Goal: Task Accomplishment & Management: Use online tool/utility

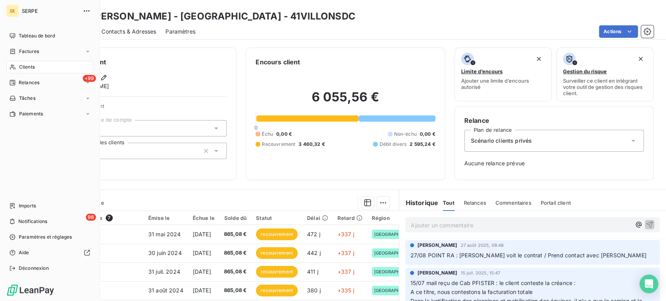
click at [29, 68] on span "Clients" at bounding box center [27, 67] width 16 height 7
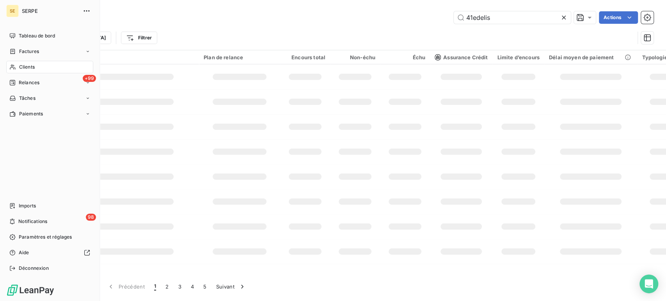
type input "41edelis"
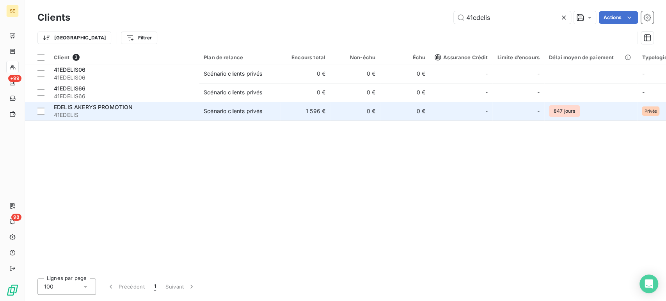
click at [79, 109] on span "EDELIS AKERYS PROMOTION" at bounding box center [93, 107] width 79 height 7
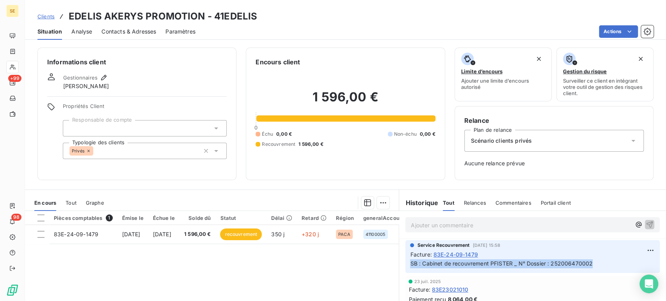
drag, startPoint x: 595, startPoint y: 267, endPoint x: 404, endPoint y: 264, distance: 191.3
click at [406, 264] on div "Service Recouvrement [DATE] 15:58 Facture : 83E-24-09-1479 SB : Cabinet de reco…" at bounding box center [533, 256] width 255 height 33
copy span "SB : Cabinet de recouvrement PFISTER _ N° Dossier : 252006470002"
click at [237, 271] on div "Pièces comptables 1 Émise le Échue le Solde dû Statut Délai Retard Région gener…" at bounding box center [212, 286] width 374 height 150
click at [48, 18] on span "Clients" at bounding box center [45, 16] width 17 height 6
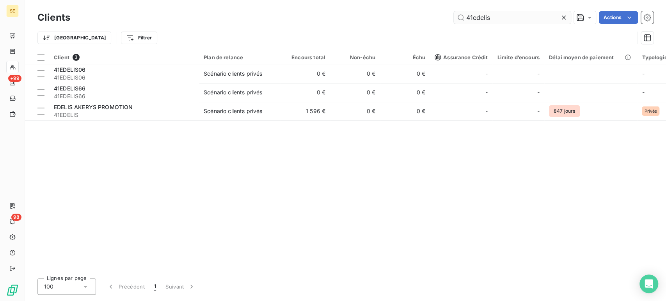
drag, startPoint x: 477, startPoint y: 18, endPoint x: 515, endPoint y: 18, distance: 38.6
click at [515, 18] on input "41edelis" at bounding box center [512, 17] width 117 height 12
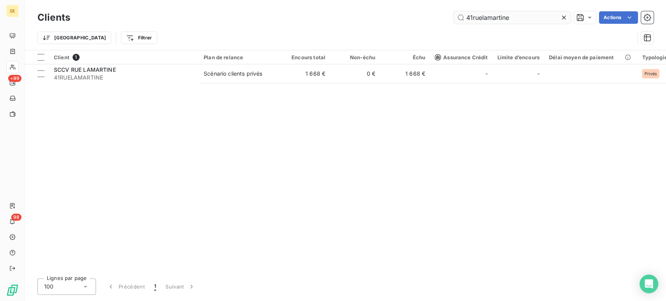
type input "41ruelamartine"
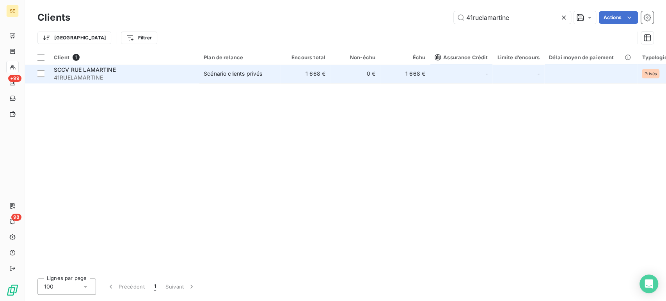
click at [102, 76] on span "41RUELAMARTINE" at bounding box center [124, 78] width 141 height 8
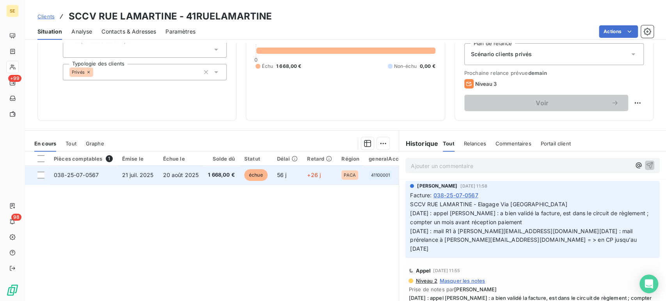
click at [166, 175] on span "20 août 2025" at bounding box center [181, 175] width 36 height 7
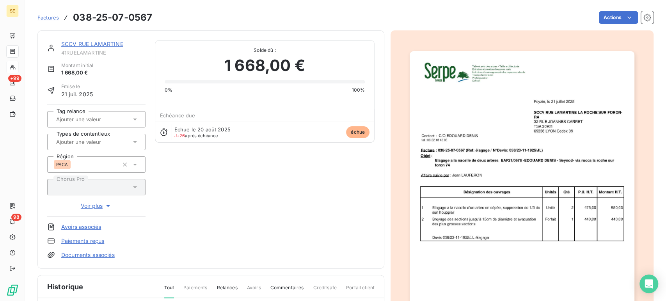
click at [132, 139] on icon at bounding box center [135, 142] width 8 height 8
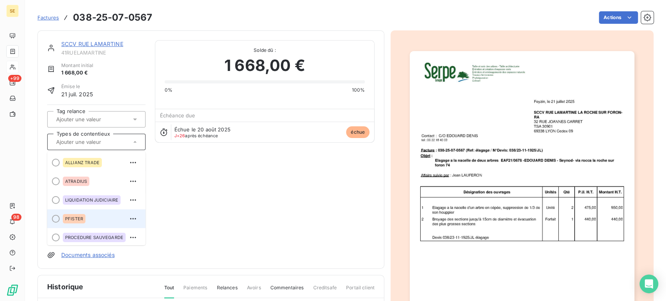
click at [71, 218] on span "PFISTER" at bounding box center [74, 219] width 18 height 5
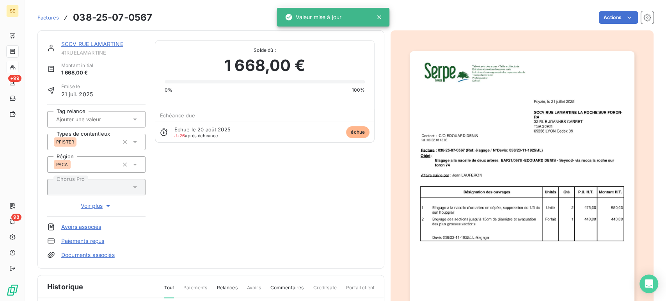
click at [105, 119] on input "text" at bounding box center [94, 119] width 78 height 7
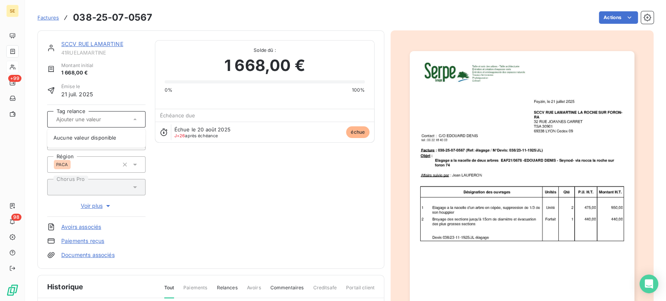
click at [244, 209] on div "SCCV RUE LAMARTINE 41RUELAMARTINE Montant initial 1 668,00 € Émise le [DATE] Ta…" at bounding box center [211, 149] width 328 height 219
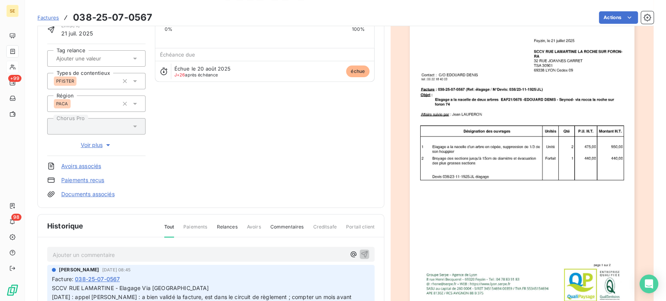
scroll to position [130, 0]
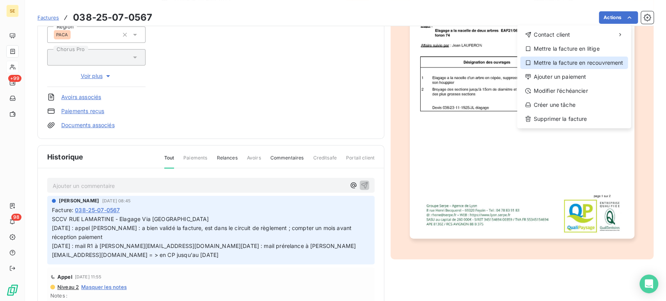
click at [591, 62] on div "Mettre la facture en recouvrement" at bounding box center [574, 63] width 108 height 12
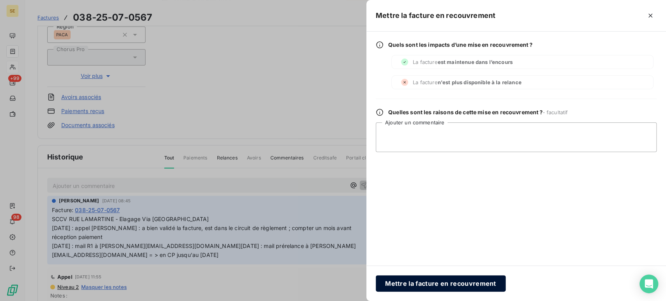
click at [439, 285] on button "Mettre la facture en recouvrement" at bounding box center [441, 284] width 130 height 16
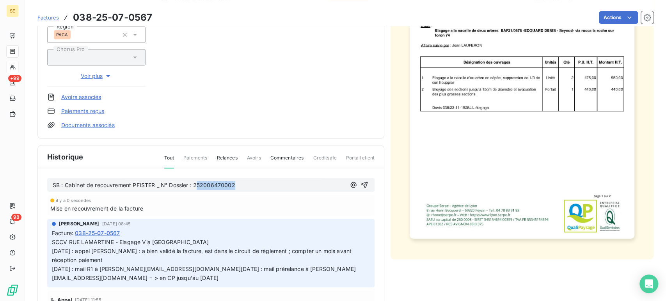
drag, startPoint x: 197, startPoint y: 183, endPoint x: 259, endPoint y: 184, distance: 62.5
click at [259, 184] on p "SB : Cabinet de recouvrement PFISTER _ N° Dossier : 252006470002" at bounding box center [199, 185] width 293 height 9
click at [222, 183] on span "SB : Cabinet de recouvrement PFISTER _ N° Dossier : 25200647010" at bounding box center [142, 185] width 178 height 7
click at [248, 183] on p "SB : Cabinet de recouvrement PFISTER _ N° Dossier : 252006470010" at bounding box center [199, 185] width 293 height 9
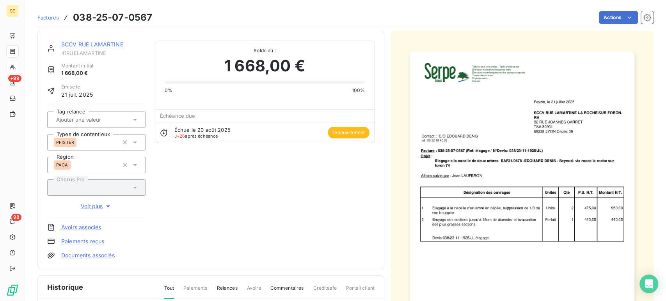
scroll to position [0, 0]
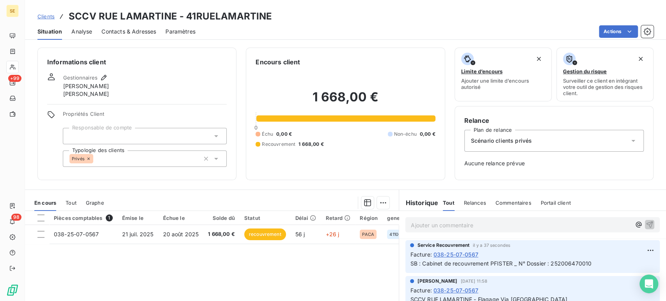
click at [45, 14] on span "Clients" at bounding box center [45, 16] width 17 height 6
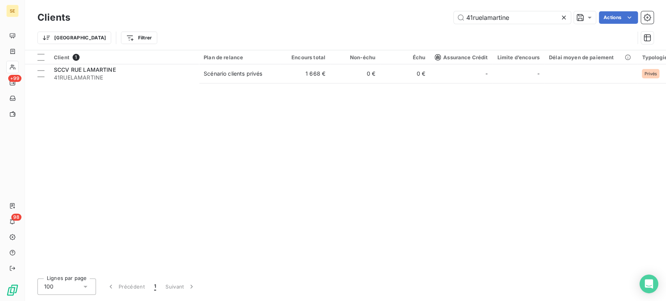
drag, startPoint x: 522, startPoint y: 14, endPoint x: 446, endPoint y: 20, distance: 75.9
click at [446, 20] on div "41ruelamartine Actions" at bounding box center [367, 17] width 574 height 12
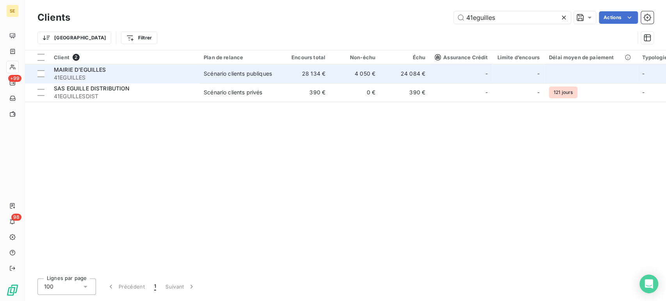
type input "41eguilles"
click at [78, 74] on span "41EGUILLES" at bounding box center [124, 78] width 141 height 8
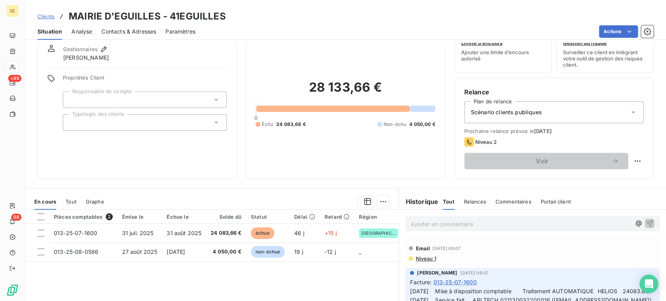
scroll to position [43, 0]
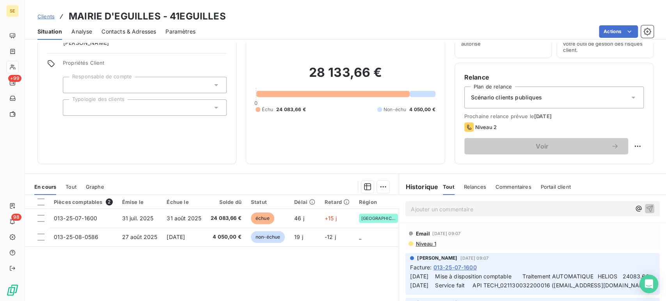
click at [45, 17] on span "Clients" at bounding box center [45, 16] width 17 height 6
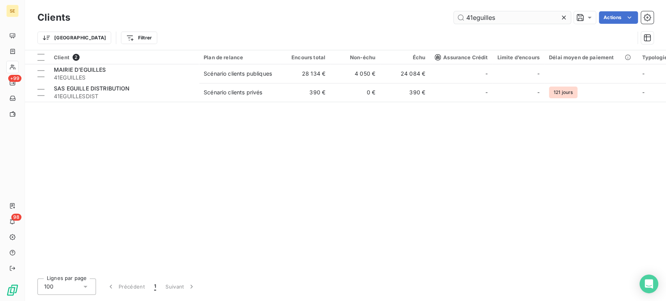
drag, startPoint x: 495, startPoint y: 21, endPoint x: 464, endPoint y: 20, distance: 31.2
click at [464, 20] on input "41eguilles" at bounding box center [512, 17] width 117 height 12
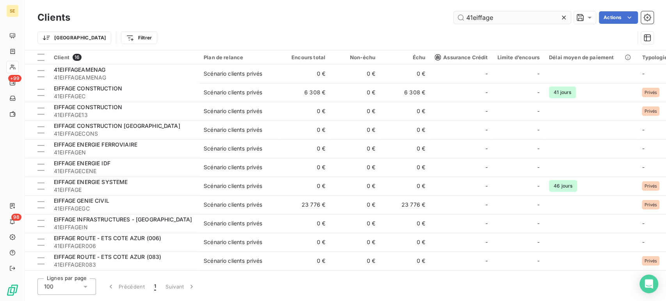
type input "41eiffage"
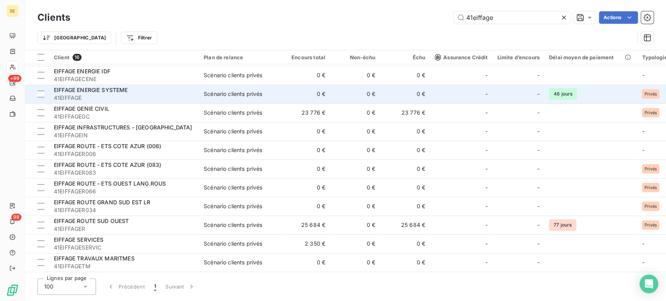
scroll to position [94, 0]
click at [106, 89] on span "EIFFAGE ENERGIE SYSTEME" at bounding box center [91, 90] width 74 height 7
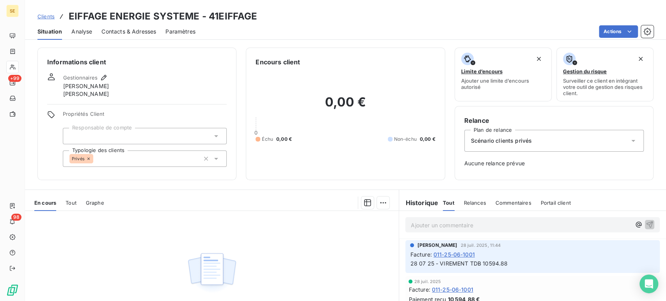
click at [40, 16] on span "Clients" at bounding box center [45, 16] width 17 height 6
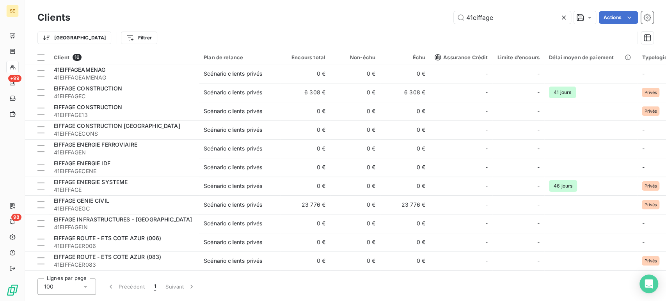
drag, startPoint x: 499, startPoint y: 18, endPoint x: 447, endPoint y: 20, distance: 52.0
click at [447, 19] on div "41eiffage Actions" at bounding box center [367, 17] width 574 height 12
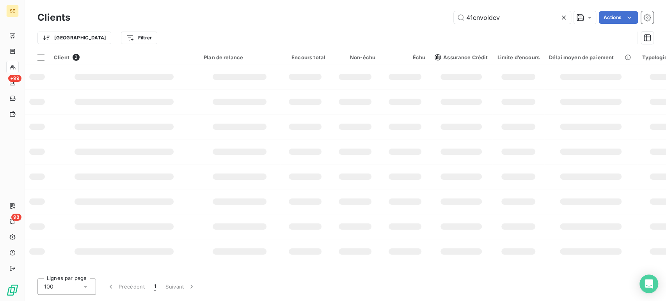
type input "41envoldev"
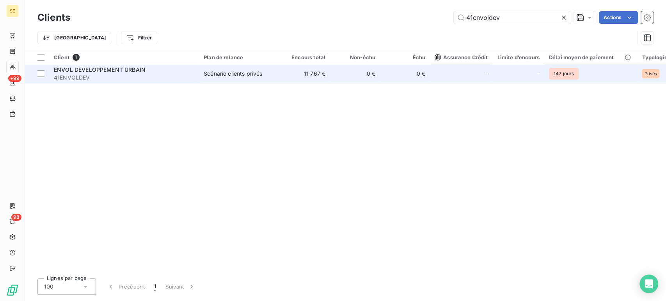
click at [82, 75] on span "41ENVOLDEV" at bounding box center [124, 78] width 141 height 8
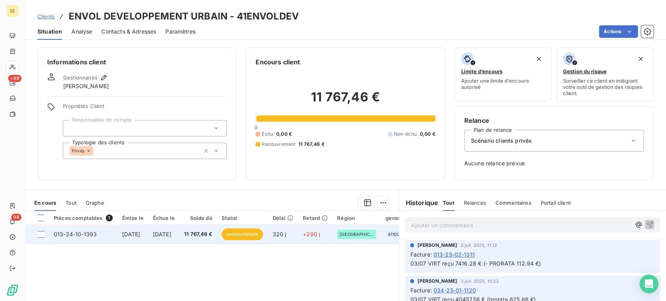
click at [180, 235] on td "[DATE]" at bounding box center [163, 234] width 31 height 19
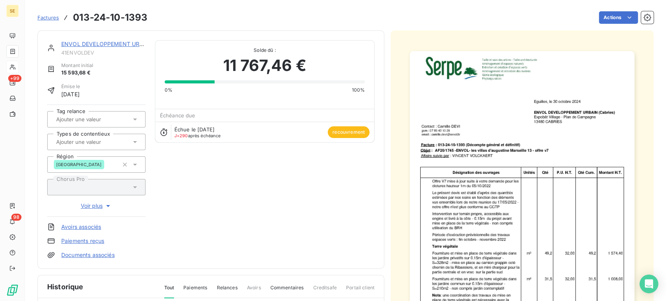
click at [133, 144] on icon at bounding box center [135, 142] width 8 height 8
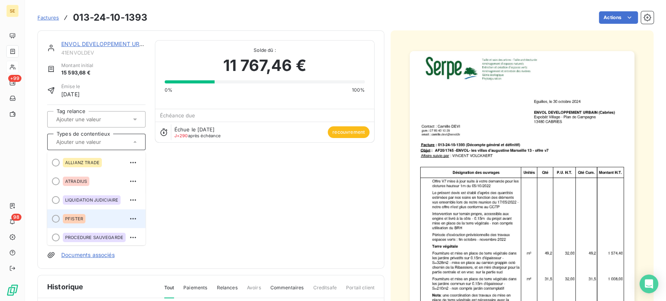
click at [77, 217] on span "PFISTER" at bounding box center [74, 219] width 18 height 5
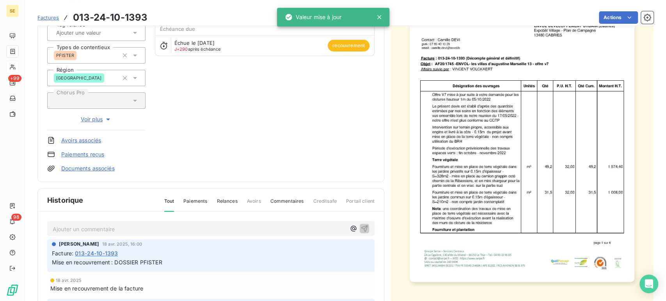
scroll to position [130, 0]
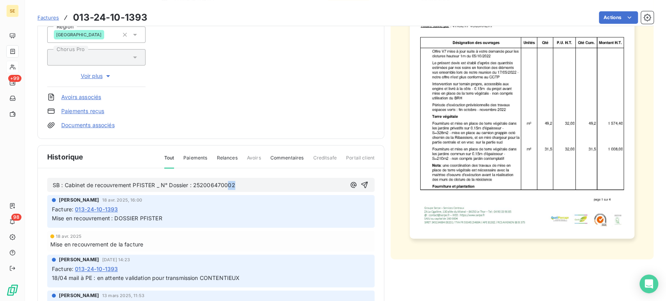
drag, startPoint x: 228, startPoint y: 183, endPoint x: 262, endPoint y: 183, distance: 33.6
click at [262, 183] on p "SB : Cabinet de recouvrement PFISTER _ N° Dossier : 252006470002" at bounding box center [199, 185] width 293 height 9
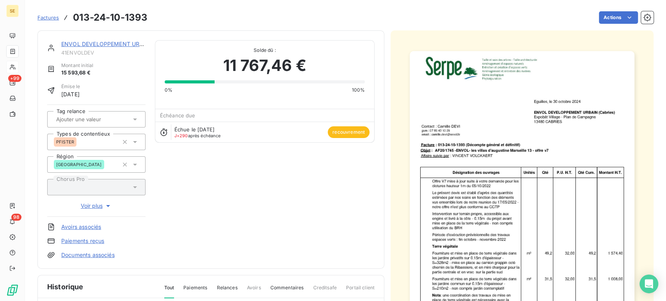
scroll to position [0, 0]
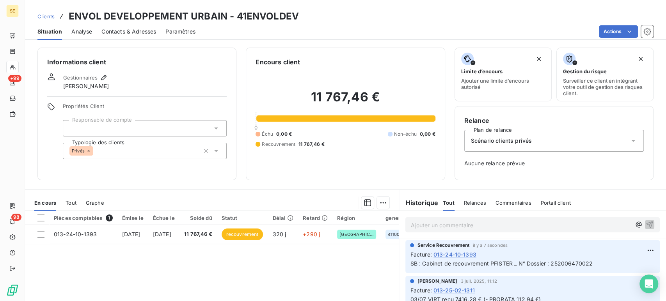
click at [48, 16] on span "Clients" at bounding box center [45, 16] width 17 height 6
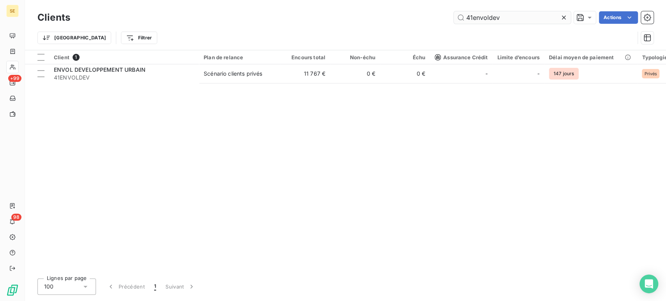
drag, startPoint x: 477, startPoint y: 16, endPoint x: 507, endPoint y: 13, distance: 30.2
click at [507, 13] on input "41envoldev" at bounding box center [512, 17] width 117 height 12
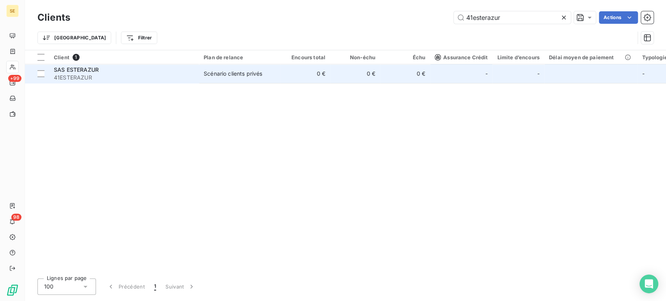
type input "41esterazur"
click at [115, 68] on div "SAS ESTERAZUR" at bounding box center [124, 70] width 141 height 8
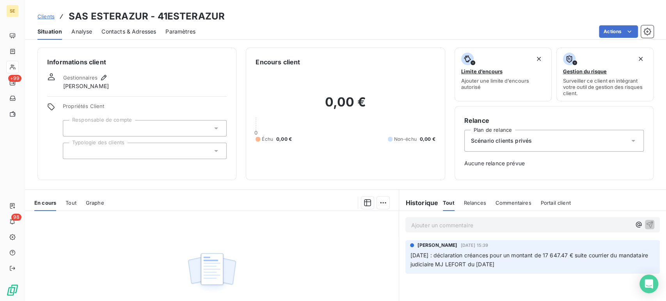
click at [46, 16] on span "Clients" at bounding box center [45, 16] width 17 height 6
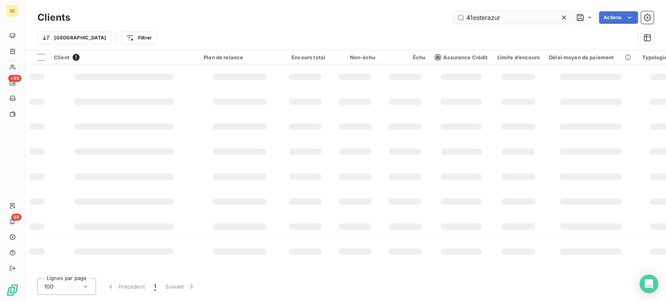
click at [487, 18] on input "41esterazur" at bounding box center [512, 17] width 117 height 12
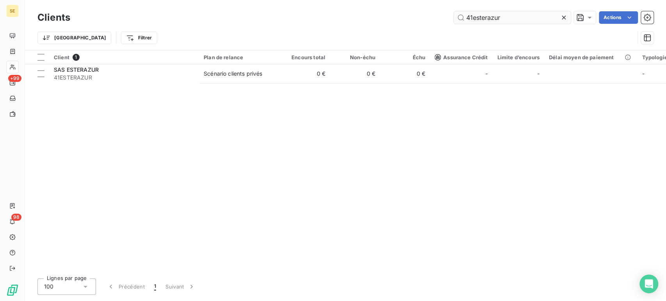
drag, startPoint x: 473, startPoint y: 17, endPoint x: 551, endPoint y: 18, distance: 78.5
click at [551, 18] on input "41esterazur" at bounding box center [512, 17] width 117 height 12
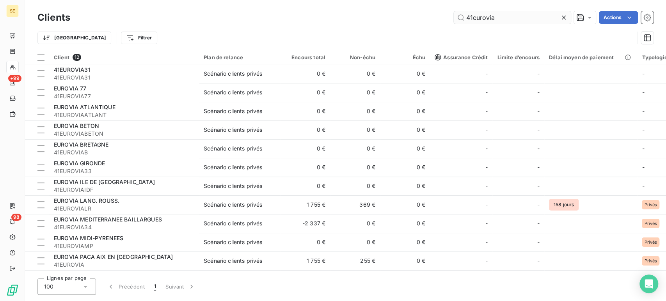
type input "41eurovia"
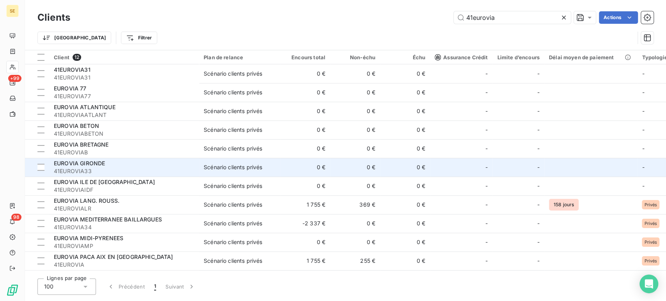
scroll to position [20, 0]
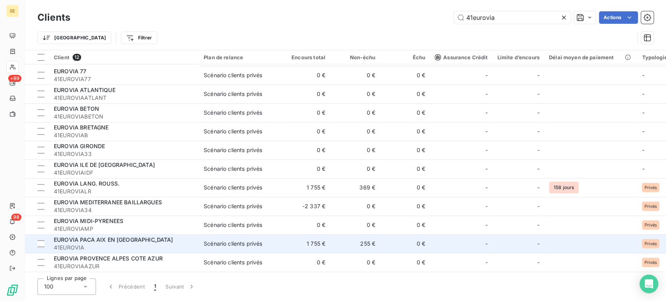
click at [122, 244] on span "41EUROVIA" at bounding box center [124, 248] width 141 height 8
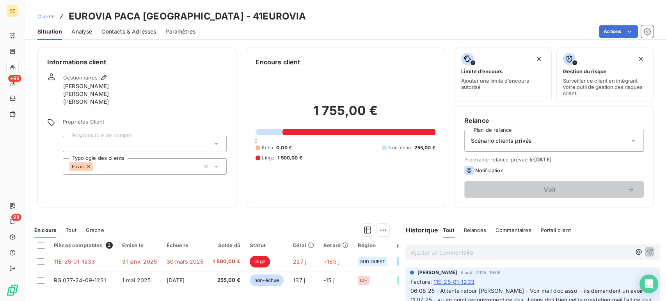
scroll to position [43, 0]
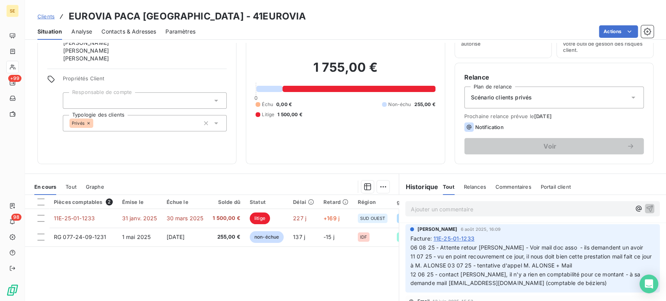
click at [48, 17] on span "Clients" at bounding box center [45, 16] width 17 height 6
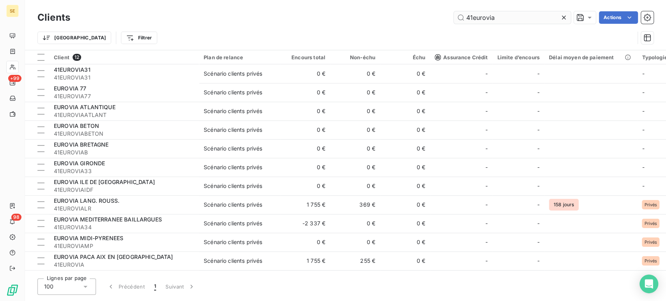
click at [479, 17] on input "41eurovia" at bounding box center [512, 17] width 117 height 12
drag, startPoint x: 473, startPoint y: 18, endPoint x: 534, endPoint y: 22, distance: 61.8
click at [534, 22] on input "41eurovia" at bounding box center [512, 17] width 117 height 12
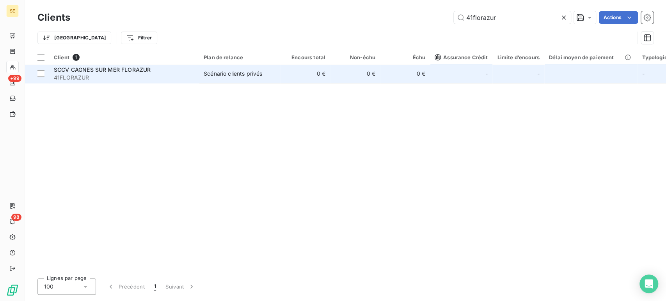
type input "41florazur"
click at [374, 77] on td "0 €" at bounding box center [355, 73] width 50 height 19
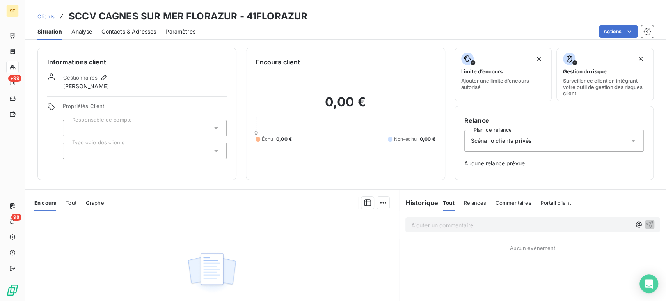
click at [41, 13] on span "Clients" at bounding box center [45, 16] width 17 height 6
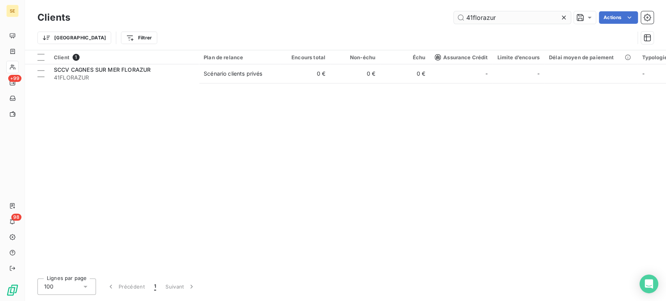
drag, startPoint x: 508, startPoint y: 18, endPoint x: 456, endPoint y: 21, distance: 52.8
click at [456, 21] on input "41florazur" at bounding box center [512, 17] width 117 height 12
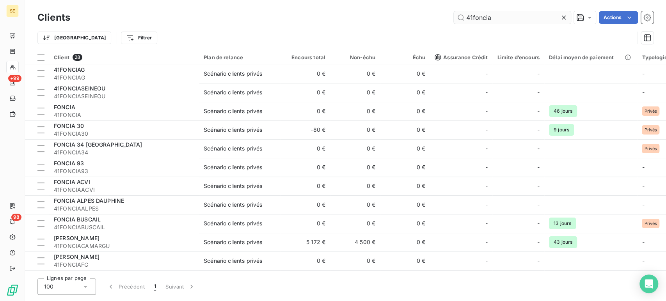
type input "41foncia"
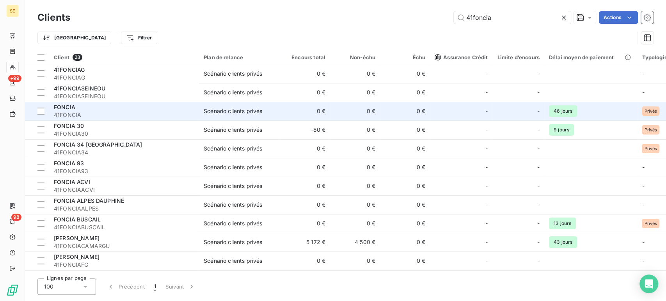
click at [91, 114] on span "41FONCIA" at bounding box center [124, 115] width 141 height 8
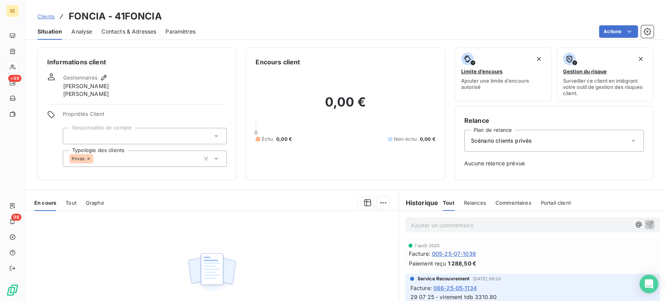
click at [40, 14] on span "Clients" at bounding box center [45, 16] width 17 height 6
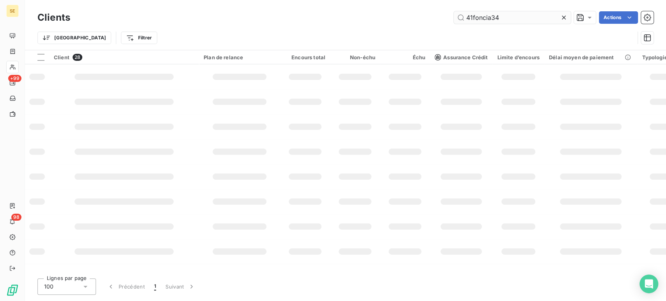
type input "41foncia34"
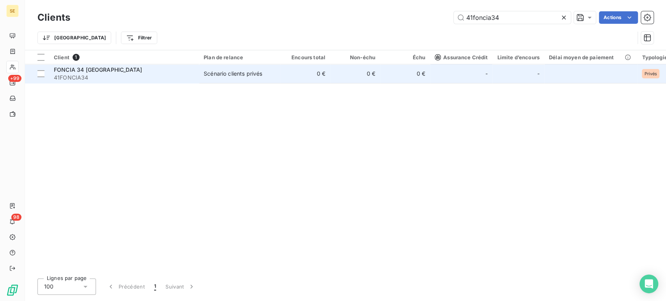
click at [324, 74] on td "0 €" at bounding box center [305, 73] width 50 height 19
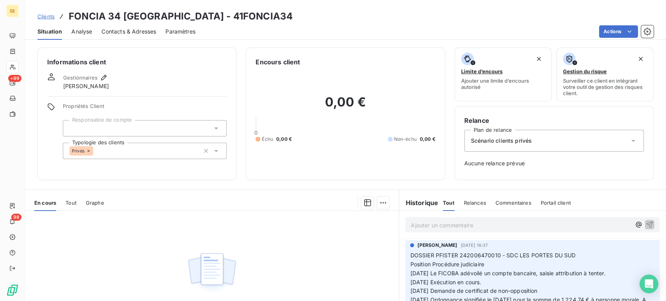
click at [41, 15] on span "Clients" at bounding box center [45, 16] width 17 height 6
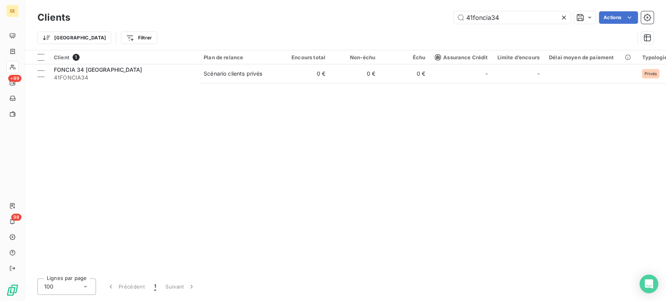
drag, startPoint x: 500, startPoint y: 19, endPoint x: 451, endPoint y: 20, distance: 49.2
click at [451, 20] on div "41foncia34 Actions" at bounding box center [367, 17] width 574 height 12
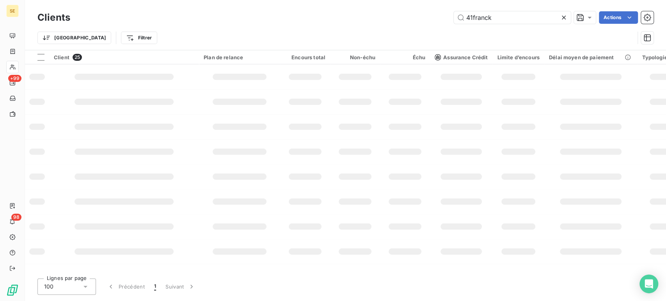
type input "41franck"
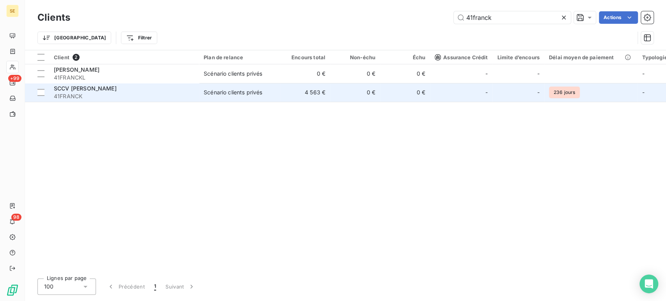
click at [109, 89] on div "SCCV [PERSON_NAME]" at bounding box center [124, 89] width 141 height 8
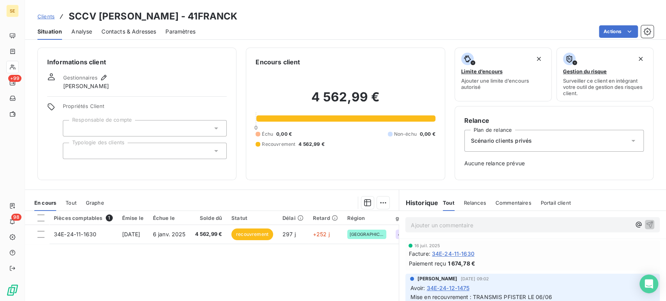
scroll to position [43, 0]
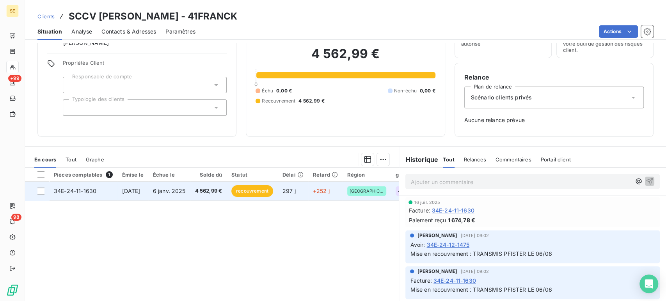
click at [184, 195] on td "6 janv. 2025" at bounding box center [169, 191] width 42 height 19
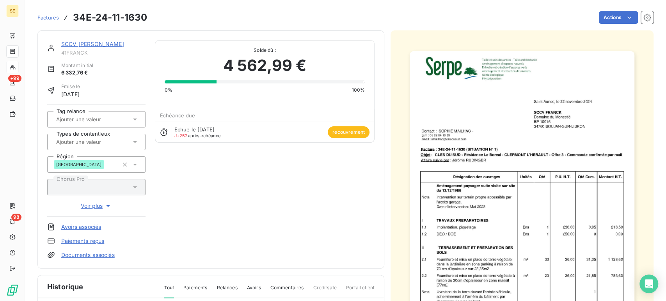
click at [134, 140] on icon at bounding box center [135, 142] width 8 height 8
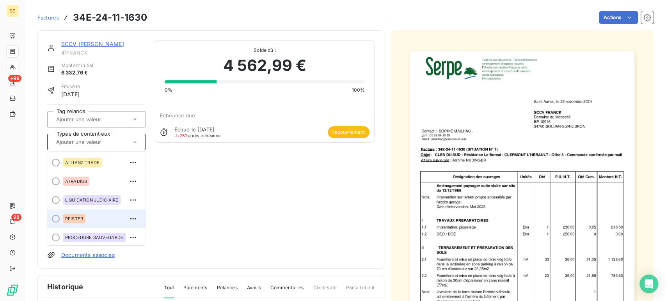
click at [95, 221] on div "PFISTER" at bounding box center [101, 219] width 77 height 12
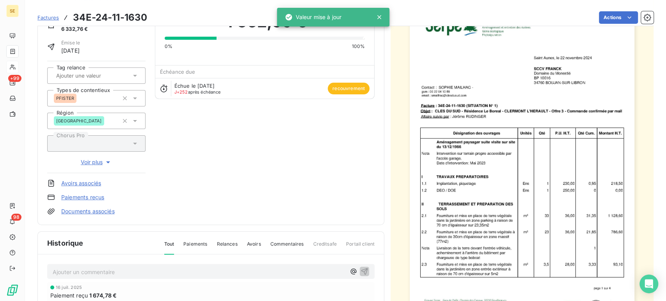
scroll to position [131, 0]
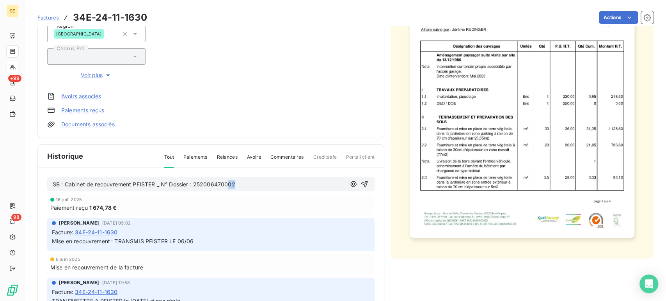
drag, startPoint x: 228, startPoint y: 185, endPoint x: 238, endPoint y: 187, distance: 9.5
click at [238, 187] on p "SB : Cabinet de recouvrement PFISTER _ N° Dossier : 252006470002" at bounding box center [199, 184] width 293 height 9
click at [240, 181] on p "SB : Cabinet de recouvrement PFISTER _ N° Dossier : 252006470032" at bounding box center [199, 184] width 293 height 9
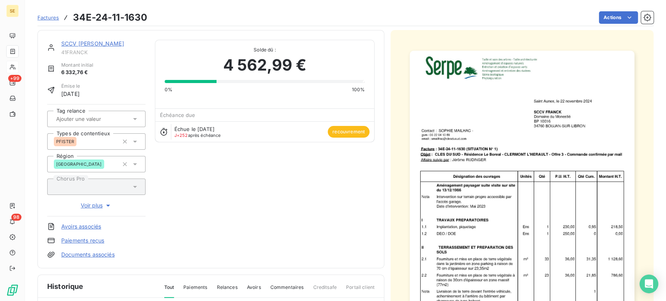
scroll to position [0, 0]
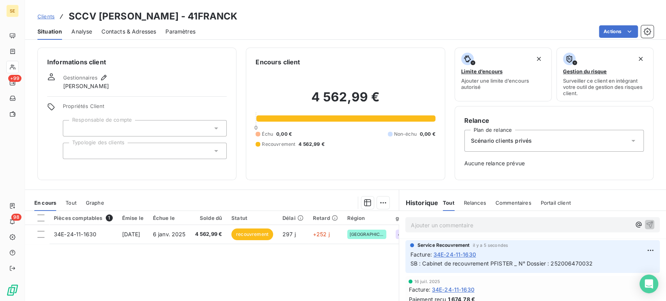
click at [47, 15] on span "Clients" at bounding box center [45, 16] width 17 height 6
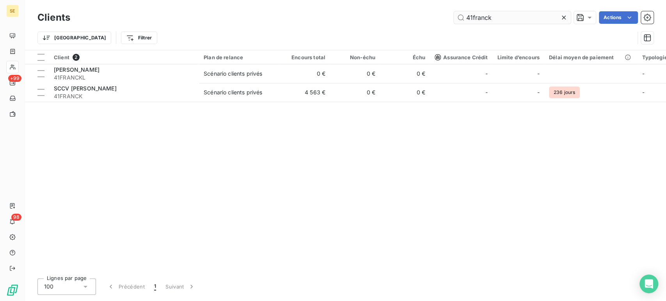
drag, startPoint x: 474, startPoint y: 18, endPoint x: 542, endPoint y: 20, distance: 68.7
click at [542, 20] on input "41franck" at bounding box center [512, 17] width 117 height 12
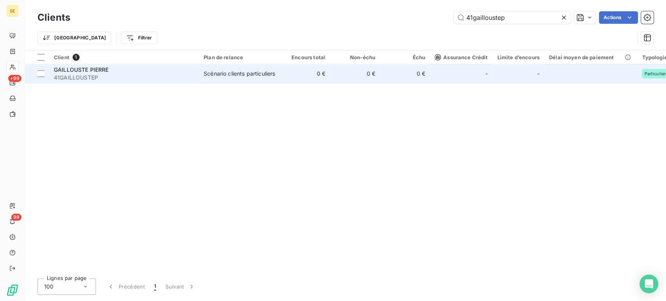
type input "41gailloustep"
click at [144, 75] on span "41GAILLOUSTEP" at bounding box center [124, 78] width 141 height 8
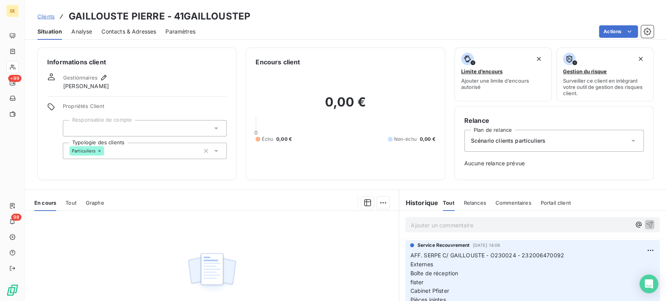
click at [43, 16] on span "Clients" at bounding box center [45, 16] width 17 height 6
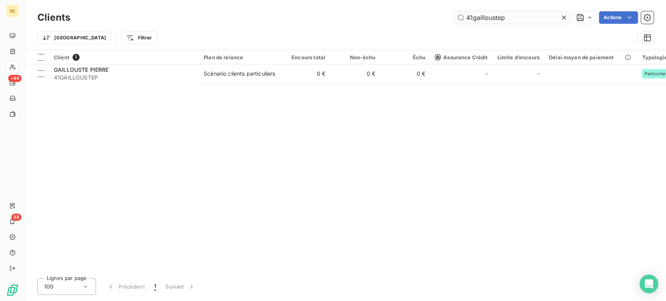
drag, startPoint x: 510, startPoint y: 16, endPoint x: 459, endPoint y: 20, distance: 51.4
click at [459, 20] on input "41gailloustep" at bounding box center [512, 17] width 117 height 12
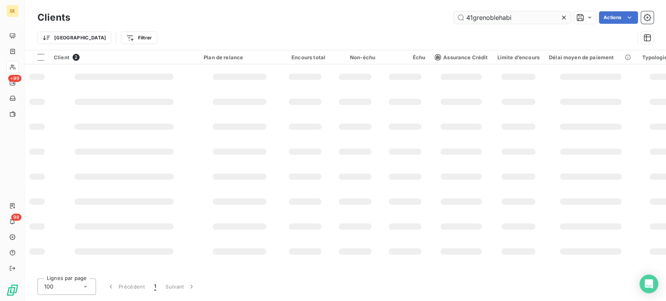
type input "41grenoblehabi"
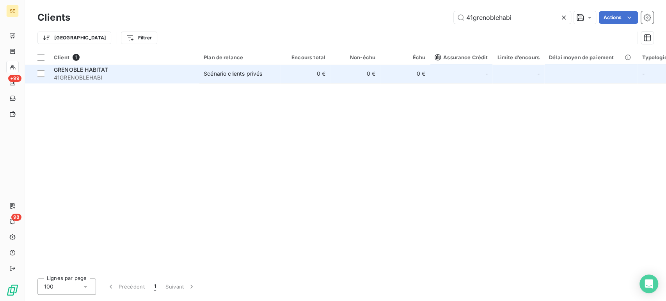
click at [67, 74] on span "41GRENOBLEHABI" at bounding box center [124, 78] width 141 height 8
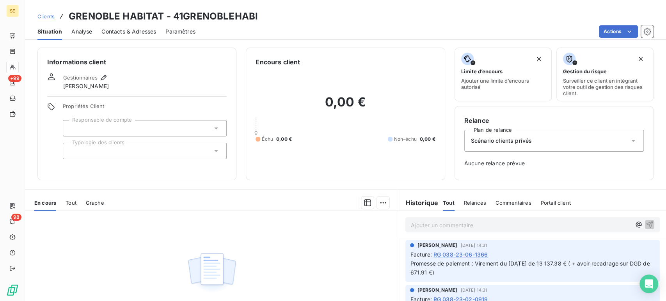
click at [46, 14] on span "Clients" at bounding box center [45, 16] width 17 height 6
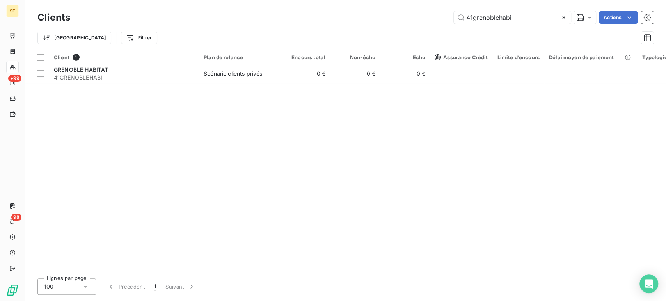
drag, startPoint x: 515, startPoint y: 18, endPoint x: 441, endPoint y: 24, distance: 74.8
click at [441, 23] on div "41grenoblehabi Actions" at bounding box center [367, 17] width 574 height 12
type input "41grevellecimmo"
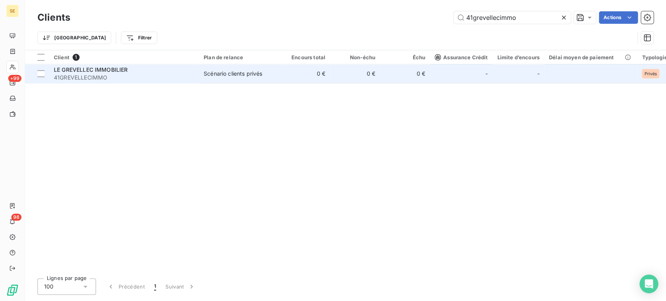
click at [94, 74] on span "41GREVELLECIMMO" at bounding box center [124, 78] width 141 height 8
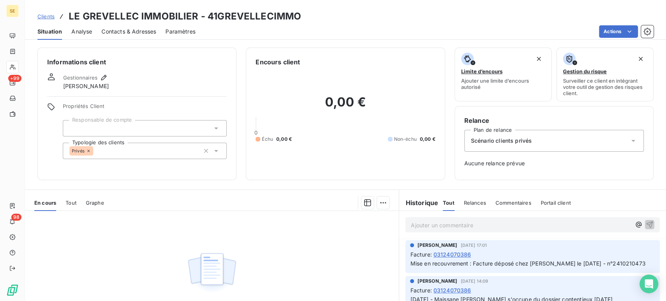
click at [47, 16] on span "Clients" at bounding box center [45, 16] width 17 height 6
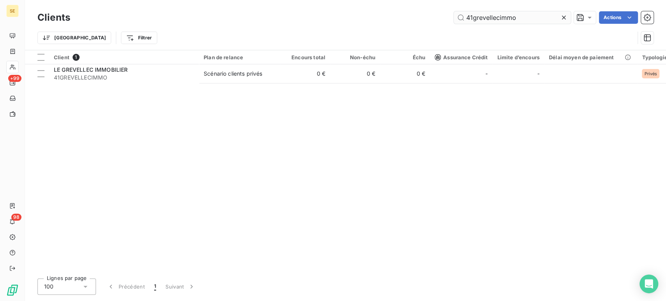
click at [477, 16] on input "41grevellecimmo" at bounding box center [512, 17] width 117 height 12
drag, startPoint x: 473, startPoint y: 20, endPoint x: 575, endPoint y: 19, distance: 101.5
click at [575, 19] on div "41grevellecimmo Actions" at bounding box center [367, 17] width 574 height 12
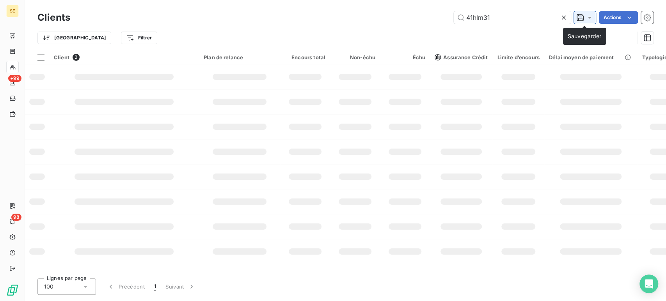
type input "41hlm31"
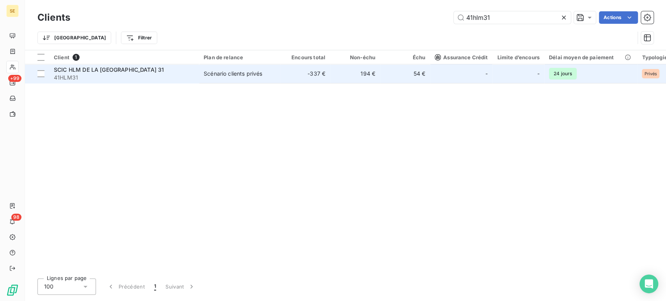
click at [114, 77] on span "41HLM31" at bounding box center [124, 78] width 141 height 8
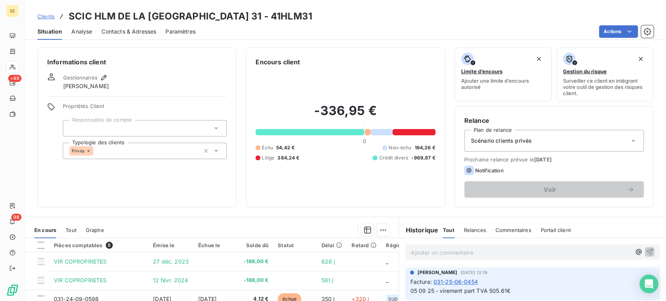
click at [46, 15] on span "Clients" at bounding box center [45, 16] width 17 height 6
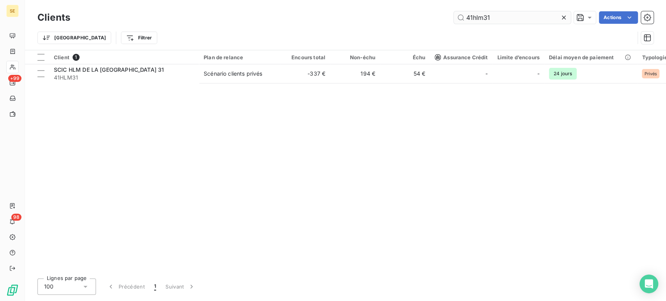
drag, startPoint x: 492, startPoint y: 19, endPoint x: 456, endPoint y: 21, distance: 35.6
click at [456, 21] on input "41hlm31" at bounding box center [512, 17] width 117 height 12
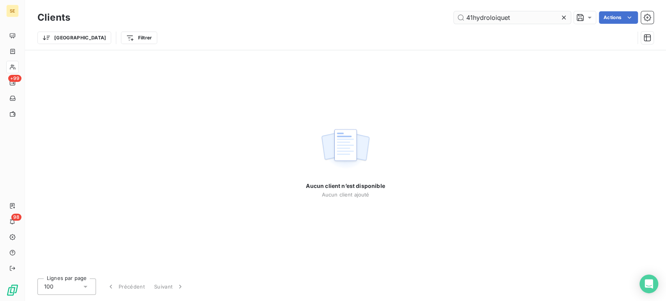
click at [494, 16] on input "41hydroloiquet" at bounding box center [512, 17] width 117 height 12
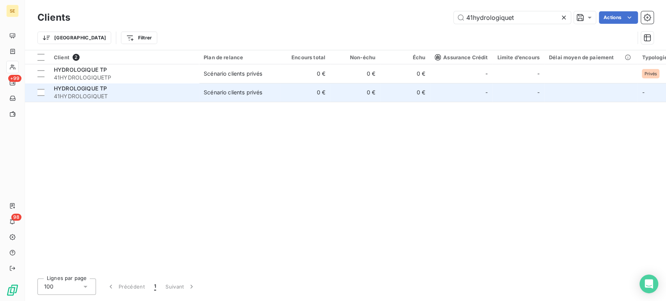
type input "41hydrologiquet"
click at [116, 94] on span "41HYDROLOGIQUET" at bounding box center [124, 97] width 141 height 8
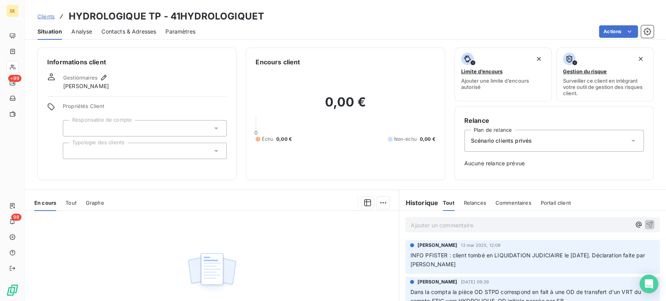
click at [45, 16] on span "Clients" at bounding box center [45, 16] width 17 height 6
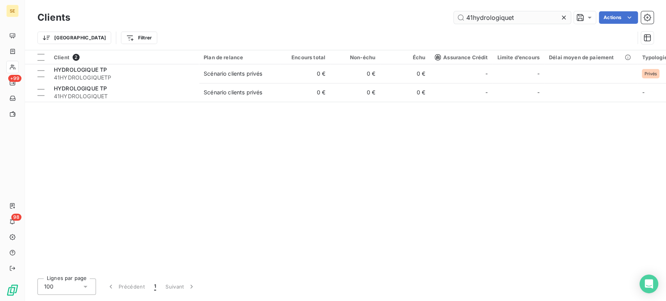
drag, startPoint x: 515, startPoint y: 14, endPoint x: 459, endPoint y: 21, distance: 57.1
click at [459, 21] on input "41hydrologiquet" at bounding box center [512, 17] width 117 height 12
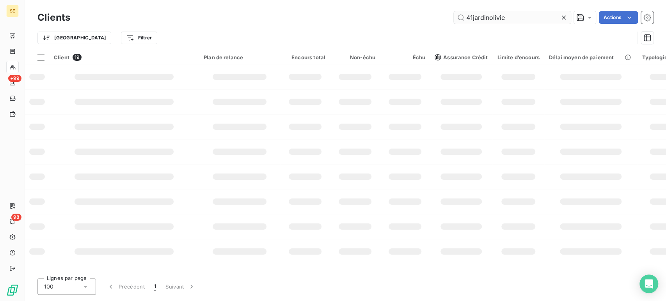
type input "41jardinolivie"
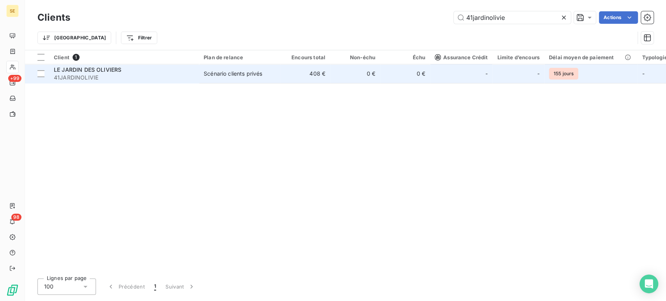
click at [68, 72] on span "LE JARDIN DES OLIVIERS" at bounding box center [88, 69] width 68 height 7
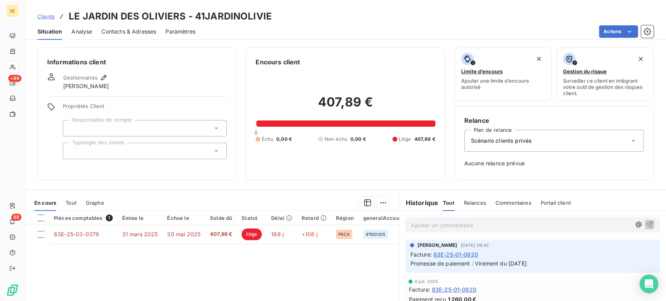
click at [49, 14] on span "Clients" at bounding box center [45, 16] width 17 height 6
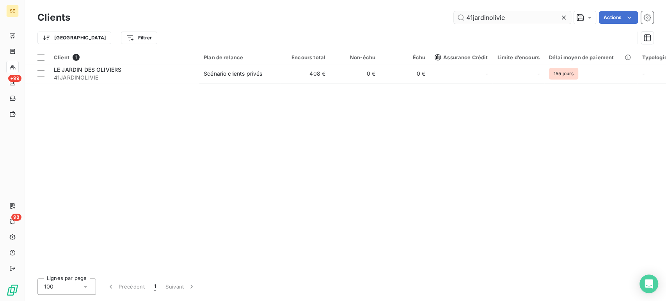
drag, startPoint x: 510, startPoint y: 18, endPoint x: 453, endPoint y: 21, distance: 57.5
click at [454, 21] on input "41jardinolivie" at bounding box center [512, 17] width 117 height 12
type input "41leguille"
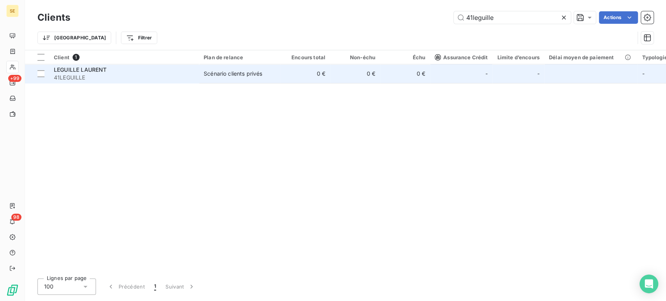
click at [164, 73] on div "LEGUILLE LAURENT" at bounding box center [124, 70] width 141 height 8
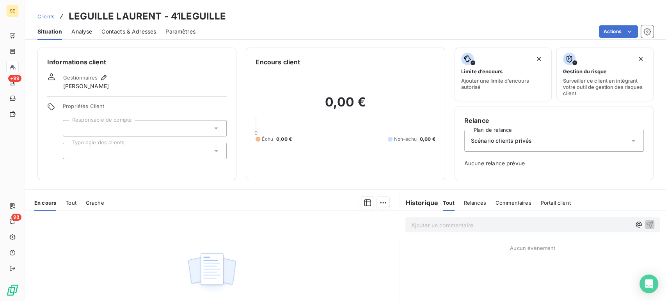
click at [46, 14] on span "Clients" at bounding box center [45, 16] width 17 height 6
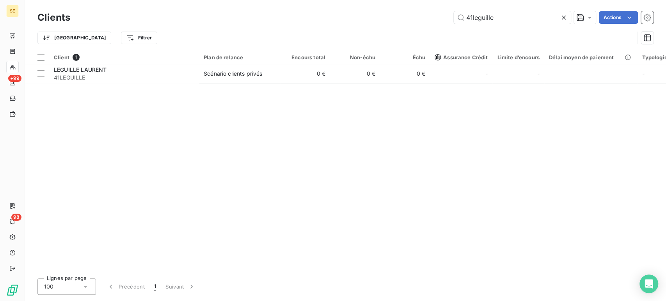
drag, startPoint x: 503, startPoint y: 18, endPoint x: 447, endPoint y: 18, distance: 56.2
click at [447, 18] on div "41leguille Actions" at bounding box center [367, 17] width 574 height 12
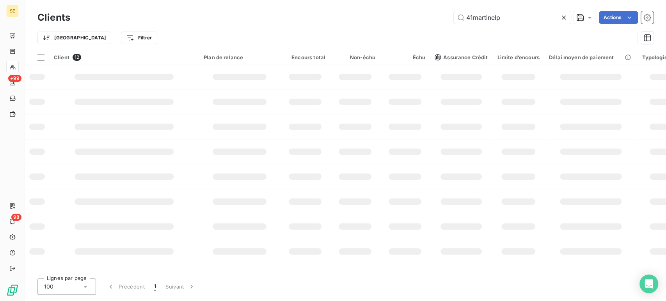
type input "41martinelp"
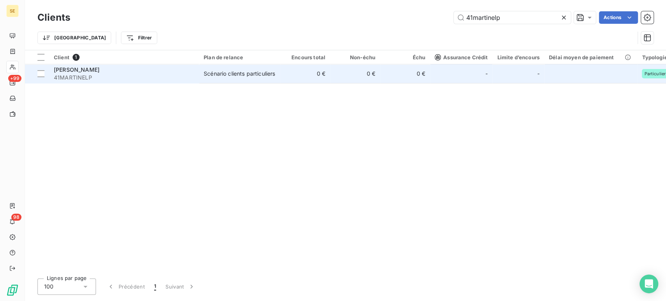
click at [139, 74] on span "41MARTINELP" at bounding box center [124, 78] width 141 height 8
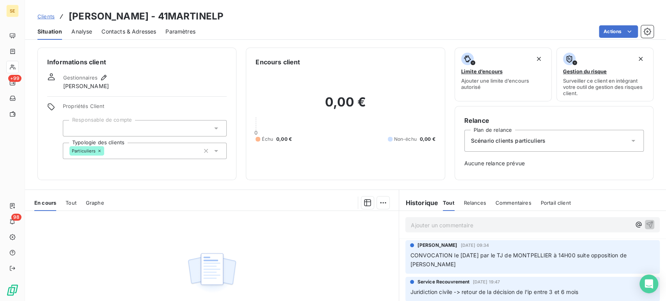
click at [45, 16] on span "Clients" at bounding box center [45, 16] width 17 height 6
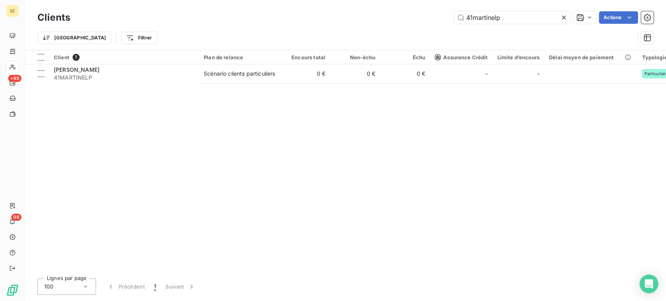
drag, startPoint x: 508, startPoint y: 19, endPoint x: 452, endPoint y: 19, distance: 55.0
click at [452, 19] on div "41martinelp Actions" at bounding box center [367, 17] width 574 height 12
type input "41masrobin"
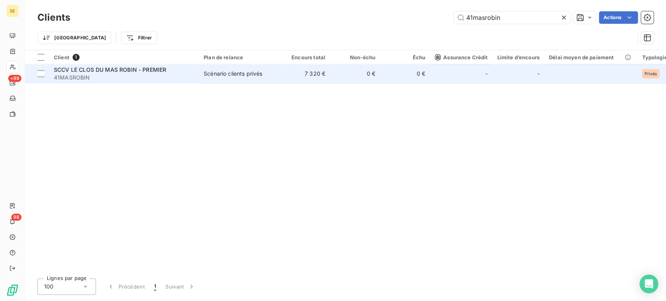
click at [99, 77] on span "41MASROBIN" at bounding box center [124, 78] width 141 height 8
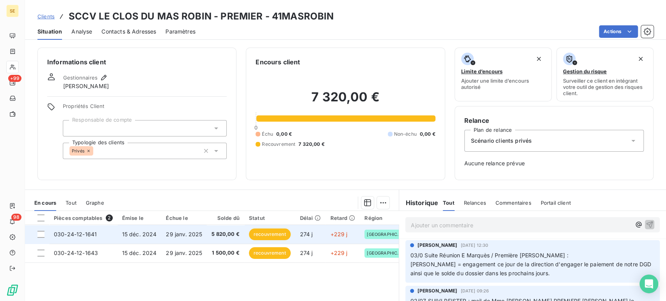
click at [103, 238] on td "030-24-12-1641" at bounding box center [83, 234] width 68 height 19
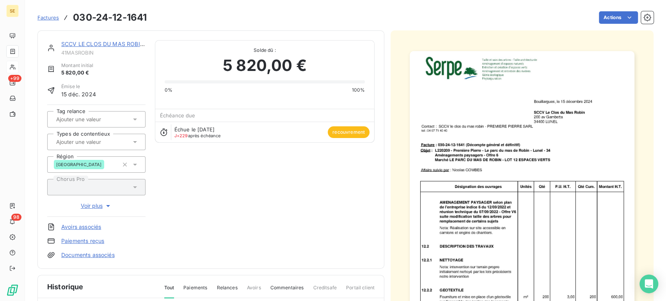
click at [137, 142] on icon at bounding box center [135, 142] width 8 height 8
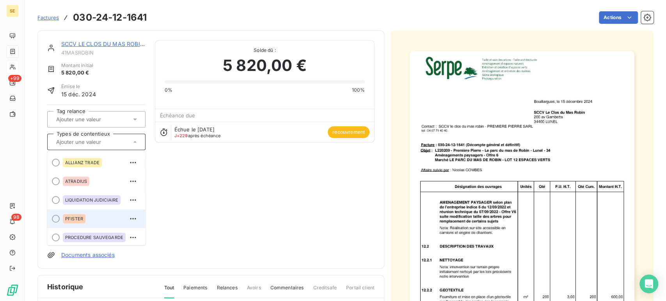
click at [84, 221] on div "PFISTER" at bounding box center [74, 218] width 23 height 9
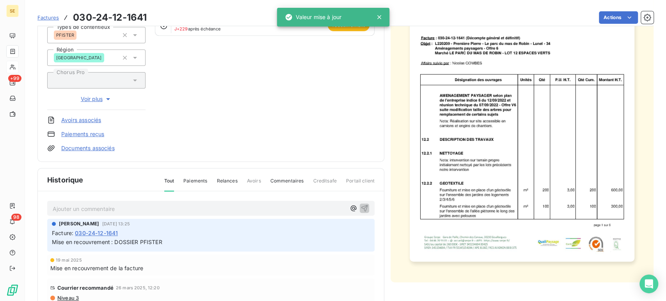
scroll to position [130, 0]
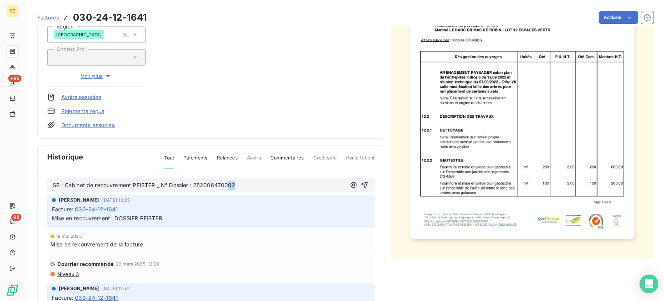
drag, startPoint x: 230, startPoint y: 183, endPoint x: 240, endPoint y: 183, distance: 10.2
click at [240, 183] on p "SB : Cabinet de recouvrement PFISTER _ N° Dossier : 252006470002" at bounding box center [199, 185] width 293 height 9
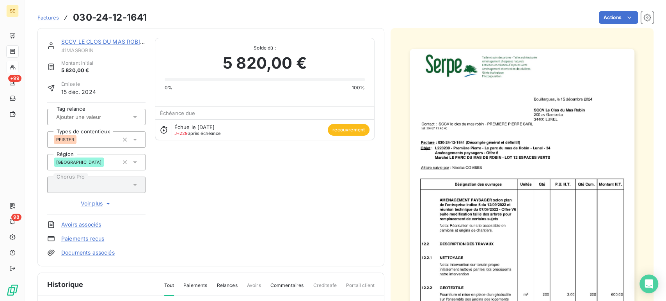
scroll to position [0, 0]
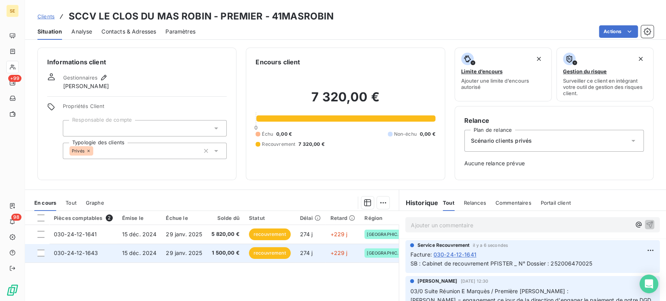
click at [144, 252] on span "15 déc. 2024" at bounding box center [139, 253] width 35 height 7
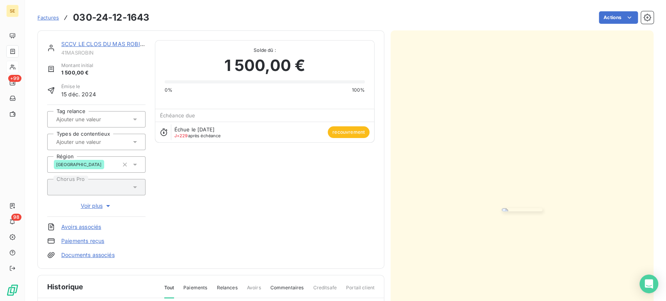
click at [90, 145] on input "text" at bounding box center [94, 142] width 78 height 7
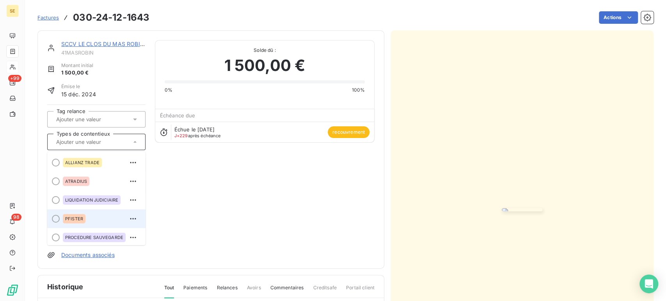
click at [78, 218] on span "PFISTER" at bounding box center [74, 219] width 18 height 5
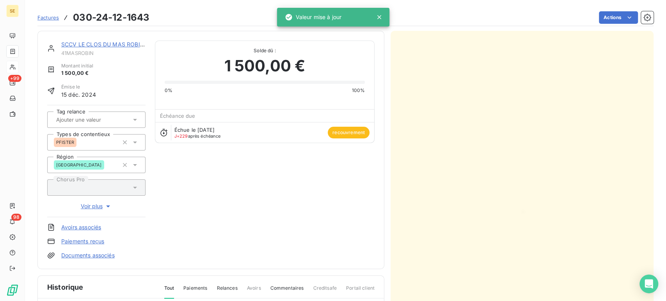
scroll to position [130, 0]
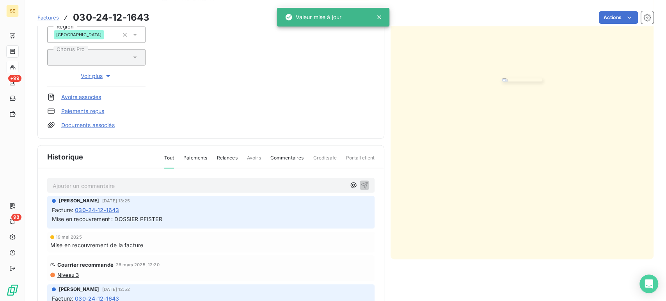
click at [114, 185] on p "Ajouter un commentaire ﻿" at bounding box center [199, 186] width 293 height 10
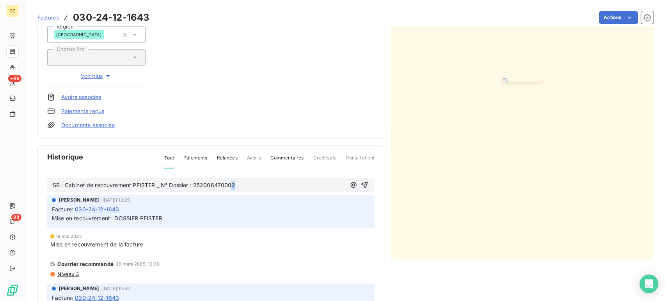
drag, startPoint x: 230, startPoint y: 185, endPoint x: 234, endPoint y: 184, distance: 3.9
click at [234, 184] on span "SB : Cabinet de recouvrement PFISTER _ N° Dossier : 252006470002" at bounding box center [144, 185] width 183 height 7
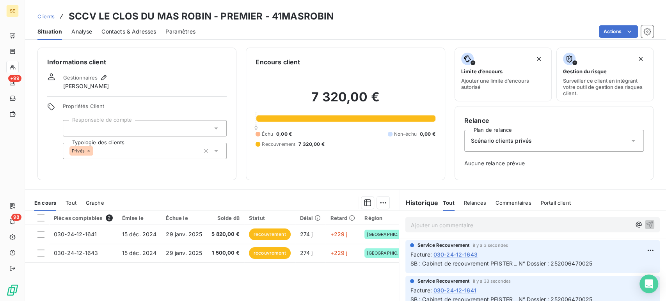
click at [48, 16] on span "Clients" at bounding box center [45, 16] width 17 height 6
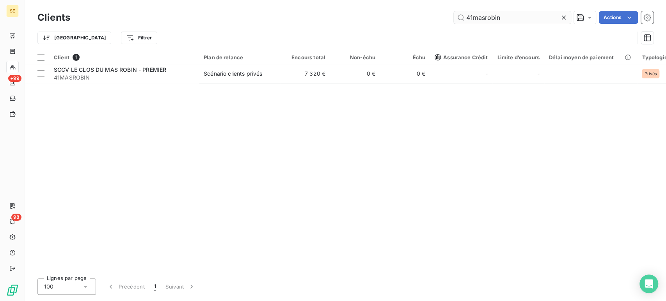
drag, startPoint x: 476, startPoint y: 19, endPoint x: 519, endPoint y: 18, distance: 42.6
click at [519, 18] on input "41masrobin" at bounding box center [512, 17] width 117 height 12
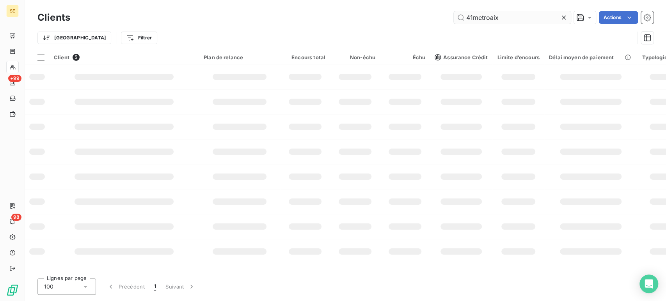
type input "41metroaix"
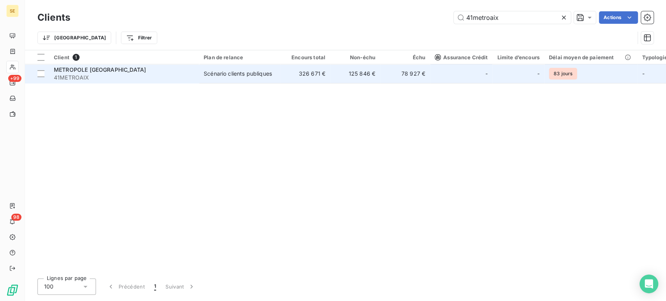
click at [90, 75] on span "41METROAIX" at bounding box center [124, 78] width 141 height 8
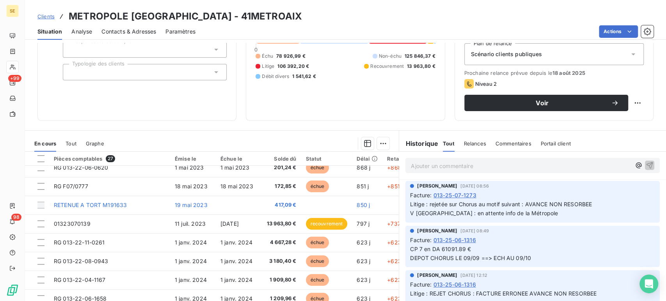
scroll to position [87, 0]
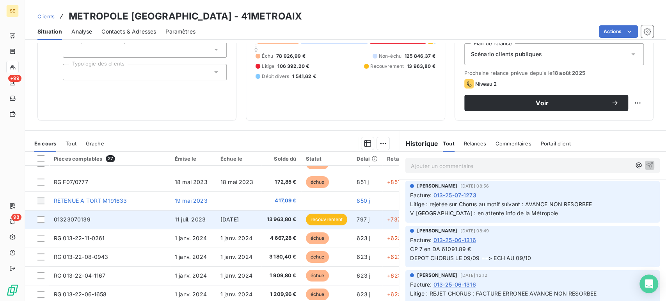
click at [179, 220] on span "11 juil. 2023" at bounding box center [190, 219] width 31 height 7
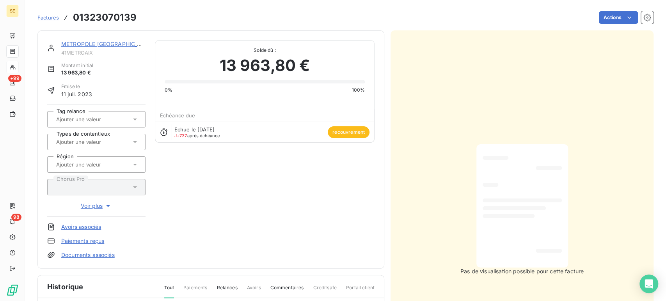
click at [135, 146] on div at bounding box center [96, 142] width 98 height 16
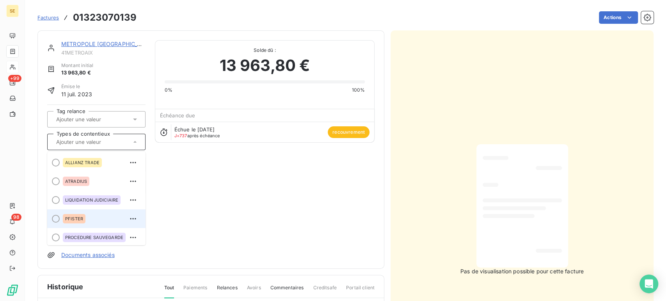
click at [92, 221] on div "PFISTER" at bounding box center [101, 219] width 77 height 12
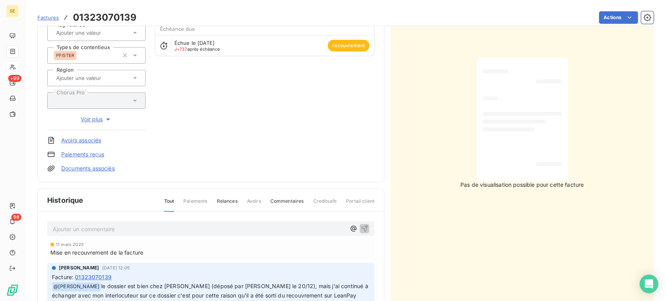
scroll to position [130, 0]
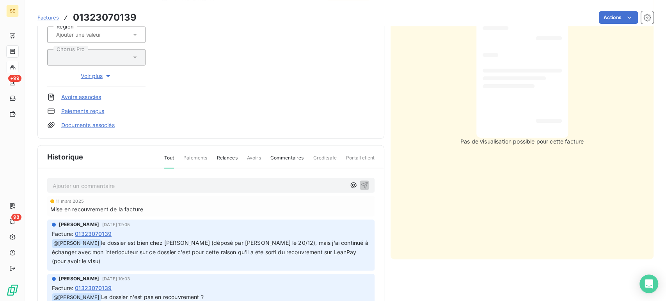
click at [84, 186] on p "Ajouter un commentaire ﻿" at bounding box center [199, 186] width 293 height 10
click at [202, 183] on span "SB : Cabinet de recouvrement PFISTER _ N° Dossier : 252006470002" at bounding box center [144, 185] width 183 height 7
click at [205, 182] on span "SB : Cabinet de recouvrement PFISTER _ N° Dossier : 242006470002" at bounding box center [144, 185] width 183 height 7
click at [221, 185] on span "SB : Cabinet de recouvrement PFISTER _ N° Dossier : 242006470002" at bounding box center [144, 185] width 183 height 7
drag, startPoint x: 230, startPoint y: 185, endPoint x: 235, endPoint y: 185, distance: 5.5
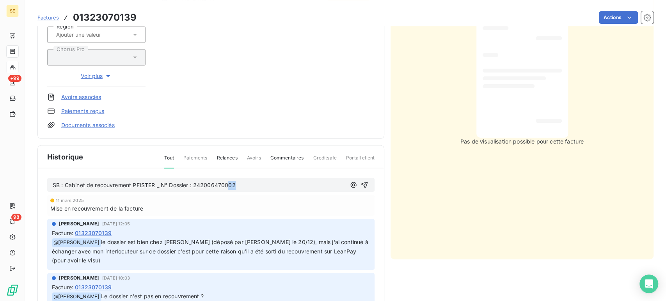
click at [235, 185] on span "SB : Cabinet de recouvrement PFISTER _ N° Dossier : 242006470002" at bounding box center [144, 185] width 183 height 7
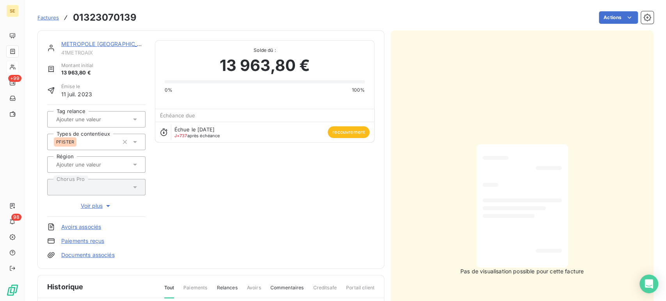
scroll to position [0, 0]
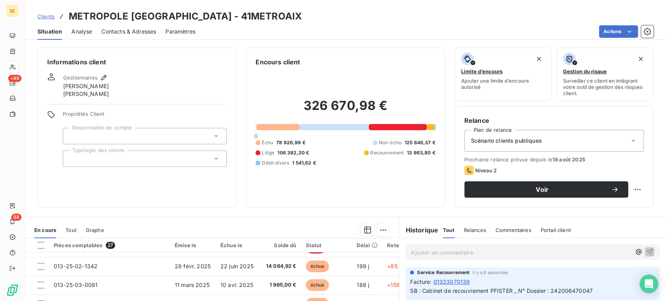
click at [44, 18] on span "Clients" at bounding box center [45, 16] width 17 height 6
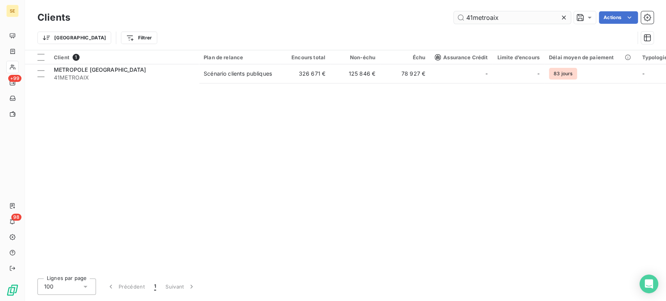
drag, startPoint x: 479, startPoint y: 17, endPoint x: 461, endPoint y: 18, distance: 17.6
click at [461, 18] on input "41metroaix" at bounding box center [512, 17] width 117 height 12
type input "41milfleurs"
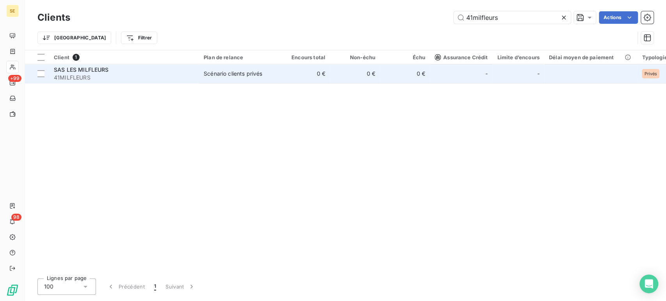
click at [135, 77] on span "41MILFLEURS" at bounding box center [124, 78] width 141 height 8
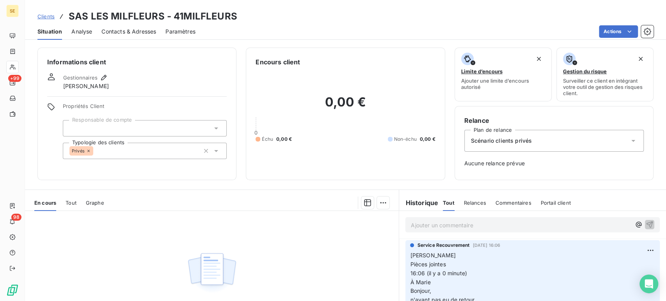
click at [44, 16] on span "Clients" at bounding box center [45, 16] width 17 height 6
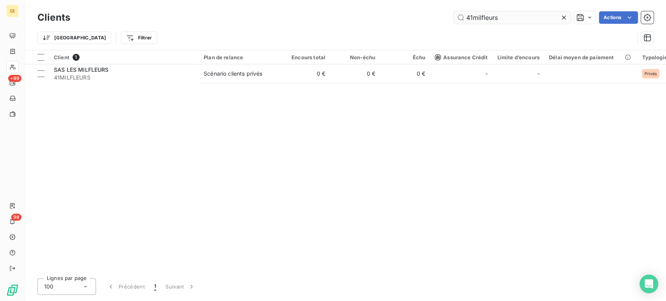
click at [479, 19] on input "41milfleurs" at bounding box center [512, 17] width 117 height 12
drag, startPoint x: 474, startPoint y: 19, endPoint x: 517, endPoint y: 18, distance: 43.0
click at [517, 18] on input "41milfleurs" at bounding box center [512, 17] width 117 height 12
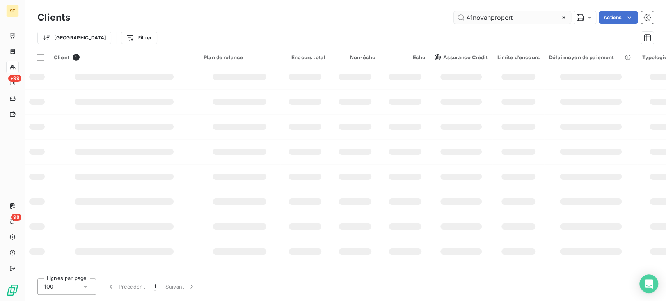
type input "41novahpropert"
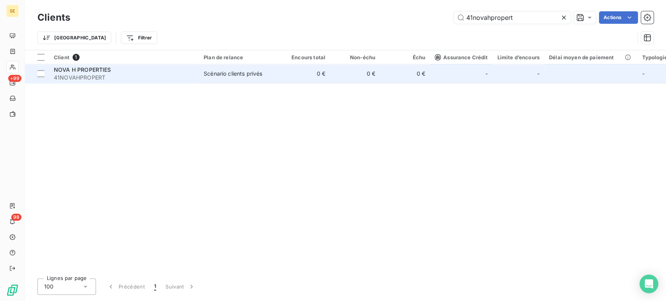
click at [137, 79] on span "41NOVAHPROPERT" at bounding box center [124, 78] width 141 height 8
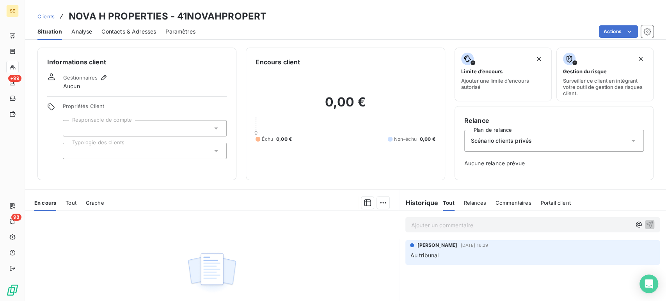
click at [47, 16] on span "Clients" at bounding box center [45, 16] width 17 height 6
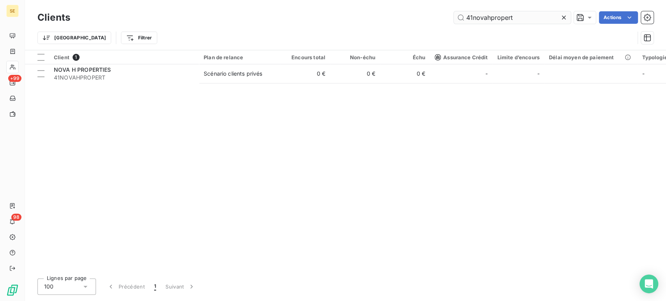
drag, startPoint x: 474, startPoint y: 16, endPoint x: 520, endPoint y: 17, distance: 46.9
click at [520, 15] on input "41novahpropert" at bounding box center [512, 17] width 117 height 12
type input "41ocean"
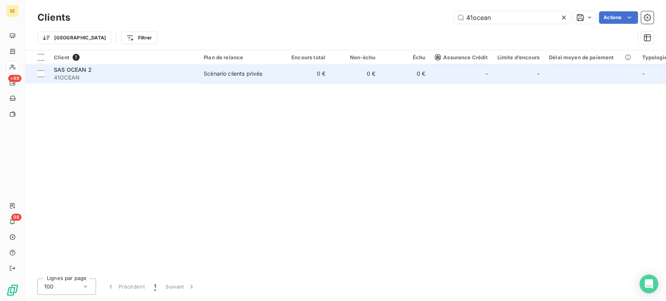
click at [135, 69] on div "SAS OCEAN 2" at bounding box center [124, 70] width 141 height 8
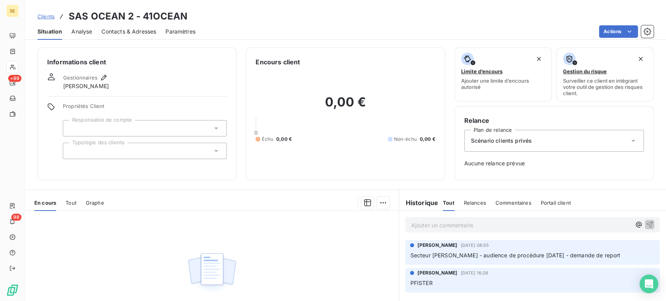
click at [40, 14] on span "Clients" at bounding box center [45, 16] width 17 height 6
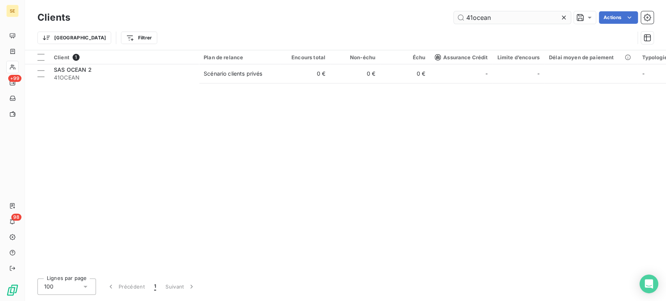
drag, startPoint x: 476, startPoint y: 20, endPoint x: 544, endPoint y: 20, distance: 68.3
click at [544, 19] on input "41ocean" at bounding box center [512, 17] width 117 height 12
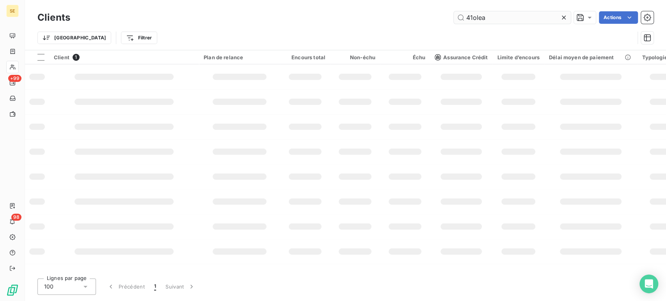
type input "41olea"
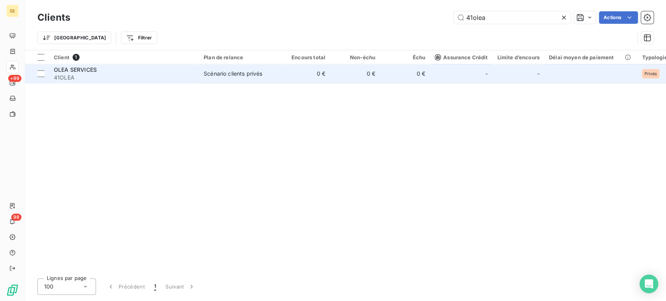
click at [175, 75] on span "41OLEA" at bounding box center [124, 78] width 141 height 8
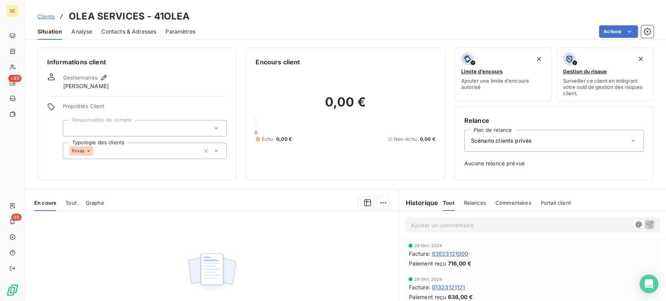
click at [46, 18] on span "Clients" at bounding box center [45, 16] width 17 height 6
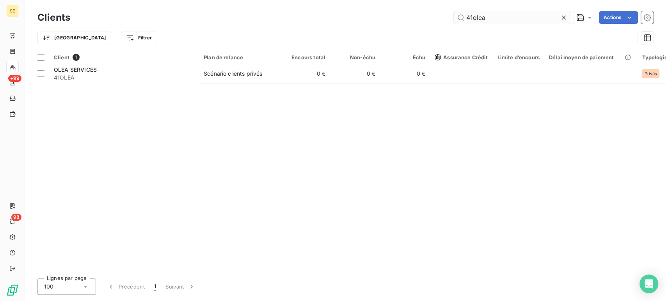
drag, startPoint x: 473, startPoint y: 20, endPoint x: 524, endPoint y: 19, distance: 50.4
click at [524, 19] on input "41olea" at bounding box center [512, 17] width 117 height 12
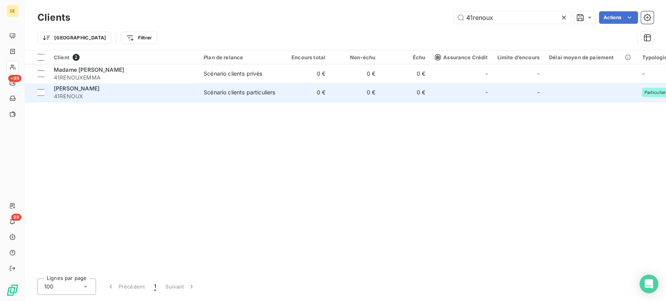
type input "41renoux"
click at [114, 93] on span "41RENOUX" at bounding box center [124, 97] width 141 height 8
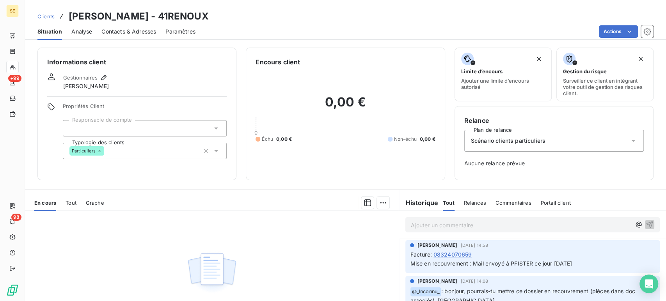
click at [45, 15] on span "Clients" at bounding box center [45, 16] width 17 height 6
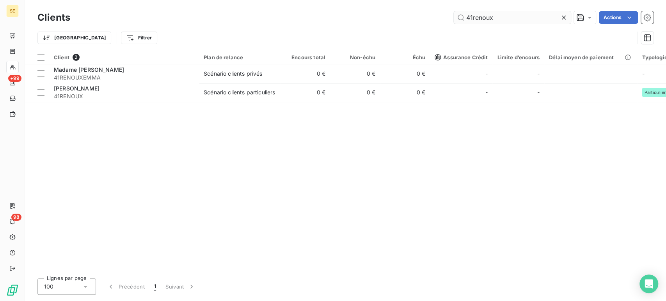
drag, startPoint x: 472, startPoint y: 19, endPoint x: 504, endPoint y: 17, distance: 32.1
click at [504, 17] on input "41renoux" at bounding box center [512, 17] width 117 height 12
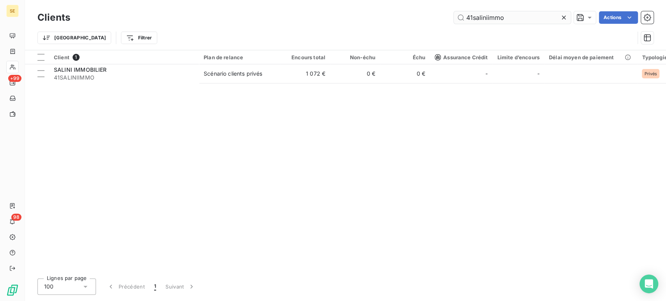
type input "41saliniimmo"
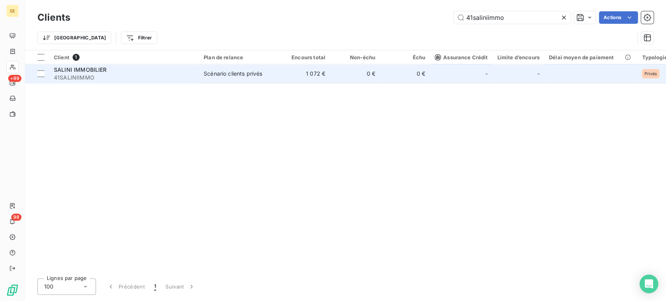
click at [99, 75] on span "41SALINIIMMO" at bounding box center [124, 78] width 141 height 8
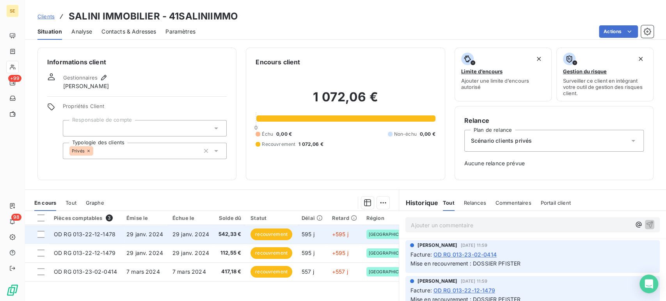
click at [189, 236] on span "29 janv. 2024" at bounding box center [191, 234] width 37 height 7
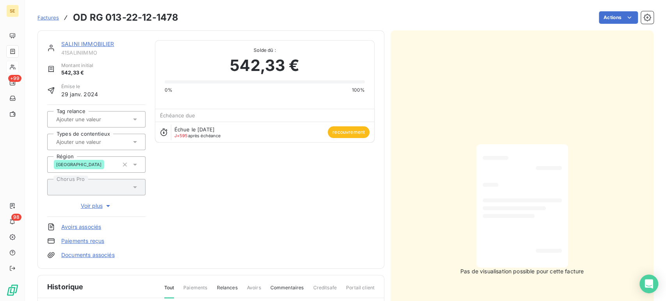
click at [85, 144] on input "text" at bounding box center [94, 142] width 78 height 7
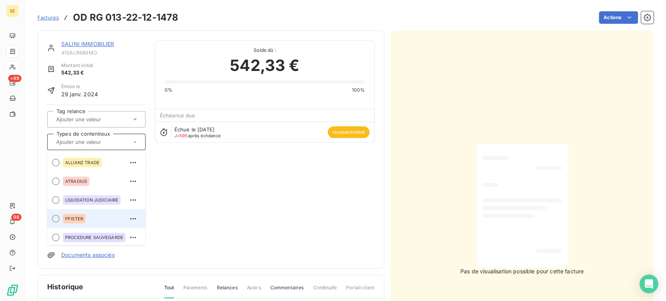
click at [70, 219] on span "PFISTER" at bounding box center [74, 219] width 18 height 5
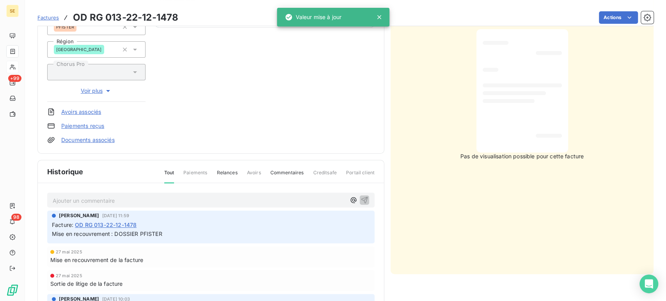
scroll to position [130, 0]
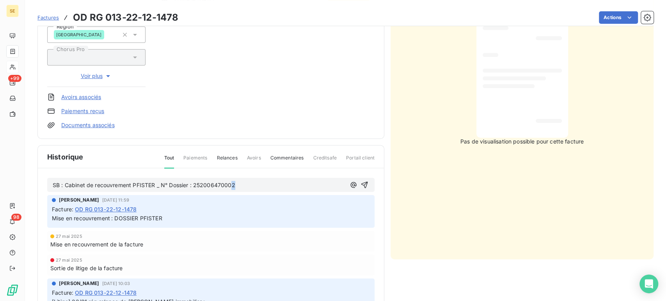
drag, startPoint x: 230, startPoint y: 182, endPoint x: 240, endPoint y: 182, distance: 10.2
click at [240, 182] on p "SB : Cabinet de recouvrement PFISTER _ N° Dossier : 252006470002" at bounding box center [199, 185] width 293 height 9
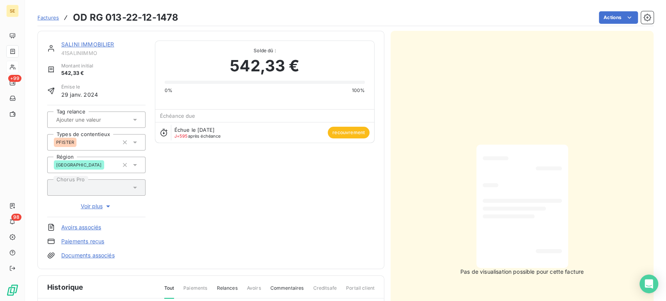
scroll to position [0, 0]
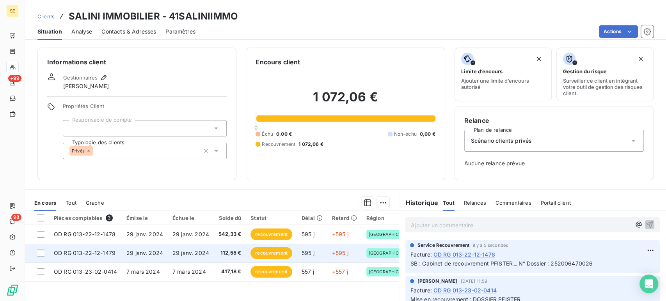
click at [192, 248] on td "29 janv. 2024" at bounding box center [191, 253] width 46 height 19
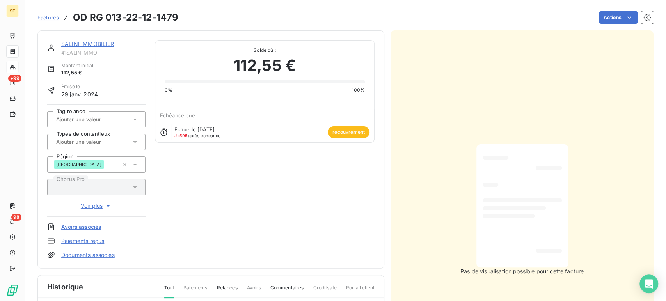
click at [100, 139] on input "text" at bounding box center [94, 142] width 78 height 7
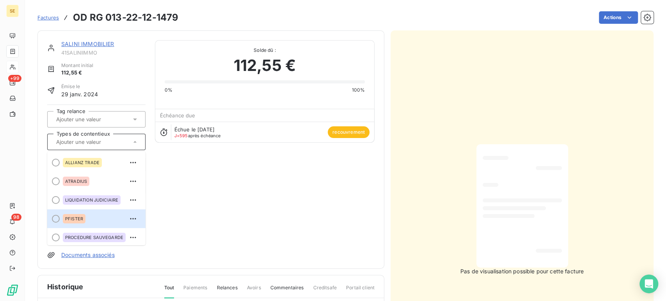
click at [75, 219] on span "PFISTER" at bounding box center [74, 219] width 18 height 5
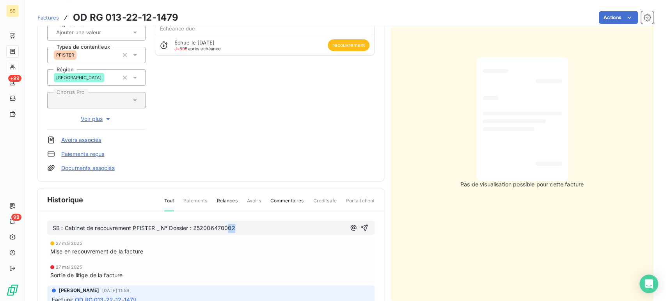
drag, startPoint x: 228, startPoint y: 226, endPoint x: 241, endPoint y: 224, distance: 13.1
click at [241, 224] on p "SB : Cabinet de recouvrement PFISTER _ N° Dossier : 252006470002" at bounding box center [199, 228] width 293 height 9
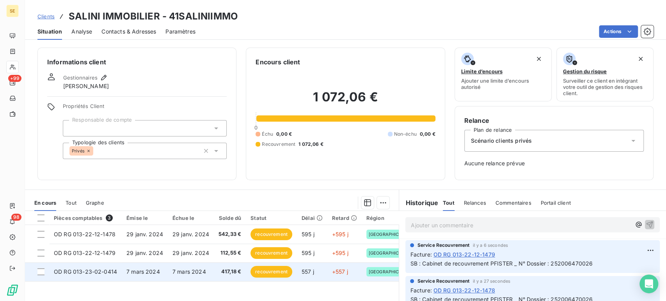
click at [189, 272] on span "7 mars 2024" at bounding box center [190, 272] width 34 height 7
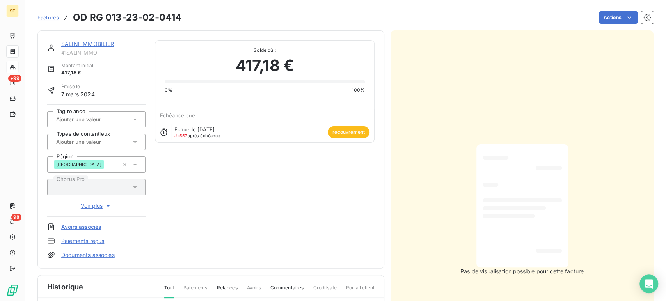
click at [109, 146] on div at bounding box center [92, 142] width 77 height 10
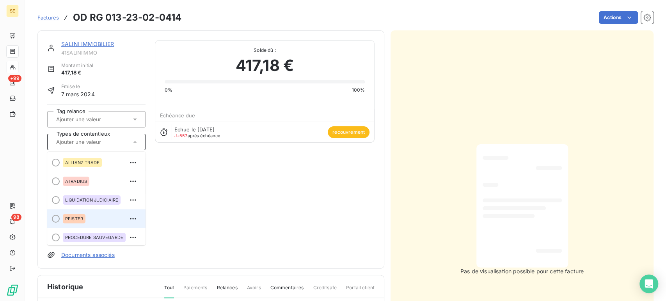
click at [91, 217] on div "PFISTER" at bounding box center [101, 219] width 77 height 12
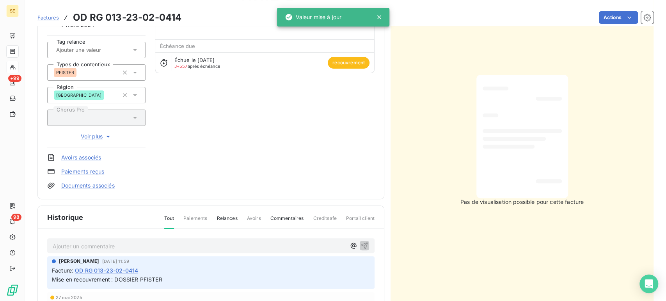
scroll to position [87, 0]
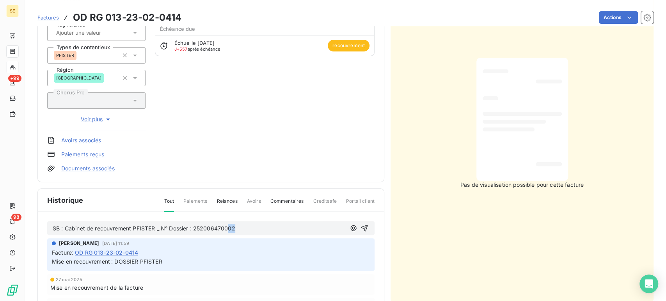
drag, startPoint x: 229, startPoint y: 228, endPoint x: 239, endPoint y: 228, distance: 10.2
click at [239, 228] on p "SB : Cabinet de recouvrement PFISTER _ N° Dossier : 252006470002" at bounding box center [199, 228] width 293 height 9
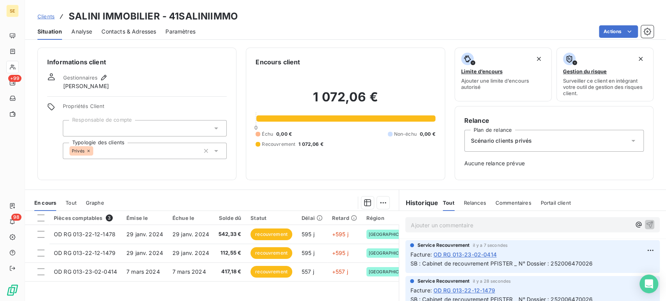
click at [41, 16] on span "Clients" at bounding box center [45, 16] width 17 height 6
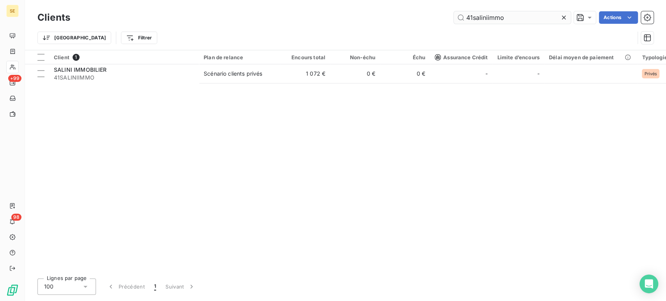
drag, startPoint x: 503, startPoint y: 17, endPoint x: 529, endPoint y: 17, distance: 25.8
click at [529, 17] on input "41saliniimmo" at bounding box center [512, 17] width 117 height 12
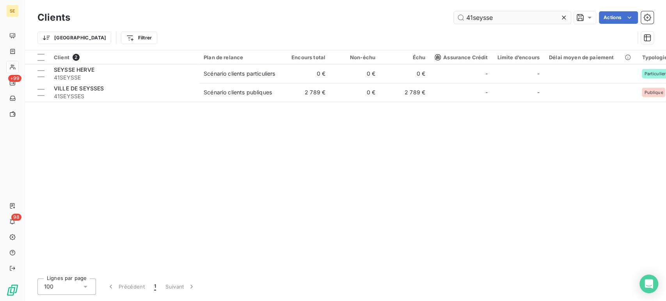
type input "41seysse"
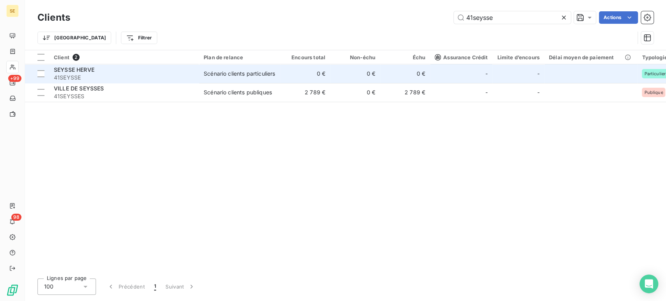
click at [91, 70] on span "SEYSSE HERVE" at bounding box center [74, 69] width 41 height 7
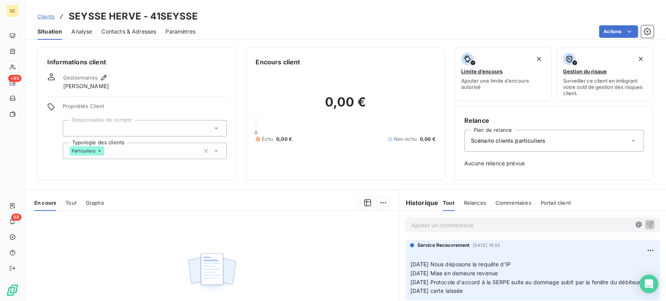
click at [46, 15] on span "Clients" at bounding box center [45, 16] width 17 height 6
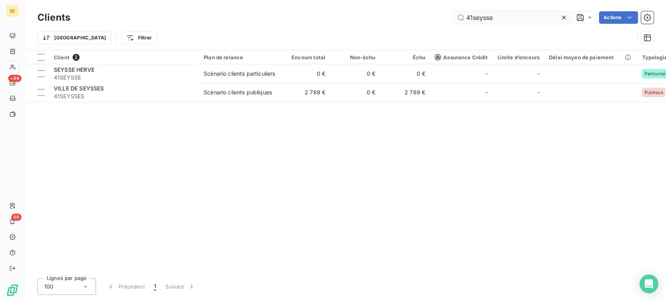
drag, startPoint x: 491, startPoint y: 19, endPoint x: 472, endPoint y: 19, distance: 19.1
click at [472, 19] on input "41seysse" at bounding box center [512, 17] width 117 height 12
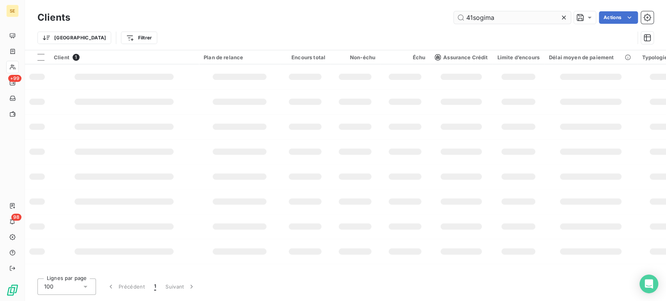
type input "41sogima"
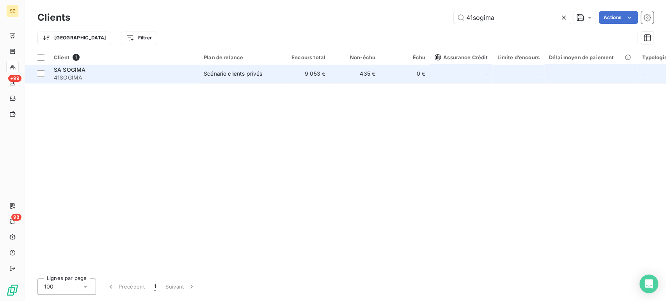
click at [128, 79] on span "41SOGIMA" at bounding box center [124, 78] width 141 height 8
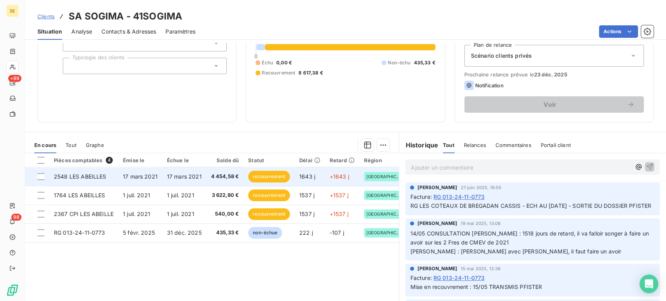
scroll to position [87, 0]
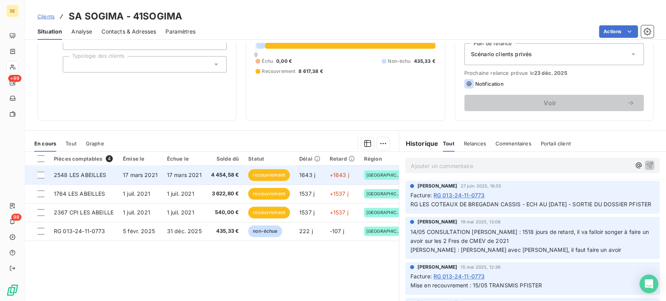
click at [147, 176] on span "17 mars 2021" at bounding box center [140, 175] width 35 height 7
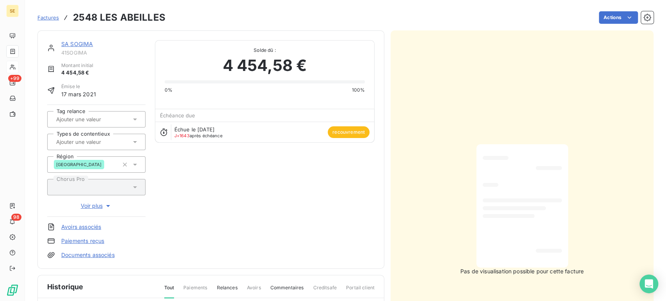
click at [81, 145] on input "text" at bounding box center [94, 142] width 78 height 7
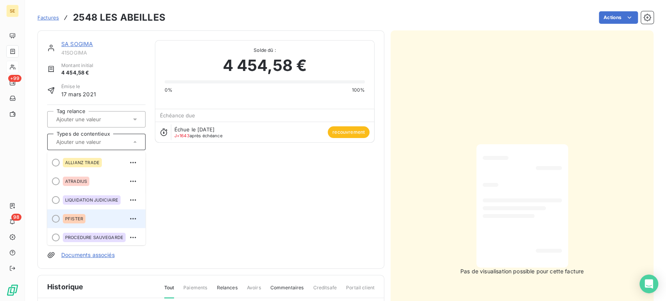
click at [68, 223] on div "PFISTER" at bounding box center [74, 218] width 23 height 9
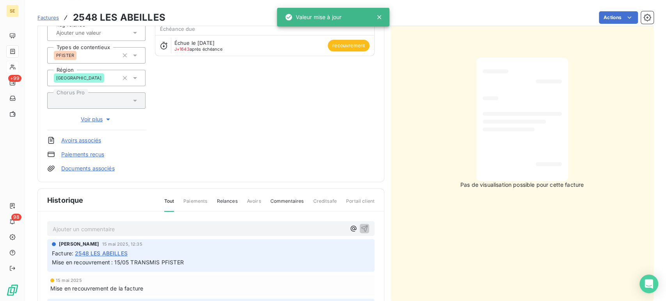
scroll to position [130, 0]
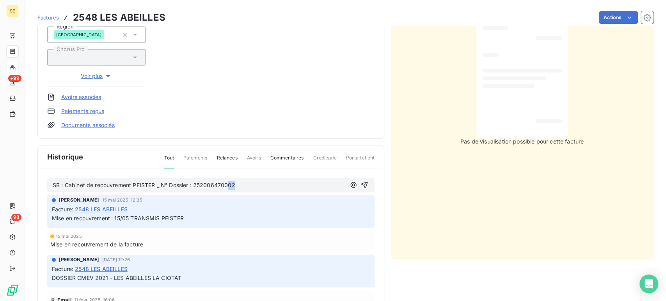
drag, startPoint x: 229, startPoint y: 183, endPoint x: 248, endPoint y: 183, distance: 19.1
click at [248, 183] on p "SB : Cabinet de recouvrement PFISTER _ N° Dossier : 252006470002" at bounding box center [199, 185] width 293 height 9
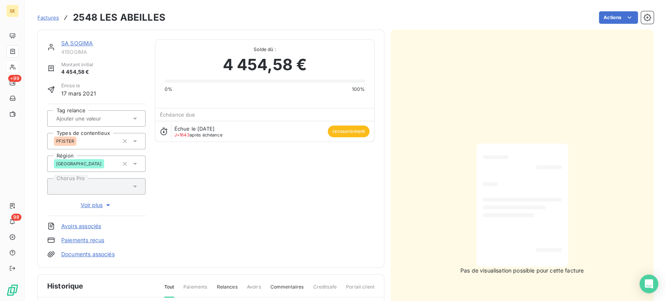
scroll to position [0, 0]
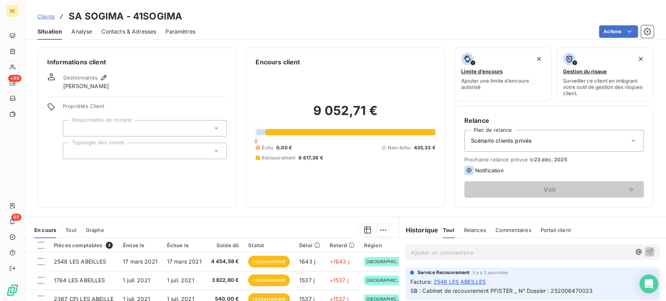
scroll to position [43, 0]
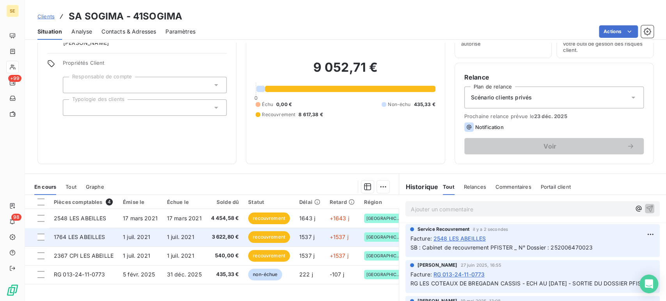
click at [203, 240] on td "1 juil. 2021" at bounding box center [184, 237] width 44 height 19
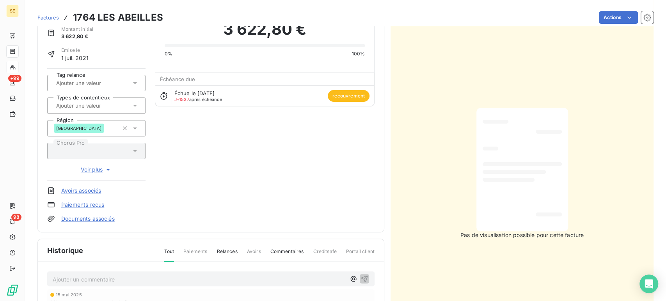
scroll to position [87, 0]
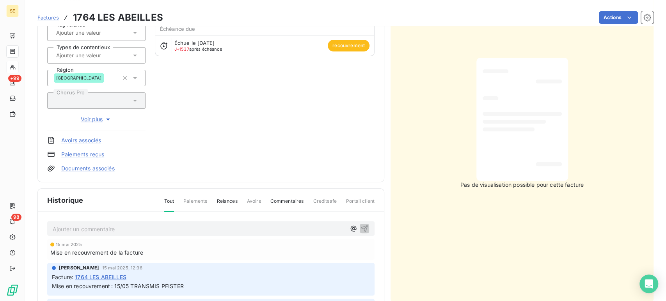
click at [87, 55] on input "text" at bounding box center [94, 55] width 78 height 7
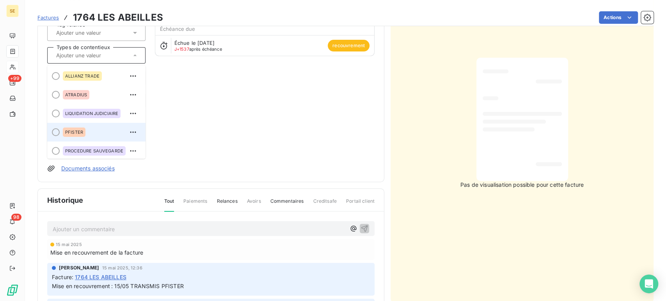
click at [78, 130] on span "PFISTER" at bounding box center [74, 132] width 18 height 5
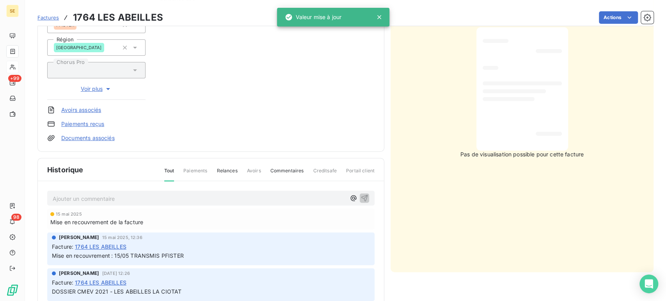
scroll to position [130, 0]
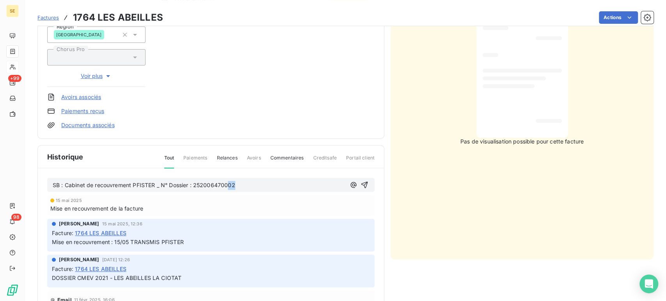
click at [238, 183] on p "SB : Cabinet de recouvrement PFISTER _ N° Dossier : 252006470002" at bounding box center [199, 185] width 293 height 9
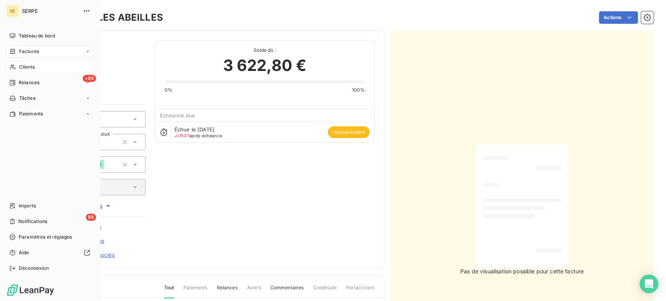
scroll to position [0, 0]
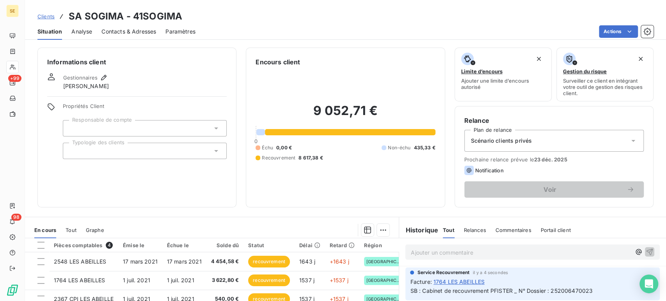
scroll to position [43, 0]
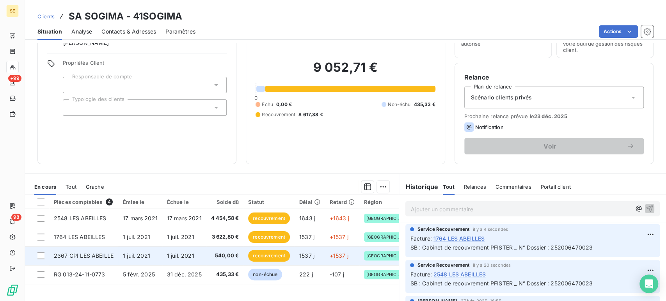
click at [199, 254] on td "1 juil. 2021" at bounding box center [184, 256] width 44 height 19
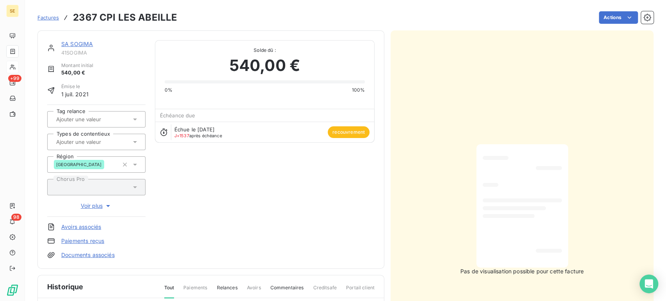
click at [91, 141] on input "text" at bounding box center [94, 142] width 78 height 7
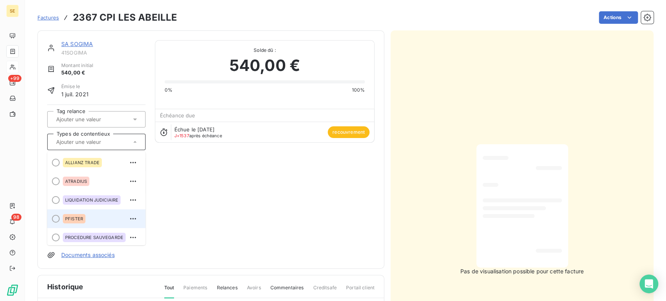
click at [87, 214] on div "PFISTER" at bounding box center [101, 219] width 77 height 12
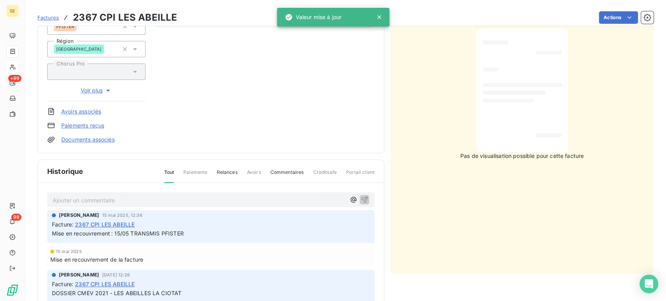
scroll to position [130, 0]
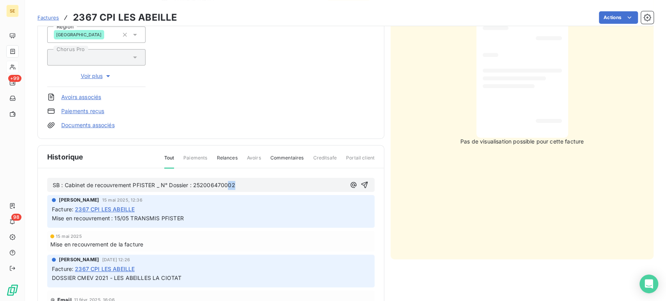
drag, startPoint x: 230, startPoint y: 185, endPoint x: 236, endPoint y: 185, distance: 5.9
click at [236, 185] on p "SB : Cabinet de recouvrement PFISTER _ N° Dossier : 252006470002" at bounding box center [199, 185] width 293 height 9
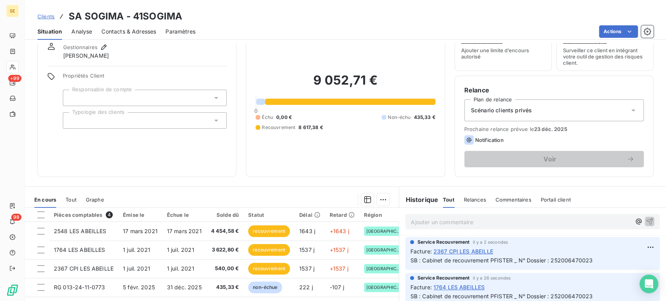
scroll to position [43, 0]
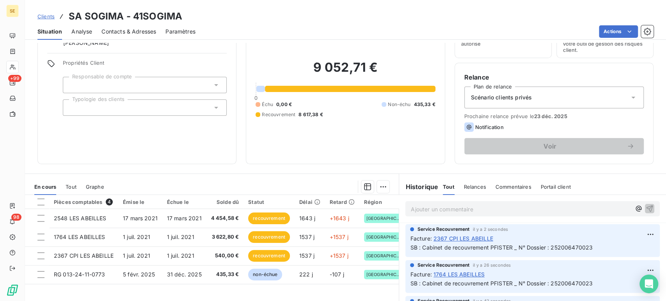
click at [47, 15] on span "Clients" at bounding box center [45, 16] width 17 height 6
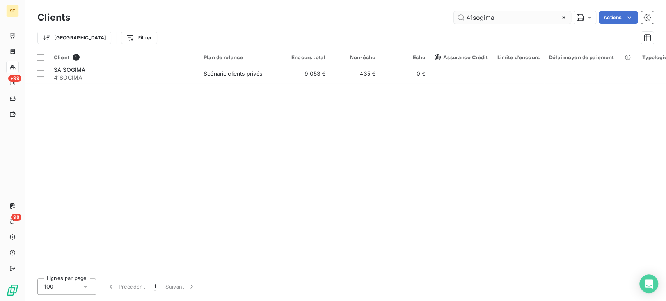
drag, startPoint x: 475, startPoint y: 19, endPoint x: 522, endPoint y: 14, distance: 47.9
click at [522, 14] on input "41sogima" at bounding box center [512, 17] width 117 height 12
type input "41soleam"
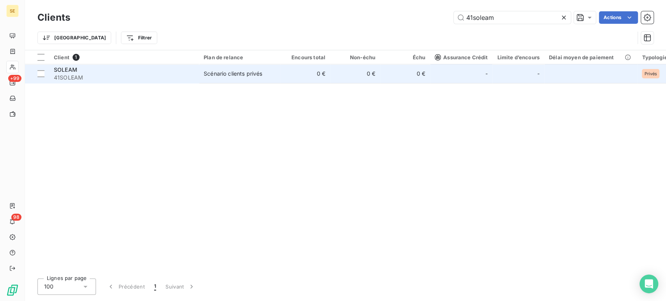
click at [73, 75] on span "41SOLEAM" at bounding box center [124, 78] width 141 height 8
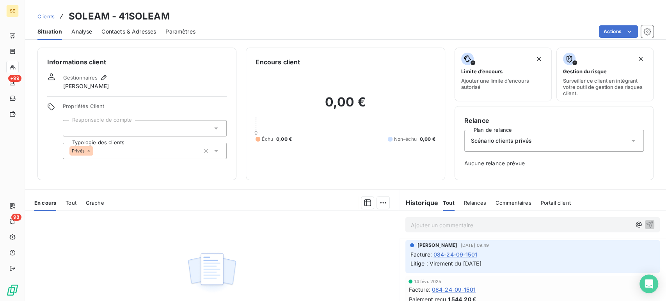
click at [44, 16] on span "Clients" at bounding box center [45, 16] width 17 height 6
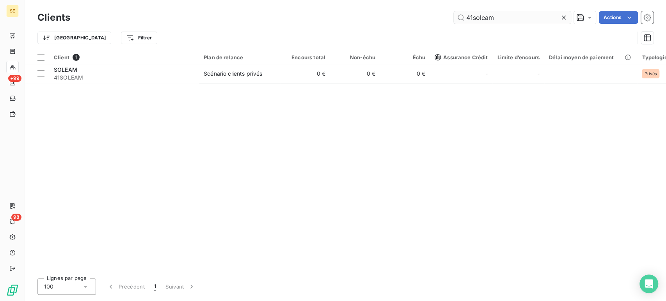
drag, startPoint x: 496, startPoint y: 19, endPoint x: 465, endPoint y: 21, distance: 30.9
click at [465, 21] on input "41soleam" at bounding box center [512, 17] width 117 height 12
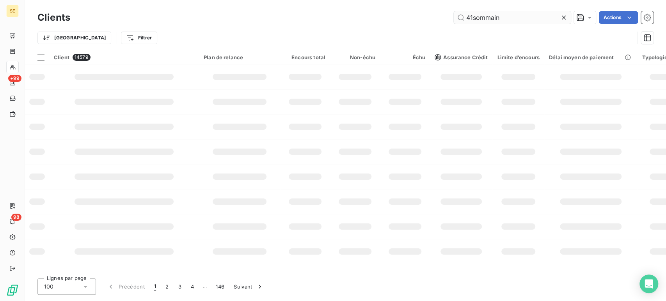
type input "41sommain"
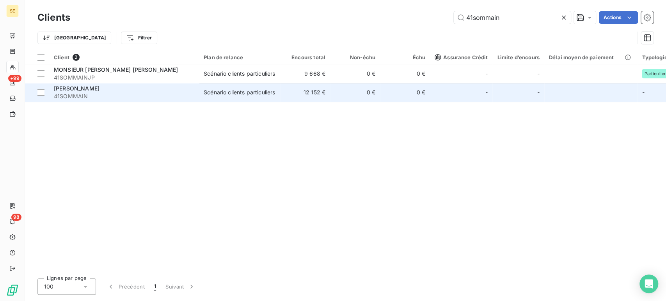
click at [130, 93] on span "41SOMMAIN" at bounding box center [124, 97] width 141 height 8
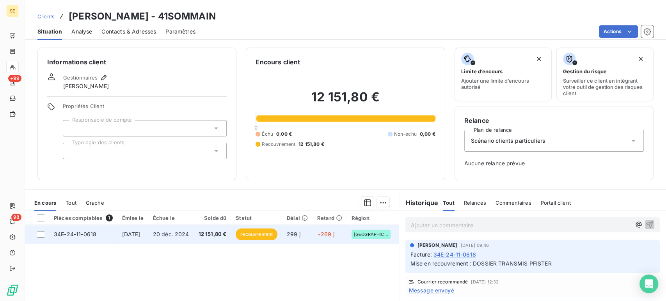
click at [221, 233] on span "12 151,80 €" at bounding box center [213, 235] width 28 height 8
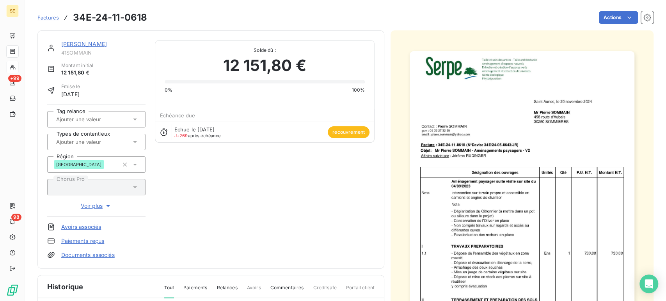
click at [99, 142] on input "text" at bounding box center [94, 142] width 78 height 7
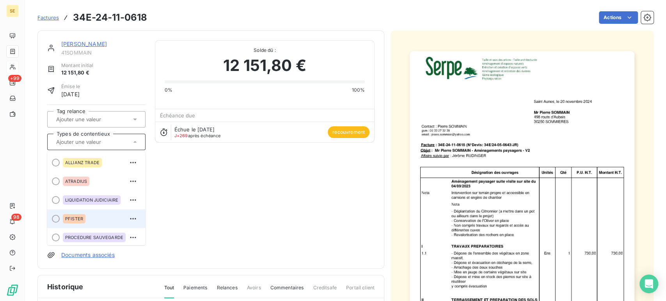
click at [75, 217] on span "PFISTER" at bounding box center [74, 219] width 18 height 5
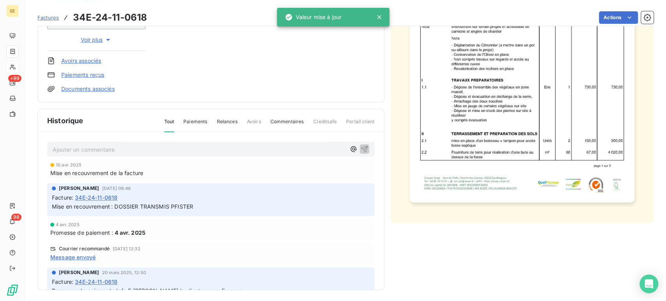
scroll to position [167, 0]
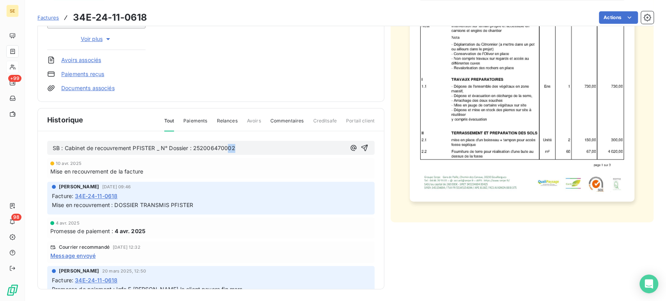
drag, startPoint x: 228, startPoint y: 146, endPoint x: 242, endPoint y: 146, distance: 13.3
click at [242, 146] on p "SB : Cabinet de recouvrement PFISTER _ N° Dossier : 252006470002" at bounding box center [199, 148] width 293 height 9
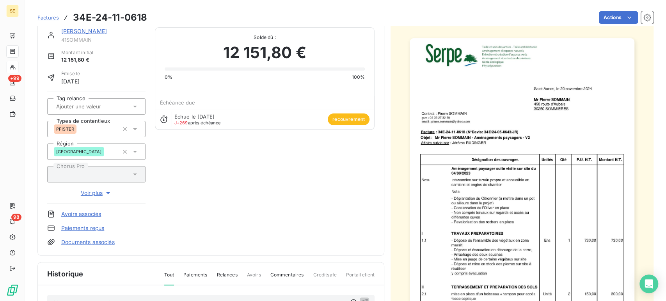
scroll to position [0, 0]
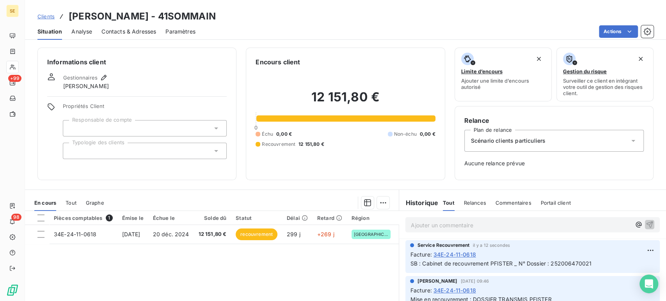
click at [47, 17] on span "Clients" at bounding box center [45, 16] width 17 height 6
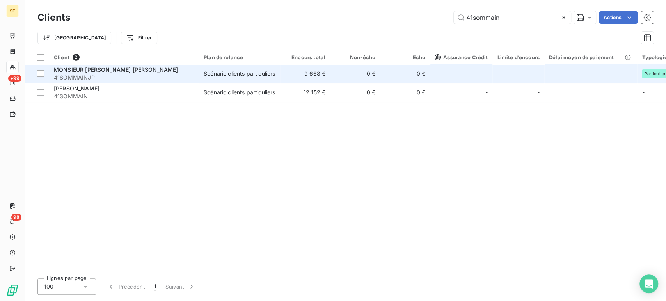
click at [98, 70] on span "MONSIEUR [PERSON_NAME] [PERSON_NAME]" at bounding box center [116, 69] width 124 height 7
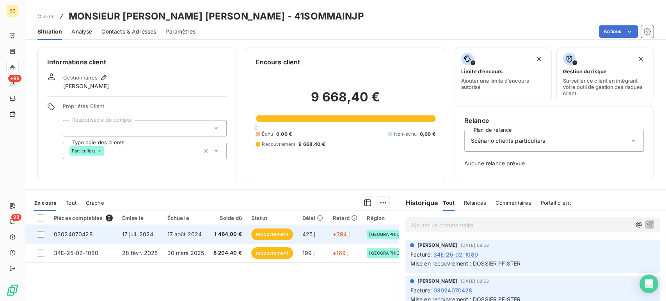
click at [158, 232] on td "17 juil. 2024" at bounding box center [140, 234] width 45 height 19
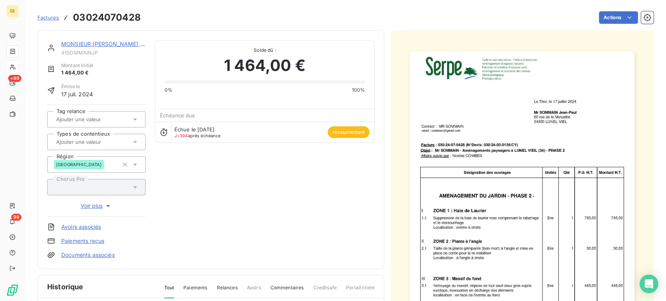
click at [88, 141] on input "text" at bounding box center [94, 142] width 78 height 7
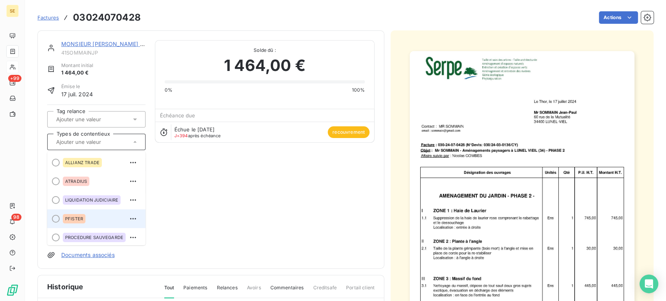
click at [91, 222] on div "PFISTER" at bounding box center [101, 219] width 77 height 12
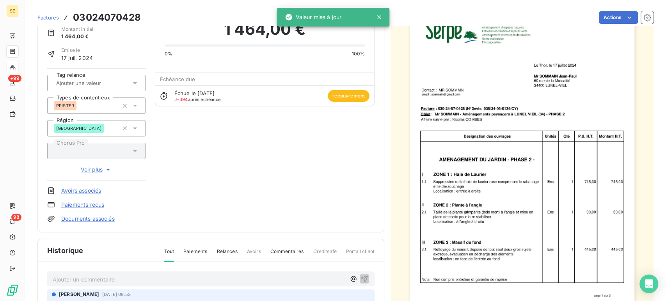
scroll to position [87, 0]
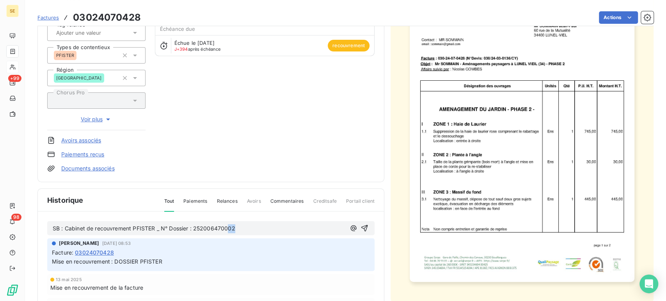
drag, startPoint x: 229, startPoint y: 228, endPoint x: 249, endPoint y: 230, distance: 20.0
click at [249, 229] on p "SB : Cabinet de recouvrement PFISTER _ N° Dossier : 252006470002" at bounding box center [199, 228] width 293 height 9
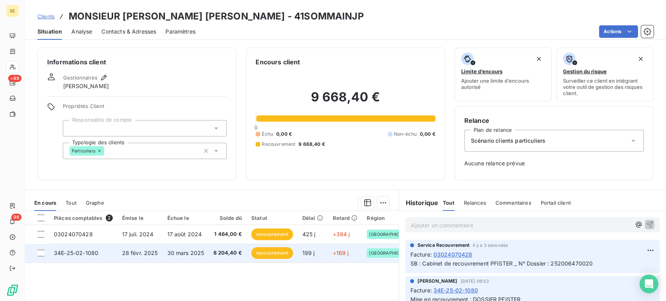
click at [160, 251] on td "28 févr. 2025" at bounding box center [140, 253] width 45 height 19
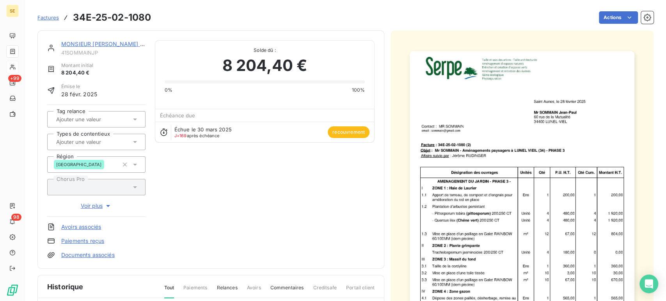
click at [76, 146] on div at bounding box center [92, 142] width 77 height 10
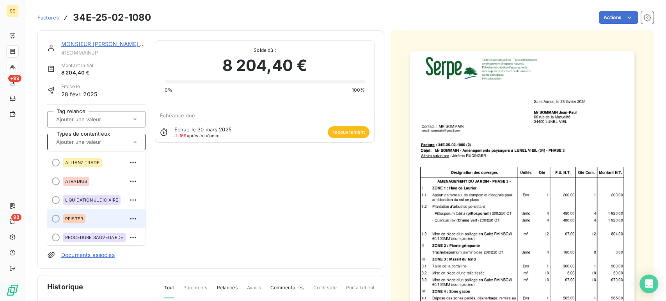
click at [84, 218] on div "PFISTER" at bounding box center [74, 218] width 23 height 9
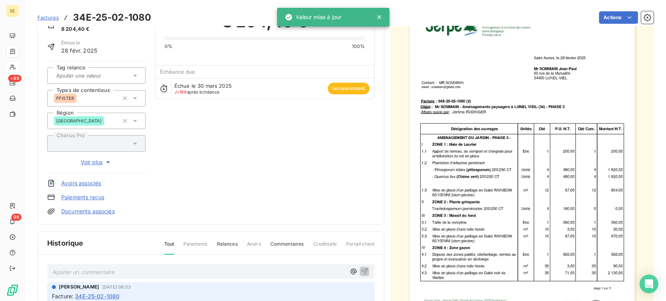
scroll to position [130, 0]
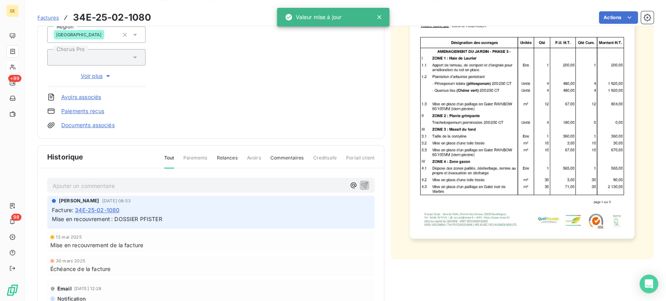
click at [137, 186] on p "Ajouter un commentaire ﻿" at bounding box center [199, 186] width 293 height 10
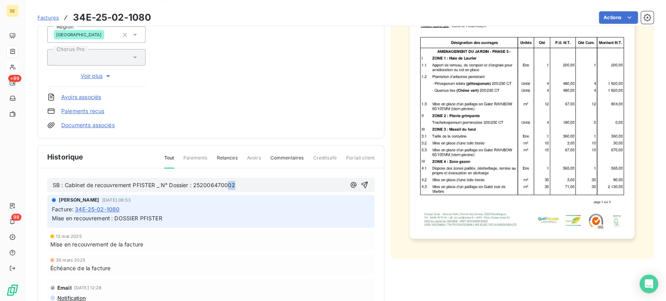
drag, startPoint x: 229, startPoint y: 183, endPoint x: 239, endPoint y: 182, distance: 9.4
click at [239, 182] on p "SB : Cabinet de recouvrement PFISTER _ N° Dossier : 252006470002" at bounding box center [199, 185] width 293 height 9
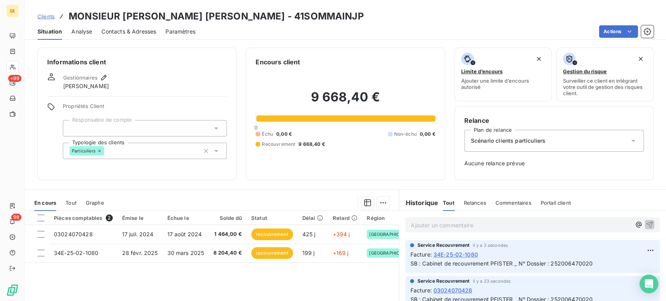
click at [48, 17] on span "Clients" at bounding box center [45, 16] width 17 height 6
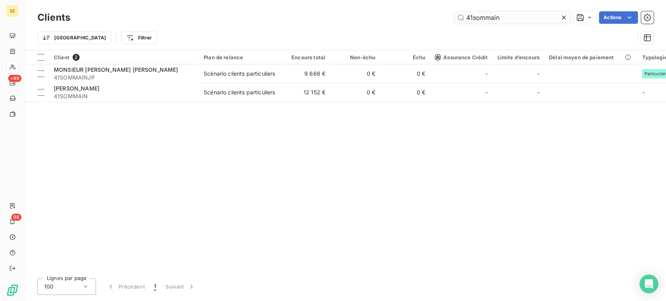
drag, startPoint x: 474, startPoint y: 17, endPoint x: 545, endPoint y: 19, distance: 71.5
click at [545, 19] on input "41sommain" at bounding box center [512, 17] width 117 height 12
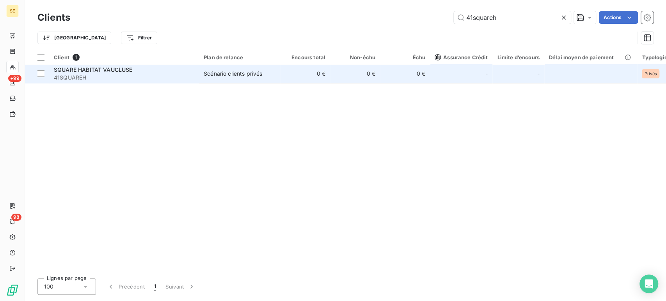
type input "41squareh"
click at [96, 78] on span "41SQUAREH" at bounding box center [124, 78] width 141 height 8
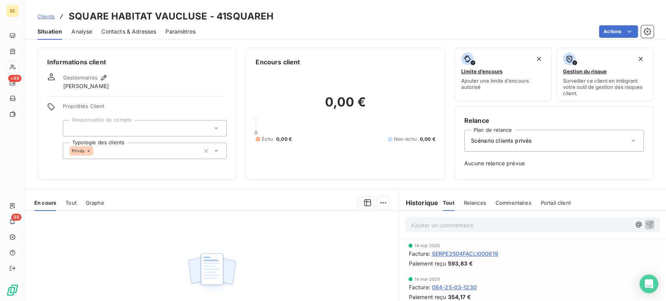
click at [45, 15] on span "Clients" at bounding box center [45, 16] width 17 height 6
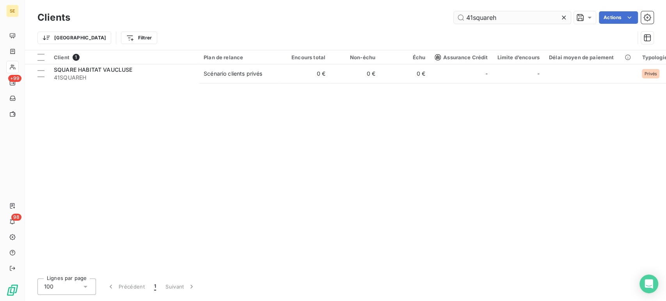
drag, startPoint x: 500, startPoint y: 16, endPoint x: 472, endPoint y: 20, distance: 27.5
click at [472, 20] on input "41squareh" at bounding box center [512, 17] width 117 height 12
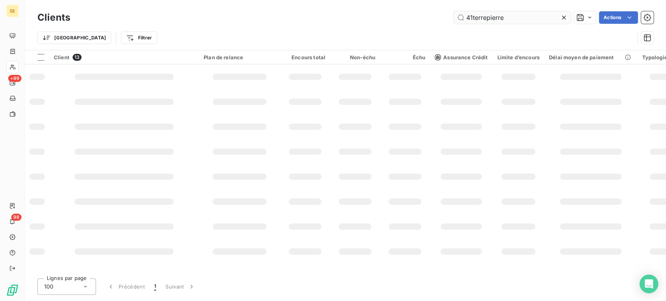
type input "41terrepierre"
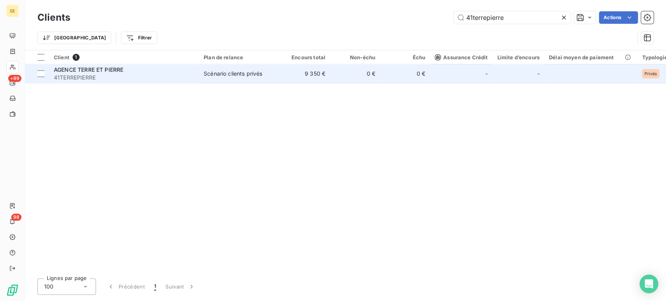
click at [233, 75] on div "Scénario clients privés" at bounding box center [233, 74] width 59 height 8
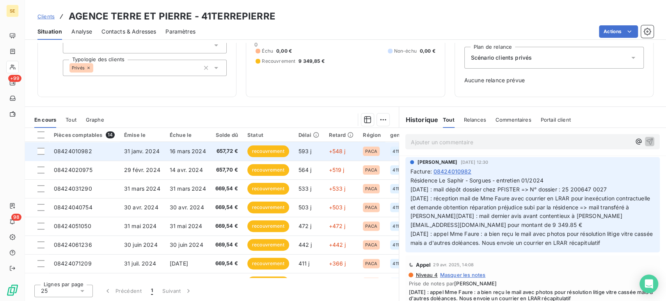
click at [111, 150] on td "08424010982" at bounding box center [84, 151] width 70 height 19
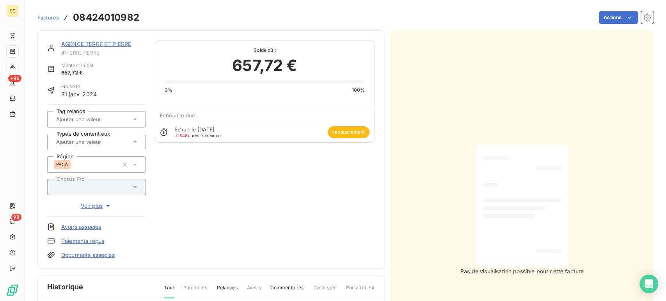
click at [96, 146] on div at bounding box center [92, 142] width 77 height 10
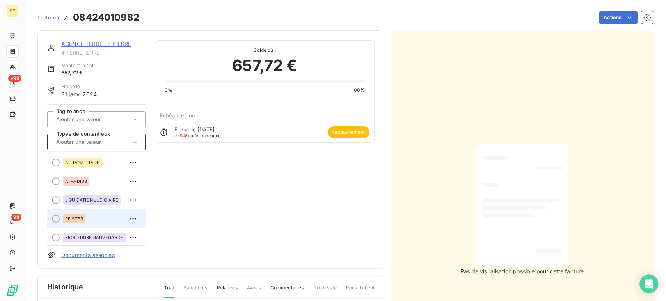
click at [82, 219] on span "PFISTER" at bounding box center [74, 219] width 18 height 5
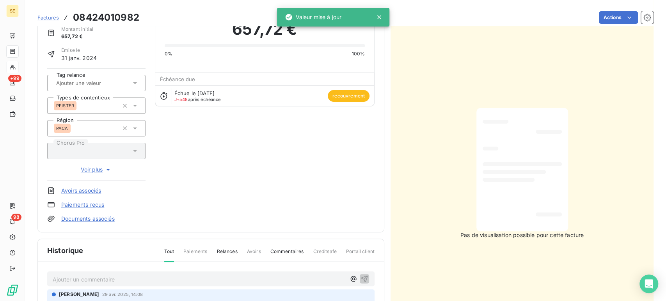
scroll to position [87, 0]
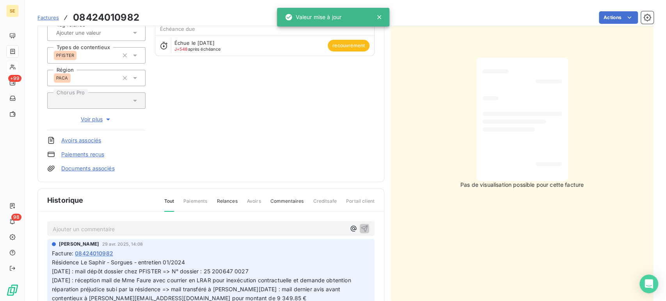
click at [159, 226] on p "Ajouter un commentaire ﻿" at bounding box center [199, 229] width 293 height 10
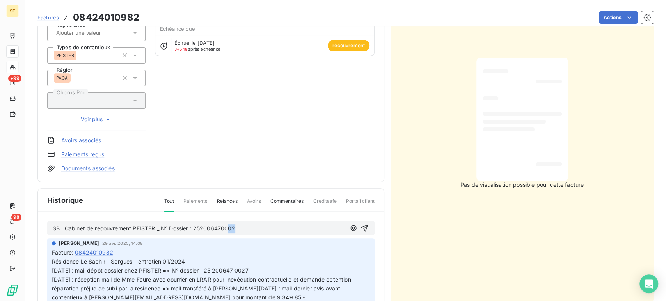
drag, startPoint x: 229, startPoint y: 226, endPoint x: 236, endPoint y: 224, distance: 7.1
click at [236, 224] on p "SB : Cabinet de recouvrement PFISTER _ N° Dossier : 252006470002" at bounding box center [199, 228] width 293 height 9
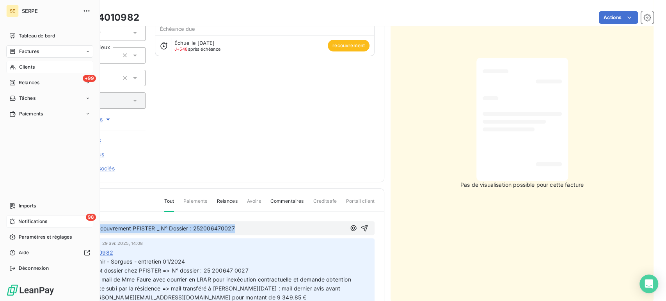
drag, startPoint x: 236, startPoint y: 226, endPoint x: 21, endPoint y: 215, distance: 215.4
click at [21, 215] on div "SE SERPE Tableau de bord Factures Clients +99 Relances Tâches Paiements Imports…" at bounding box center [333, 150] width 666 height 301
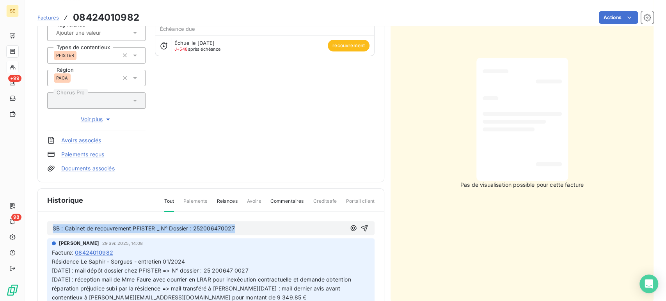
copy span "SB : Cabinet de recouvrement PFISTER _ N° Dossier : 252006470027"
click at [251, 228] on p "SB : Cabinet de recouvrement PFISTER _ N° Dossier : 252006470027" at bounding box center [199, 228] width 293 height 9
click at [250, 228] on p "SB : Cabinet de recouvrement PFISTER _ N° Dossier : 252006470027" at bounding box center [199, 228] width 293 height 9
click at [237, 226] on p "SB : Cabinet de recouvrement PFISTER _ N° Dossier : 252006470027" at bounding box center [199, 228] width 293 height 9
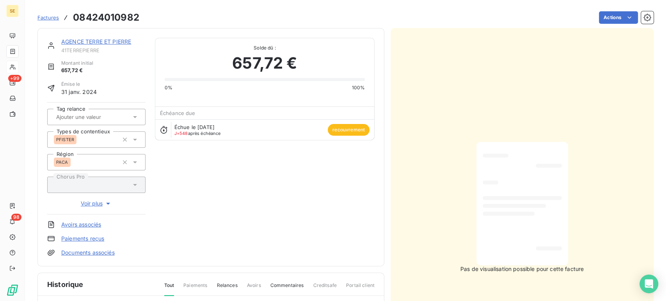
scroll to position [0, 0]
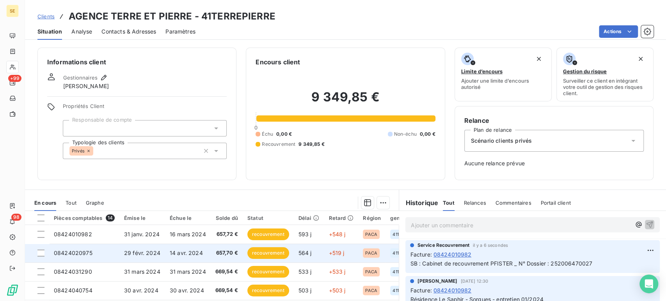
click at [142, 256] on td "29 févr. 2024" at bounding box center [142, 253] width 46 height 19
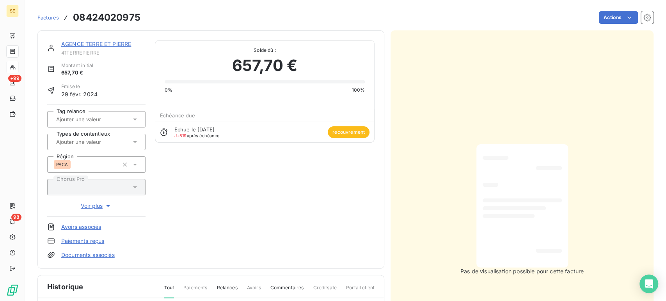
click at [83, 148] on div at bounding box center [96, 142] width 98 height 16
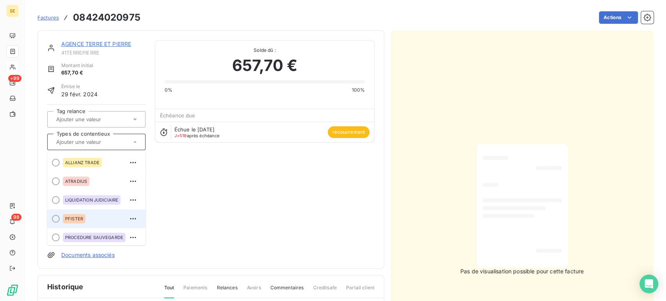
click at [82, 223] on div "PFISTER" at bounding box center [74, 218] width 23 height 9
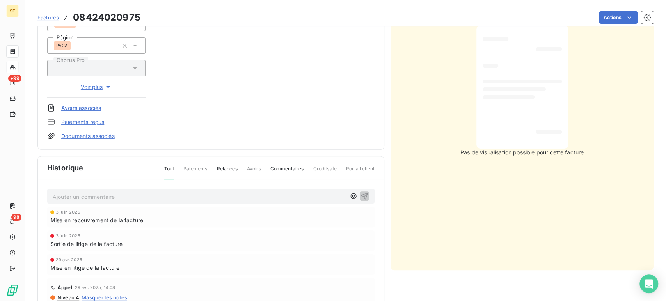
scroll to position [131, 0]
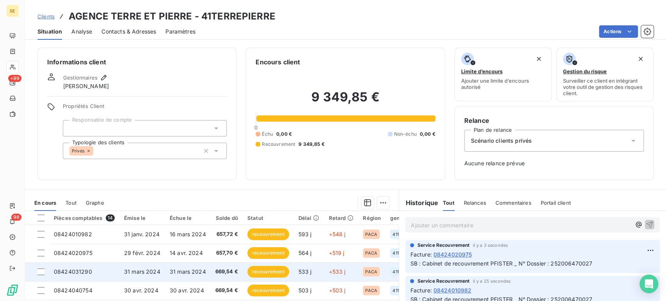
click at [130, 274] on span "31 mars 2024" at bounding box center [142, 272] width 36 height 7
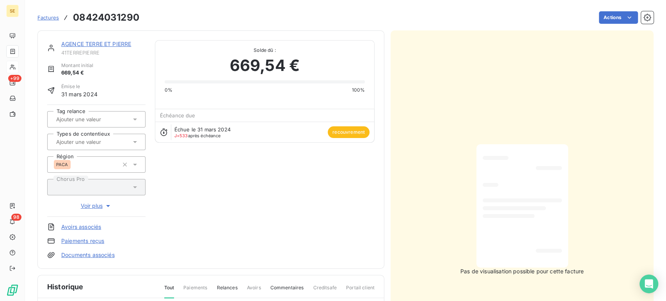
click at [97, 144] on input "text" at bounding box center [94, 142] width 78 height 7
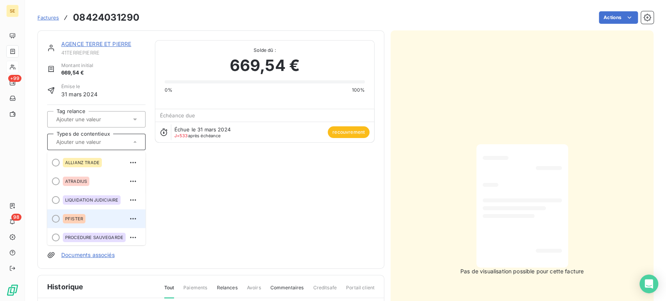
click at [92, 218] on div "PFISTER" at bounding box center [101, 219] width 77 height 12
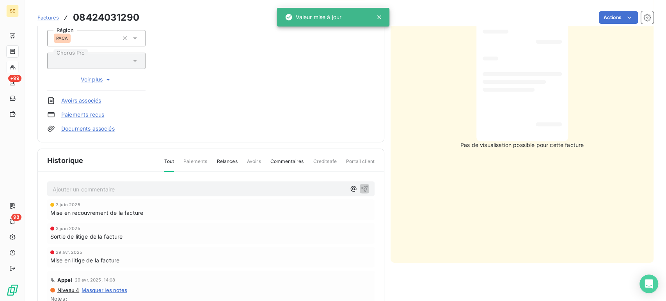
scroll to position [130, 0]
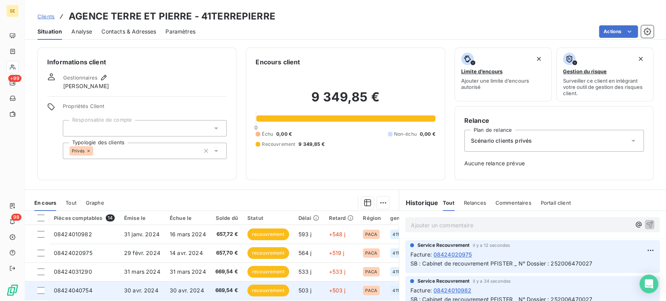
click at [109, 288] on td "08424040754" at bounding box center [84, 290] width 70 height 19
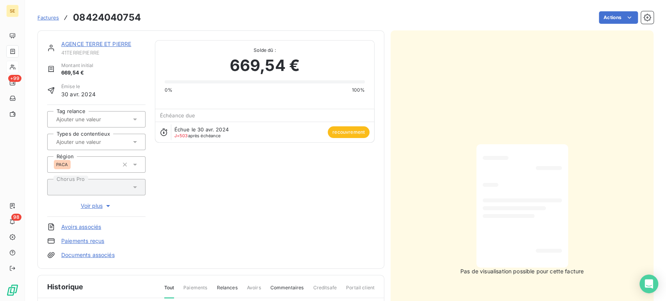
click at [132, 142] on icon at bounding box center [135, 142] width 8 height 8
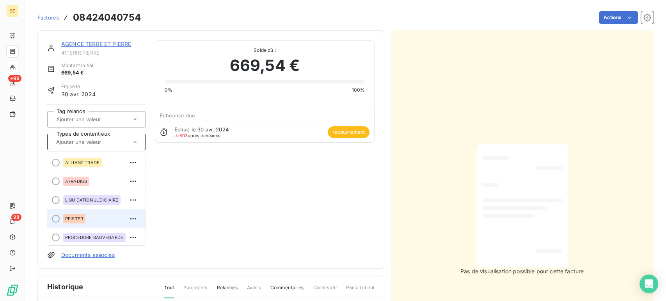
click at [84, 219] on div "PFISTER" at bounding box center [74, 218] width 23 height 9
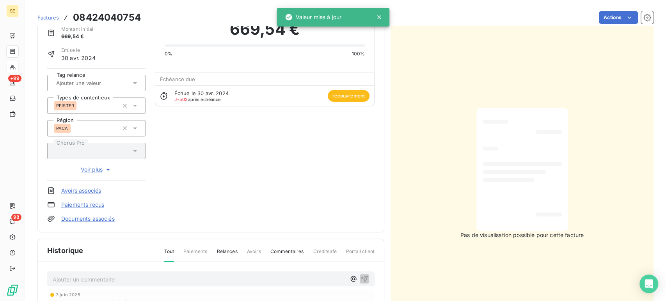
scroll to position [44, 0]
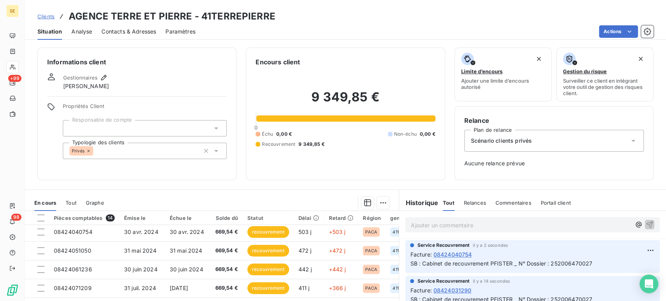
scroll to position [43, 0]
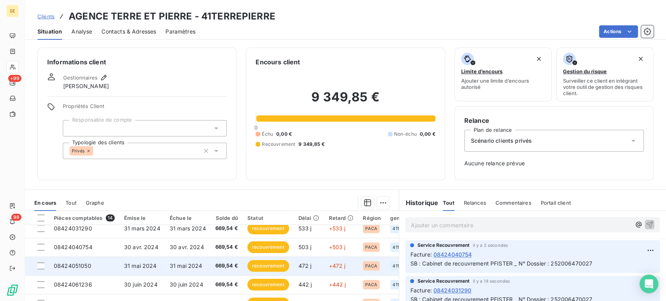
click at [99, 265] on td "08424051050" at bounding box center [84, 266] width 70 height 19
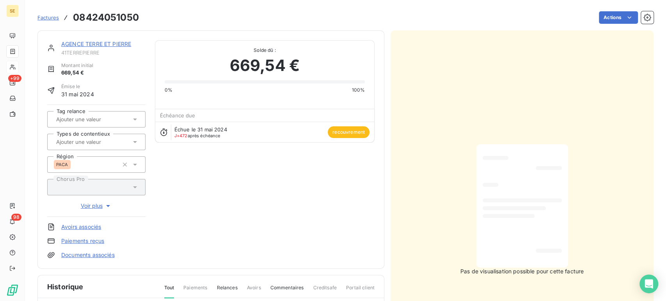
click at [87, 146] on div at bounding box center [92, 142] width 77 height 10
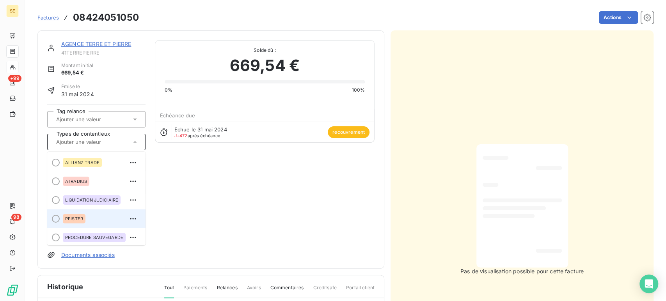
click at [81, 219] on span "PFISTER" at bounding box center [74, 219] width 18 height 5
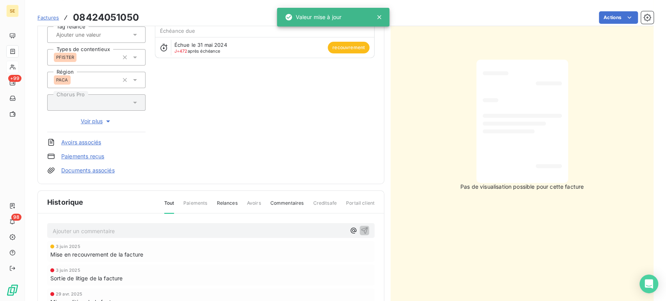
scroll to position [87, 0]
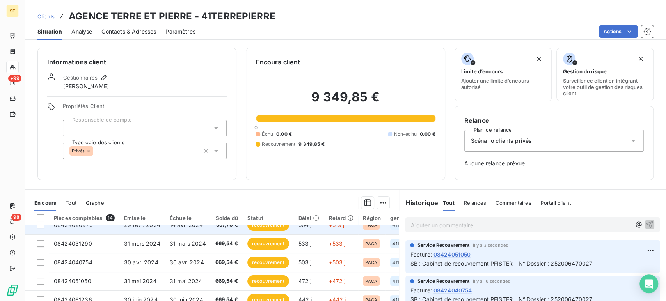
scroll to position [43, 0]
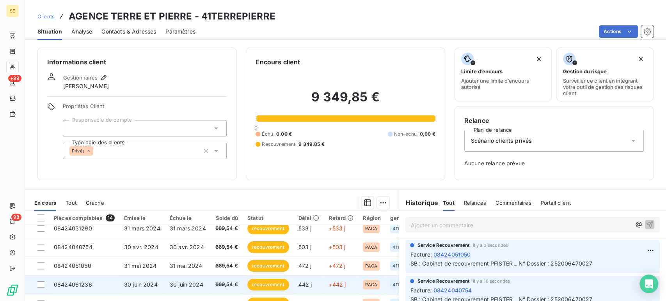
click at [103, 288] on td "08424061236" at bounding box center [84, 285] width 70 height 19
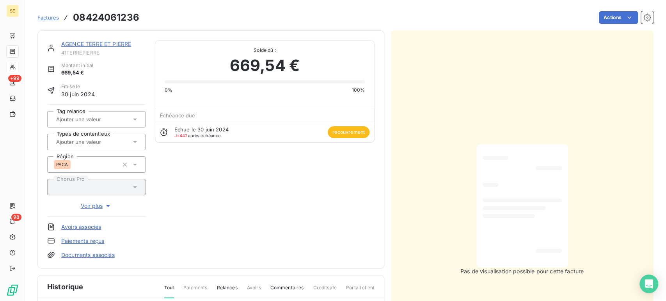
click at [108, 146] on div at bounding box center [92, 142] width 77 height 10
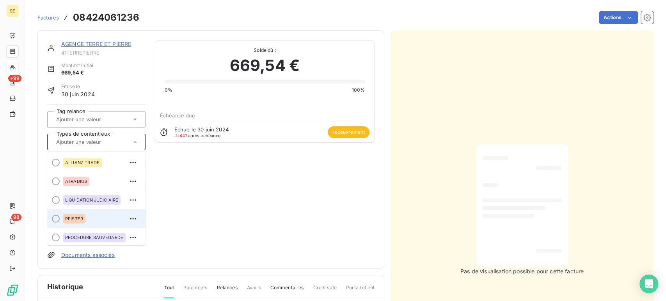
click at [94, 212] on li "PFISTER" at bounding box center [96, 219] width 98 height 19
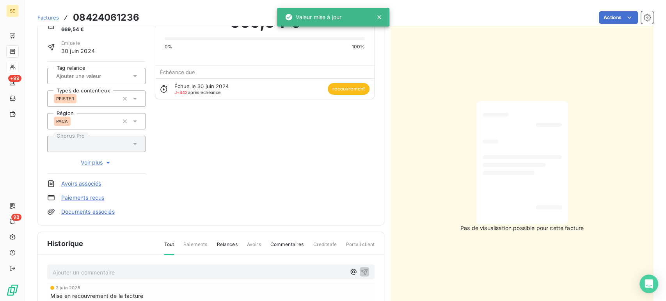
scroll to position [44, 0]
click at [106, 274] on p "Ajouter un commentaire ﻿" at bounding box center [199, 272] width 293 height 10
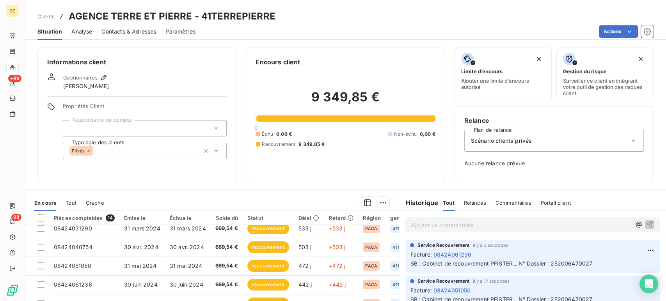
scroll to position [87, 0]
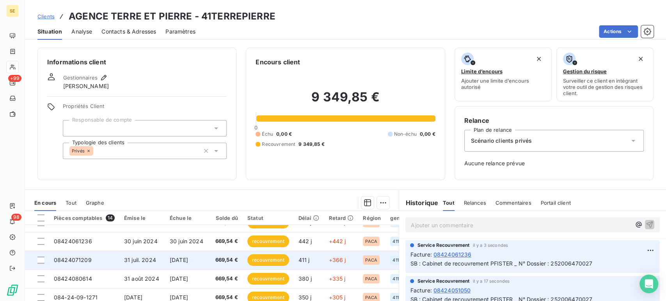
click at [124, 262] on span "31 juil. 2024" at bounding box center [140, 260] width 32 height 7
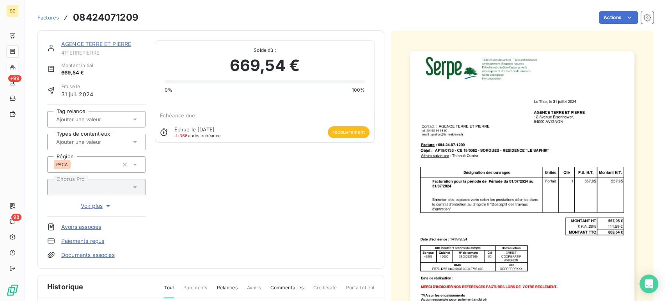
click at [93, 146] on div at bounding box center [92, 142] width 77 height 10
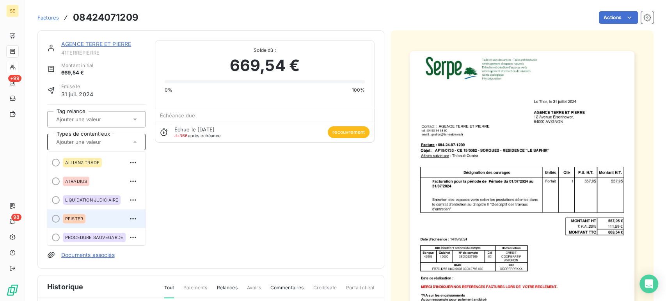
click at [81, 217] on span "PFISTER" at bounding box center [74, 219] width 18 height 5
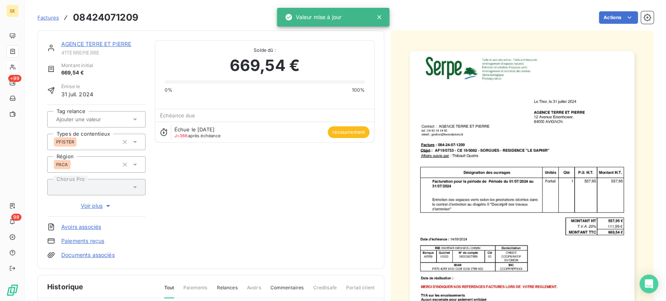
scroll to position [87, 0]
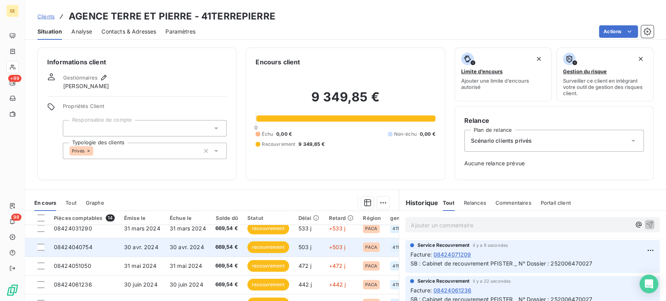
scroll to position [87, 0]
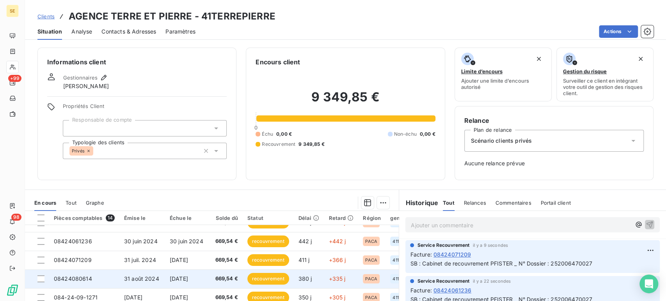
click at [107, 281] on td "08424080614" at bounding box center [84, 279] width 70 height 19
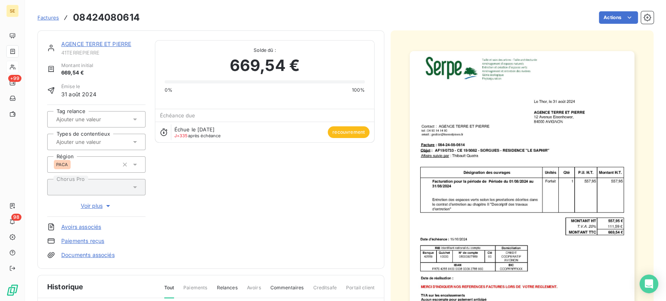
click at [94, 145] on input "text" at bounding box center [94, 142] width 78 height 7
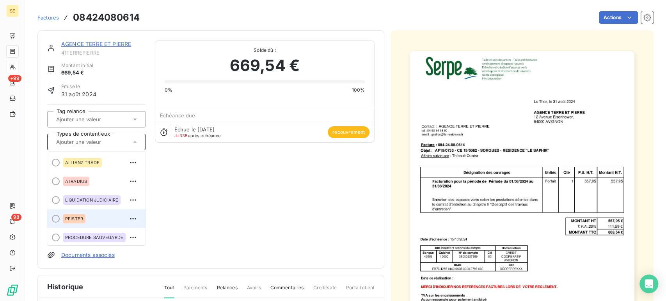
click at [94, 217] on div "PFISTER" at bounding box center [101, 219] width 77 height 12
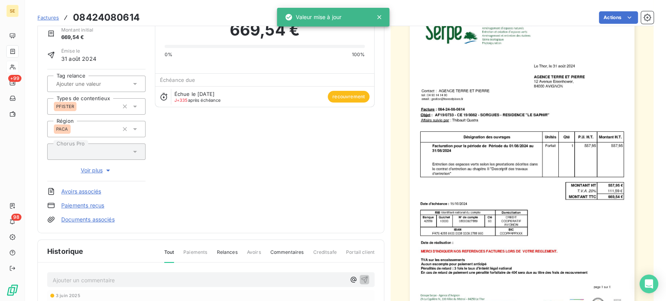
scroll to position [87, 0]
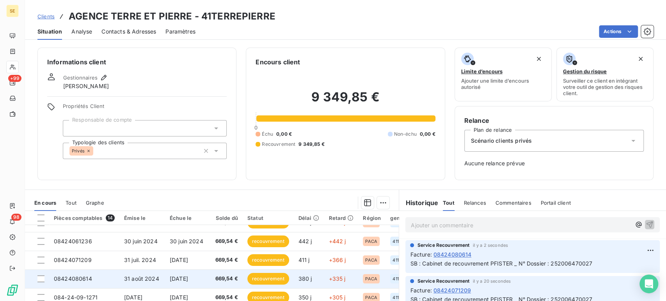
scroll to position [129, 0]
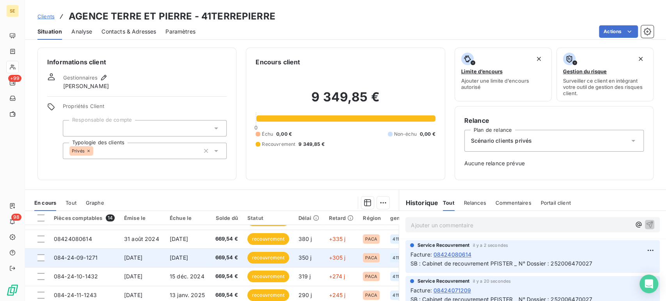
click at [133, 261] on td "[DATE]" at bounding box center [142, 258] width 46 height 19
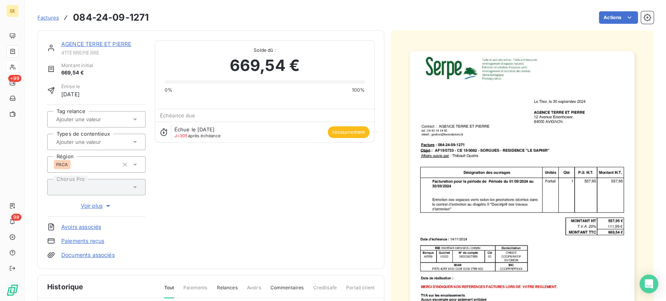
click at [98, 146] on div at bounding box center [92, 142] width 77 height 10
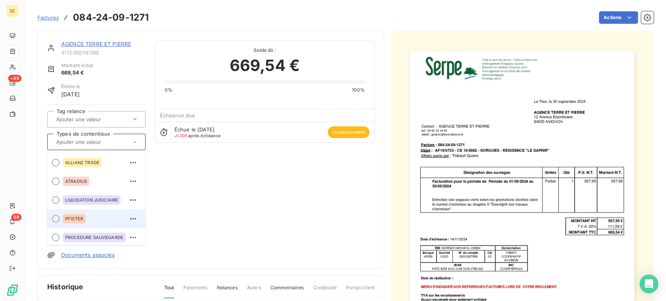
click at [64, 215] on div "PFISTER" at bounding box center [74, 218] width 23 height 9
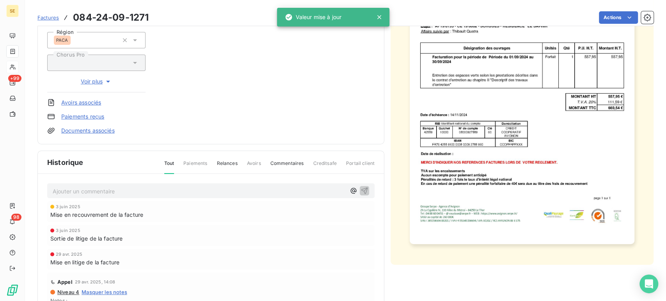
scroll to position [130, 0]
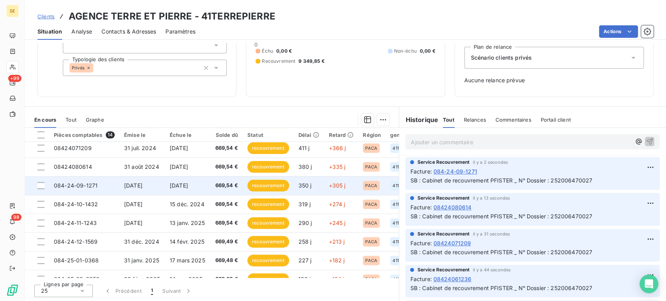
scroll to position [129, 0]
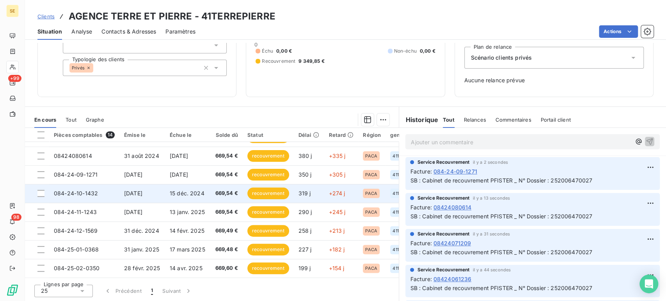
click at [109, 190] on td "084-24-10-1432" at bounding box center [84, 193] width 70 height 19
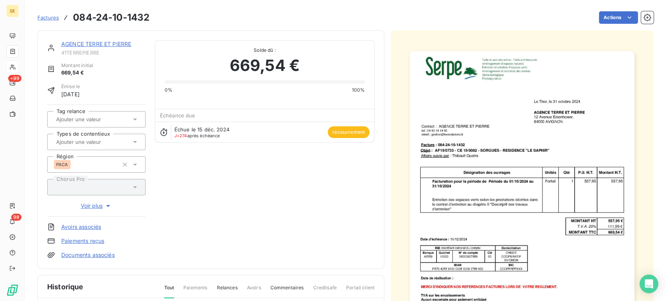
click at [118, 140] on input "text" at bounding box center [94, 142] width 78 height 7
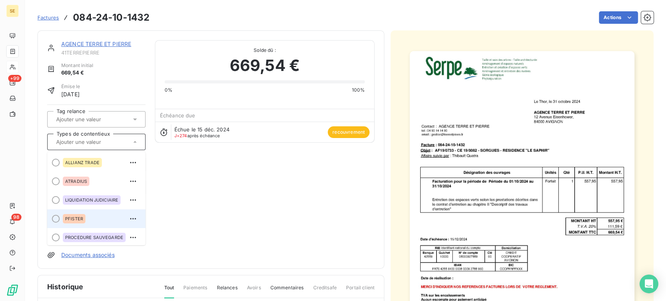
click at [84, 218] on div "PFISTER" at bounding box center [74, 218] width 23 height 9
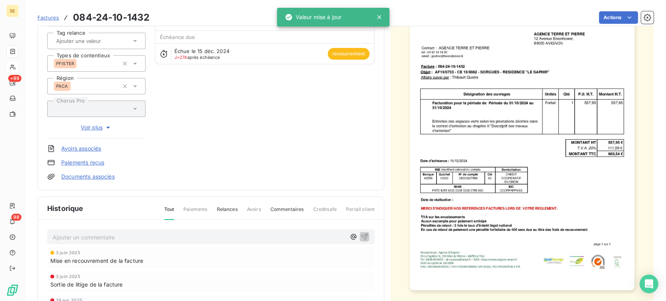
scroll to position [87, 0]
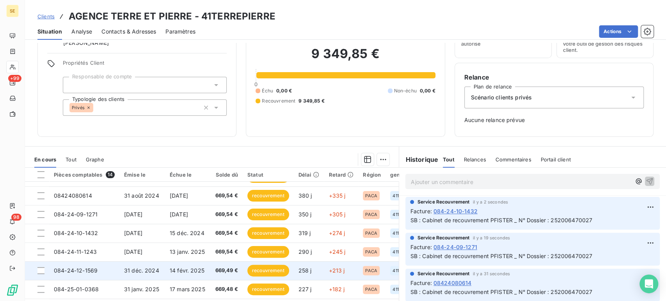
scroll to position [83, 0]
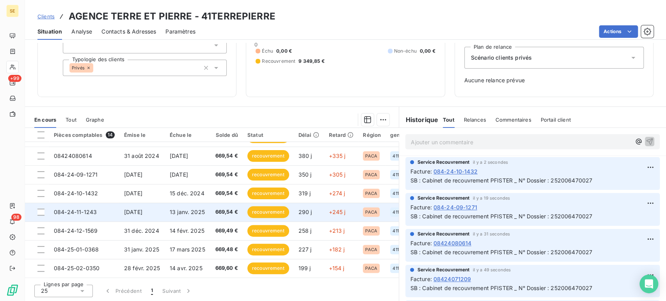
click at [97, 207] on td "084-24-11-1243" at bounding box center [84, 212] width 70 height 19
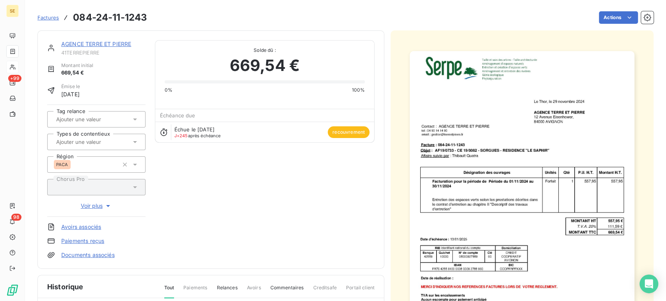
click at [88, 144] on input "text" at bounding box center [94, 142] width 78 height 7
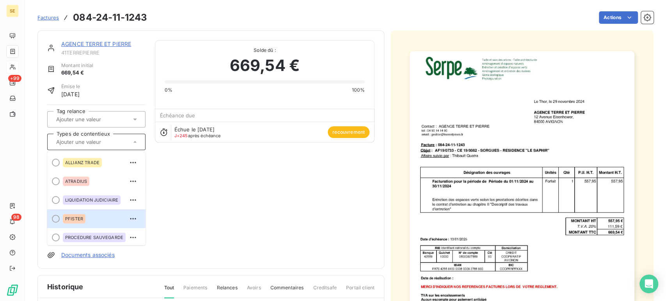
click at [84, 218] on div "PFISTER" at bounding box center [74, 218] width 23 height 9
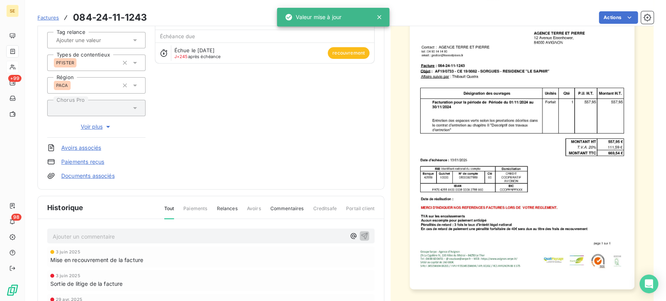
scroll to position [87, 0]
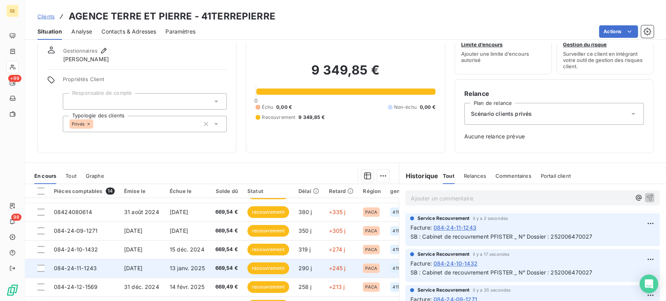
scroll to position [83, 0]
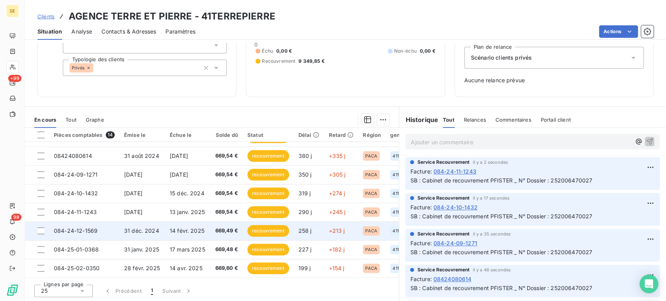
click at [99, 226] on td "084-24-12-1569" at bounding box center [84, 231] width 70 height 19
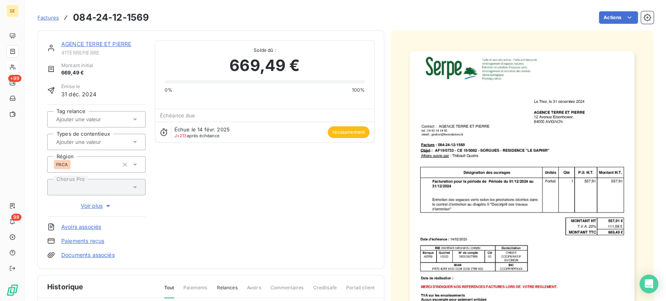
click at [95, 145] on input "text" at bounding box center [94, 142] width 78 height 7
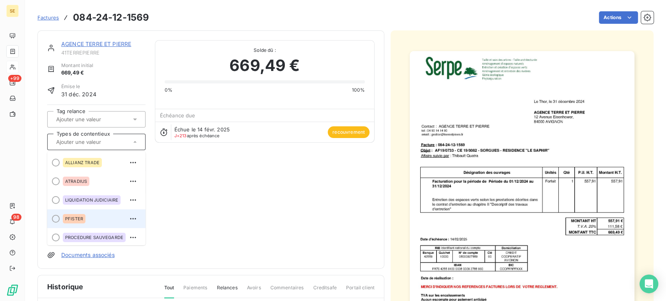
click at [77, 217] on span "PFISTER" at bounding box center [74, 219] width 18 height 5
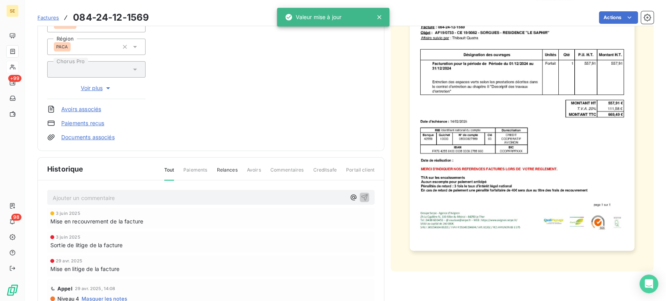
scroll to position [130, 0]
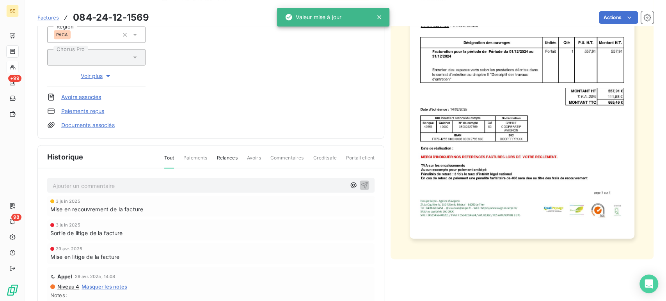
click at [171, 182] on p "Ajouter un commentaire ﻿" at bounding box center [199, 186] width 293 height 10
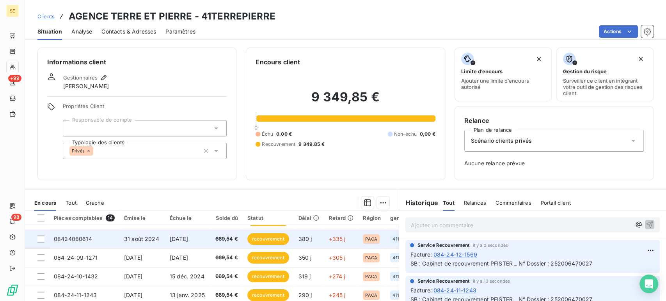
scroll to position [83, 0]
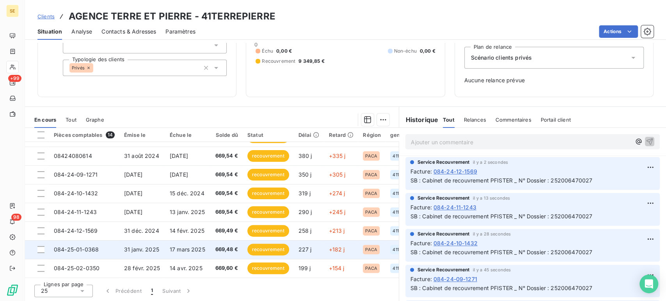
click at [79, 246] on span "084-25-01-0368" at bounding box center [76, 249] width 45 height 7
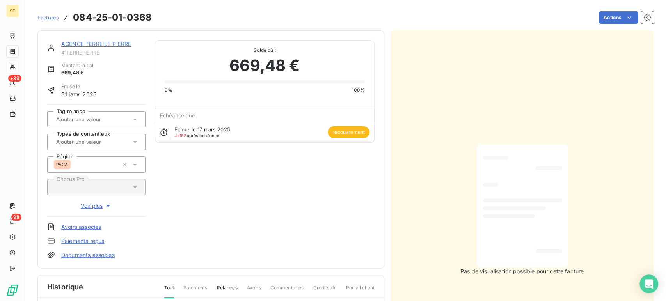
click at [73, 146] on div at bounding box center [92, 142] width 77 height 10
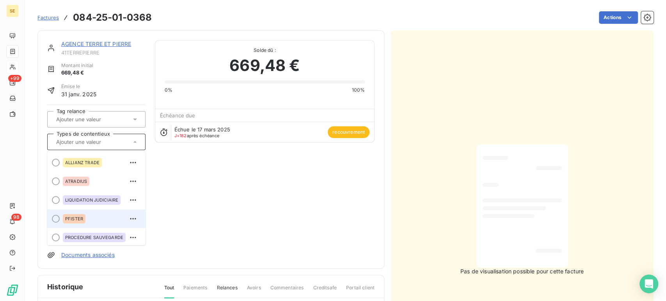
click at [76, 219] on span "PFISTER" at bounding box center [74, 219] width 18 height 5
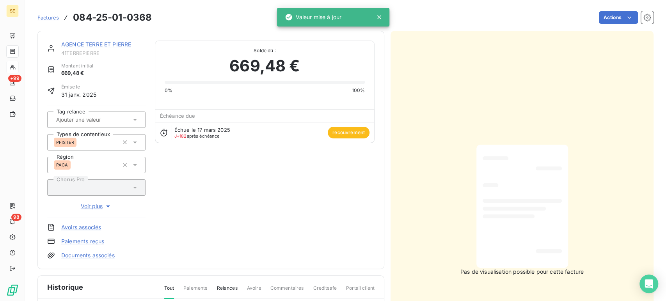
scroll to position [130, 0]
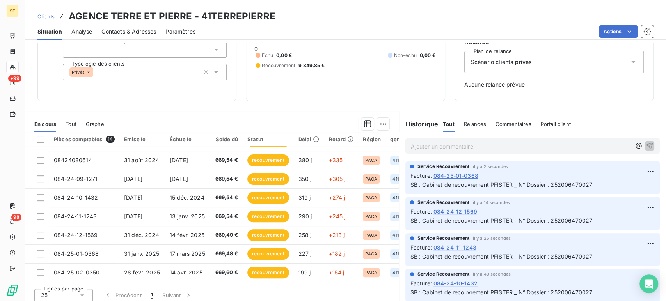
scroll to position [83, 0]
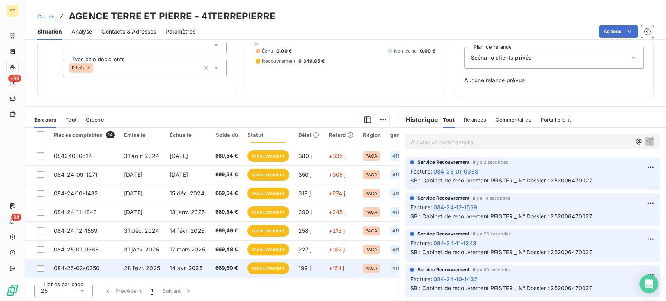
click at [97, 265] on span "084-25-02-0350" at bounding box center [77, 268] width 46 height 7
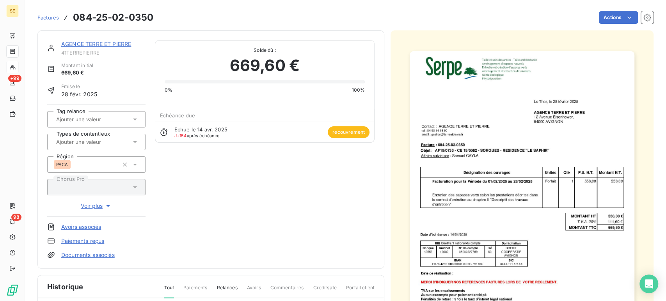
click at [81, 146] on div at bounding box center [92, 142] width 77 height 10
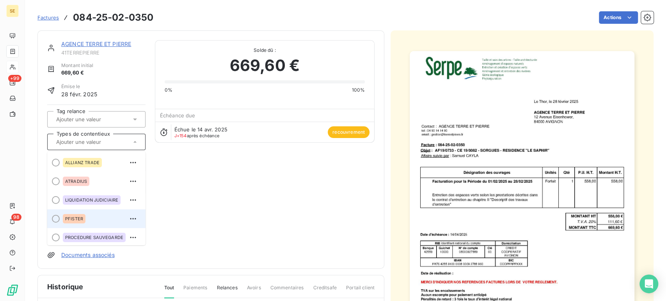
click at [90, 218] on div "PFISTER" at bounding box center [101, 219] width 77 height 12
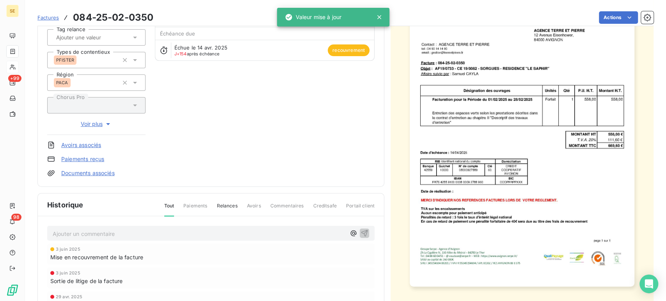
scroll to position [87, 0]
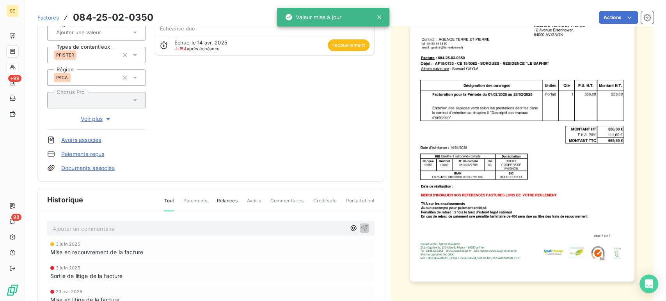
click at [126, 227] on p "Ajouter un commentaire ﻿" at bounding box center [199, 229] width 293 height 10
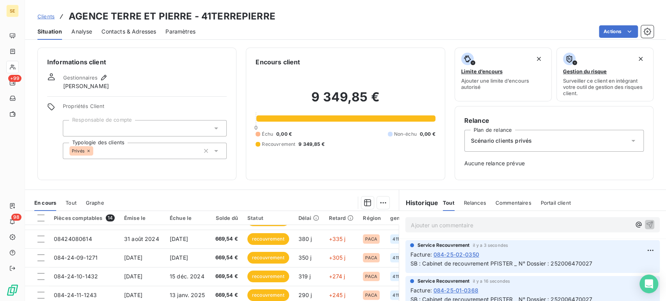
click at [46, 16] on span "Clients" at bounding box center [45, 16] width 17 height 6
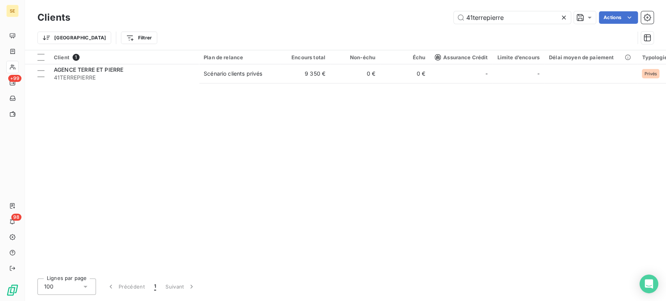
drag, startPoint x: 517, startPoint y: 15, endPoint x: 439, endPoint y: 19, distance: 77.8
click at [439, 19] on div "41terrepierre Actions" at bounding box center [367, 17] width 574 height 12
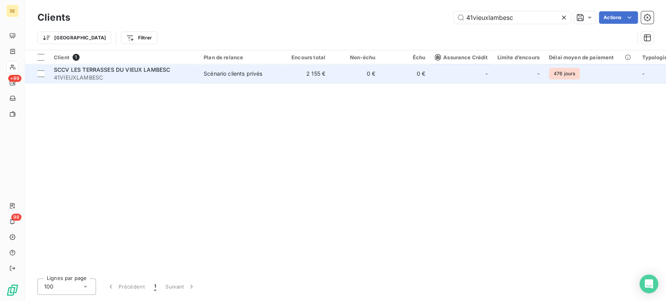
type input "41vieuxlambesc"
click at [159, 71] on span "SCCV LES TERRASSES DU VIEUX LAMBESC" at bounding box center [112, 69] width 116 height 7
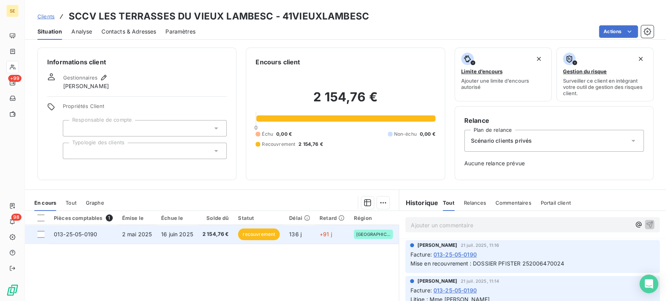
click at [189, 237] on span "16 juin 2025" at bounding box center [177, 234] width 32 height 7
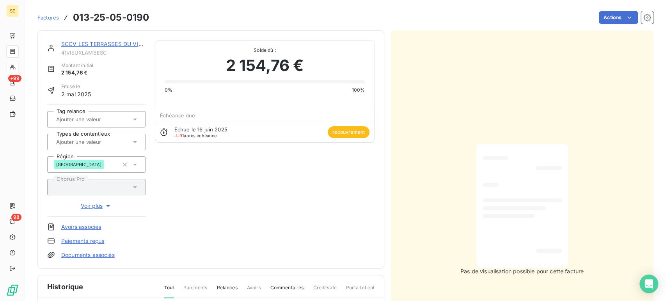
click at [87, 144] on input "text" at bounding box center [94, 142] width 78 height 7
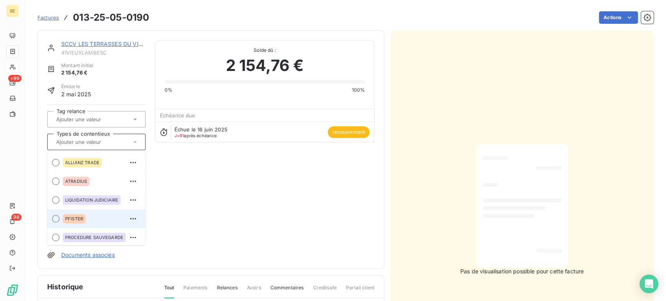
click at [92, 222] on div "PFISTER" at bounding box center [101, 219] width 77 height 12
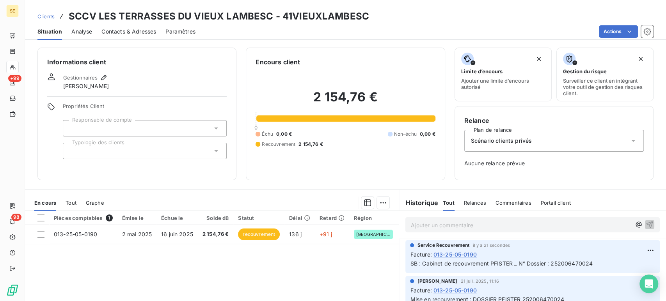
click at [45, 16] on span "Clients" at bounding box center [45, 16] width 17 height 6
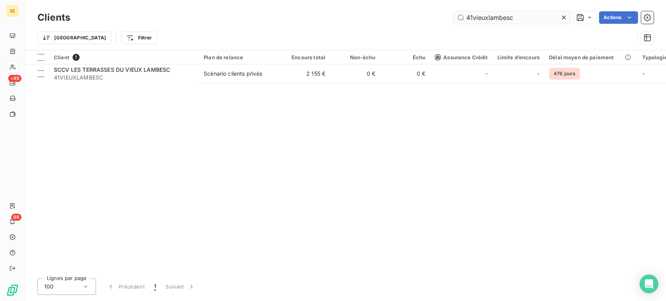
drag, startPoint x: 522, startPoint y: 18, endPoint x: 458, endPoint y: 18, distance: 63.6
click at [458, 18] on input "41vieuxlambesc" at bounding box center [512, 17] width 117 height 12
type input "41vildeuilt"
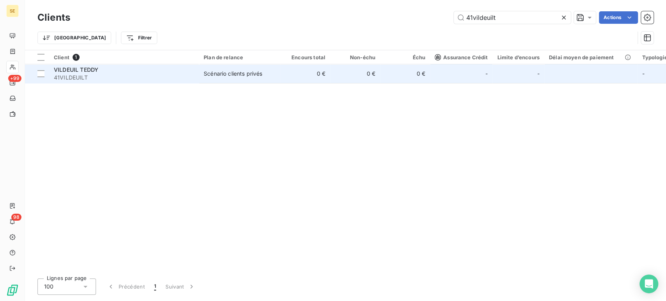
click at [178, 77] on span "41VILDEUILT" at bounding box center [124, 78] width 141 height 8
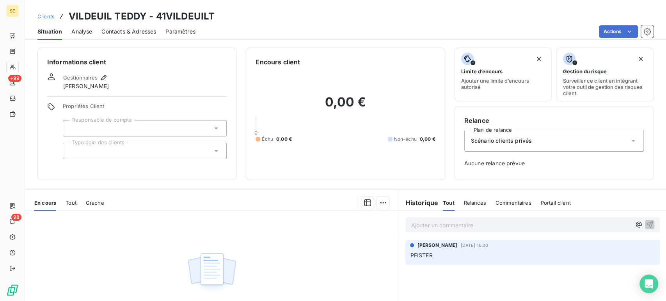
click at [48, 16] on span "Clients" at bounding box center [45, 16] width 17 height 6
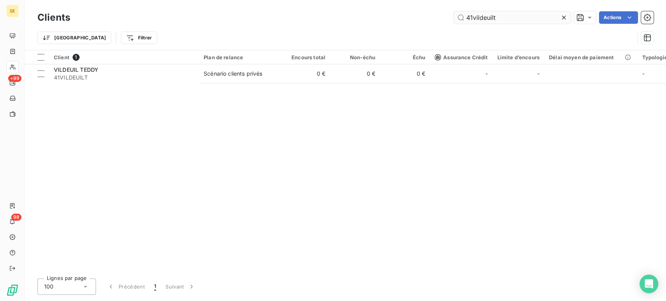
drag, startPoint x: 487, startPoint y: 19, endPoint x: 482, endPoint y: 19, distance: 5.1
click at [487, 18] on input "41vildeuilt" at bounding box center [512, 17] width 117 height 12
drag, startPoint x: 480, startPoint y: 18, endPoint x: 524, endPoint y: 19, distance: 43.7
click at [524, 19] on input "41vildeuilt" at bounding box center [512, 17] width 117 height 12
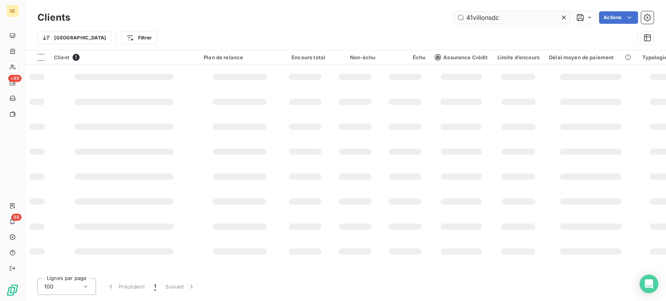
type input "41villonsdc"
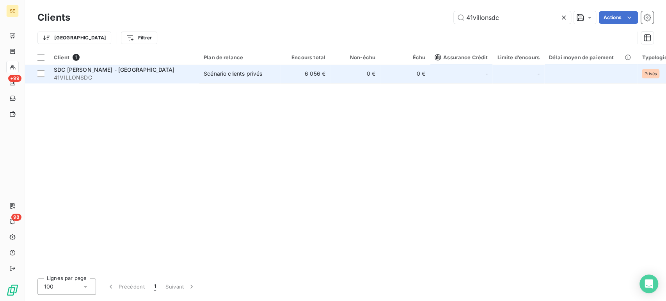
click at [93, 78] on span "41VILLONSDC" at bounding box center [124, 78] width 141 height 8
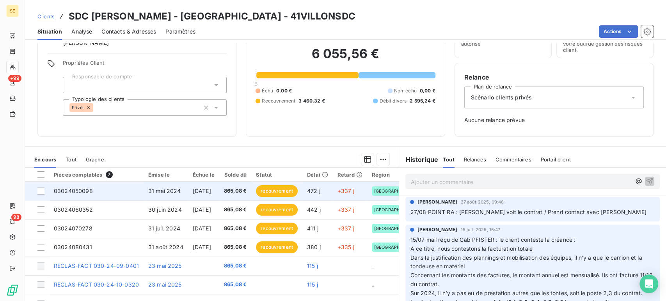
scroll to position [83, 0]
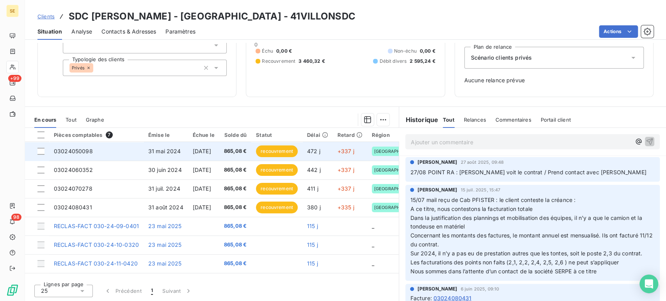
click at [164, 155] on td "31 mai 2024" at bounding box center [166, 151] width 45 height 19
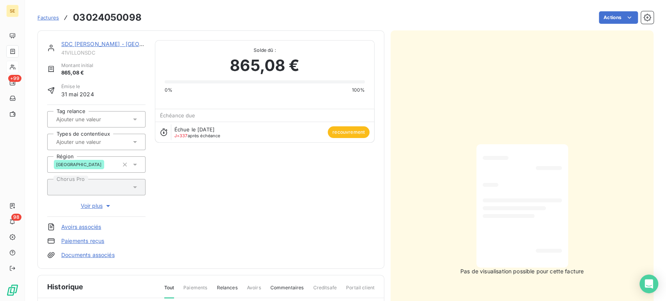
click at [78, 145] on input "text" at bounding box center [94, 142] width 78 height 7
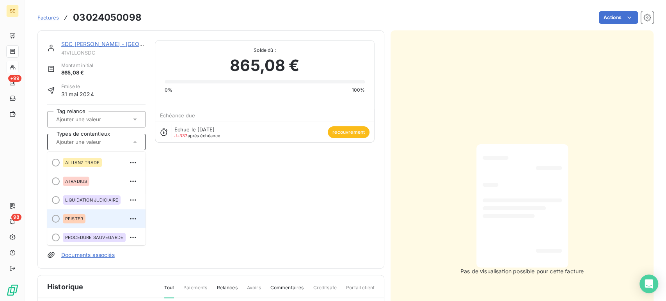
click at [85, 221] on div "PFISTER" at bounding box center [101, 219] width 77 height 12
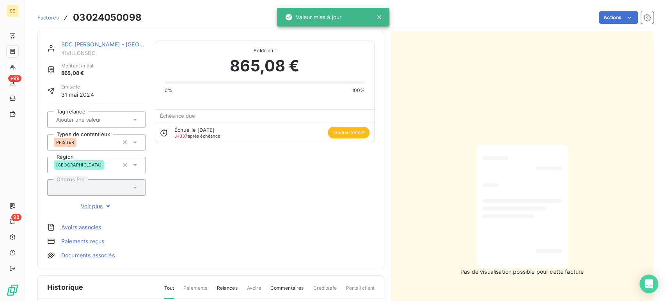
scroll to position [87, 0]
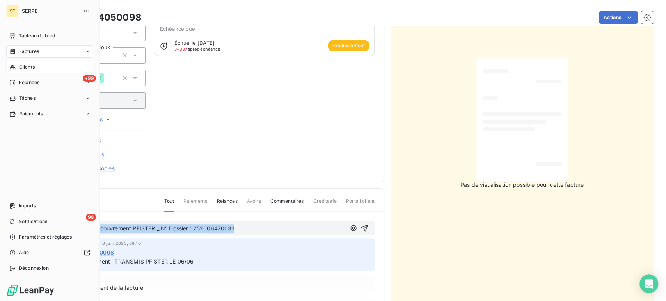
drag, startPoint x: 250, startPoint y: 226, endPoint x: 0, endPoint y: 226, distance: 249.9
click at [0, 226] on div "SE SERPE Tableau de bord Factures Clients +99 Relances Tâches Paiements Imports…" at bounding box center [333, 150] width 666 height 301
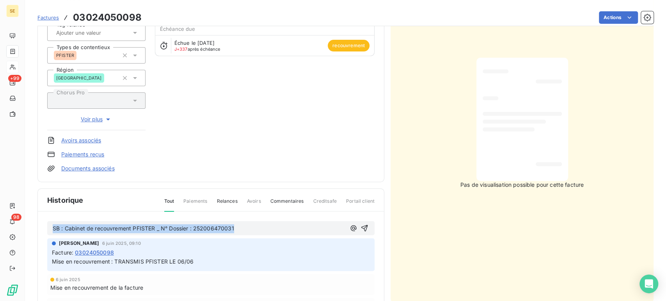
copy span "SB : Cabinet de recouvrement PFISTER _ N° Dossier : 252006470031"
click at [247, 230] on p "SB : Cabinet de recouvrement PFISTER _ N° Dossier : 252006470031" at bounding box center [199, 228] width 293 height 9
click at [249, 224] on p "SB : Cabinet de recouvrement PFISTER _ N° Dossier : 252006470031" at bounding box center [199, 228] width 293 height 9
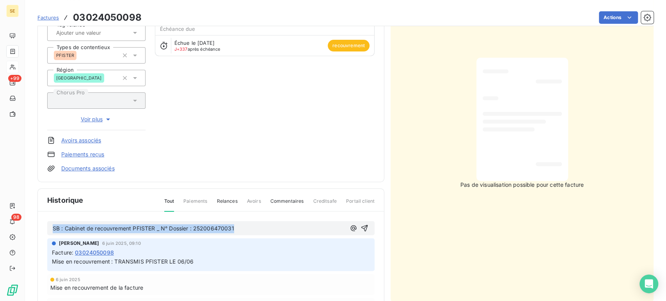
drag, startPoint x: 249, startPoint y: 224, endPoint x: 233, endPoint y: 230, distance: 17.2
click at [233, 230] on span "SB : Cabinet de recouvrement PFISTER _ N° Dossier : 252006470031" at bounding box center [144, 228] width 182 height 7
click at [230, 230] on span "SB : Cabinet de recouvrement PFISTER _ N° Dossier : 252006470031" at bounding box center [144, 228] width 182 height 7
click at [241, 226] on p "SB : Cabinet de recouvrement PFISTER _ N° Dossier : 252006470031" at bounding box center [199, 228] width 293 height 9
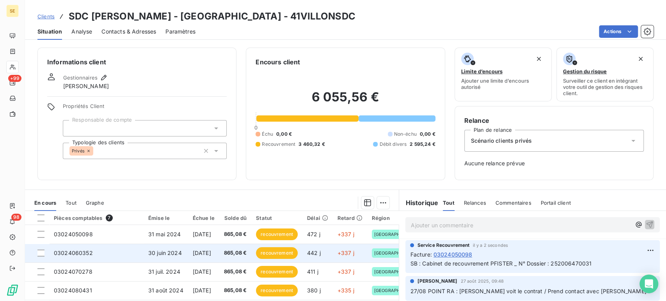
click at [241, 255] on span "865,08 €" at bounding box center [235, 253] width 23 height 8
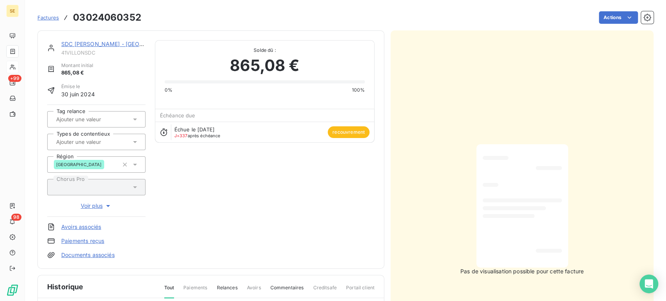
click at [85, 144] on input "text" at bounding box center [94, 142] width 78 height 7
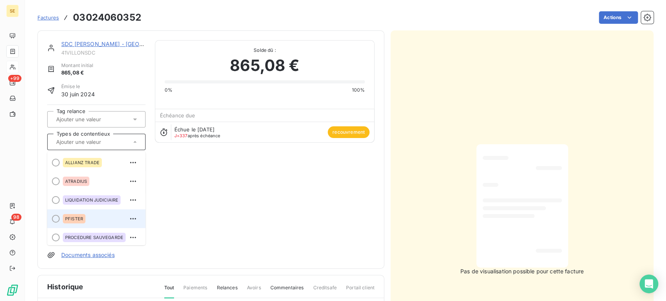
click at [84, 218] on div "PFISTER" at bounding box center [74, 218] width 23 height 9
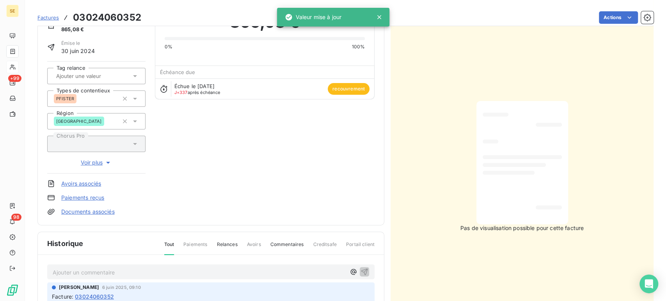
scroll to position [87, 0]
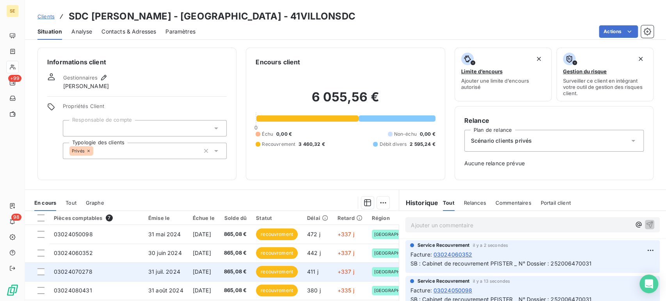
click at [160, 274] on span "31 juil. 2024" at bounding box center [164, 272] width 32 height 7
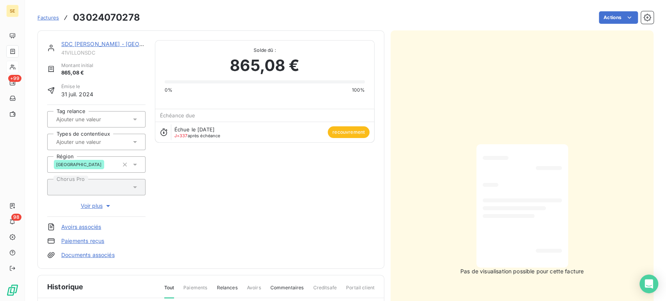
click at [106, 142] on input "text" at bounding box center [94, 142] width 78 height 7
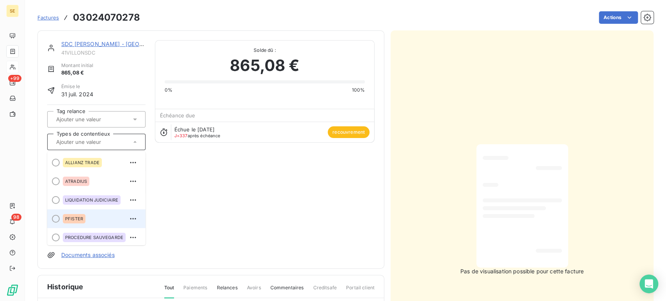
click at [79, 221] on div "PFISTER" at bounding box center [74, 218] width 23 height 9
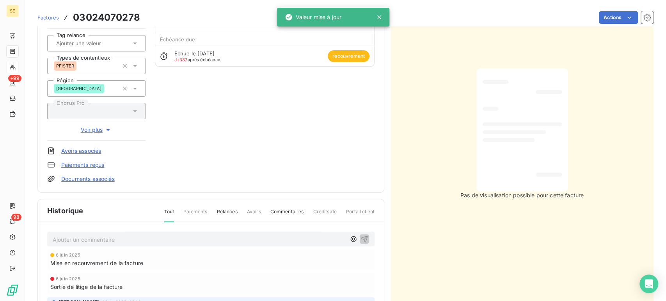
scroll to position [87, 0]
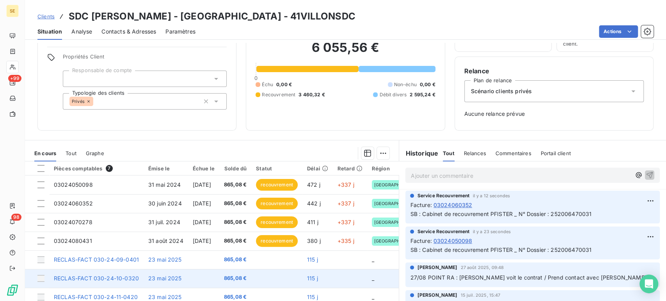
scroll to position [83, 0]
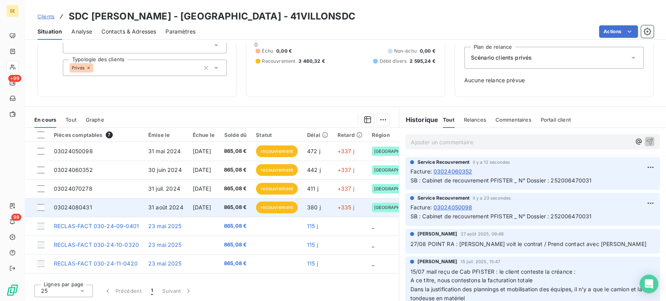
click at [109, 207] on td "03024080431" at bounding box center [96, 207] width 94 height 19
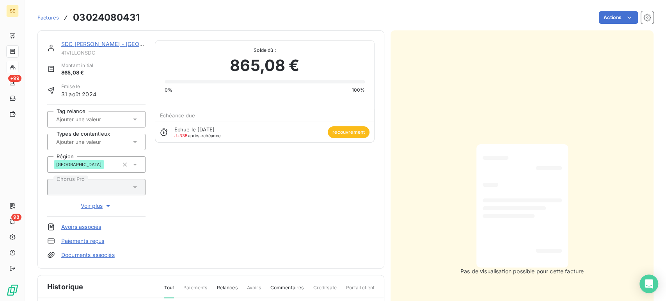
click at [106, 142] on input "text" at bounding box center [94, 142] width 78 height 7
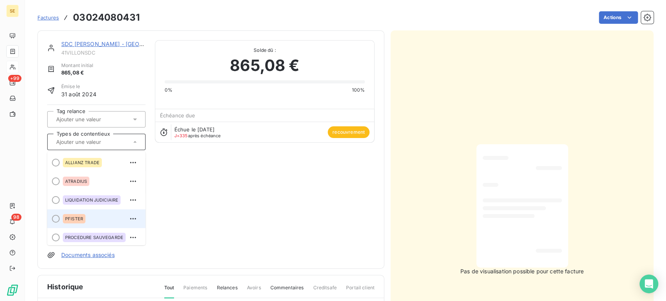
click at [93, 218] on div "PFISTER" at bounding box center [101, 219] width 77 height 12
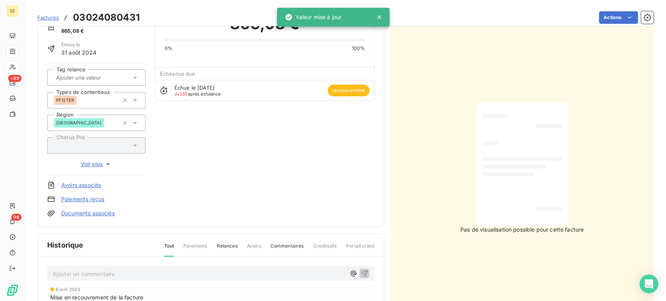
scroll to position [44, 0]
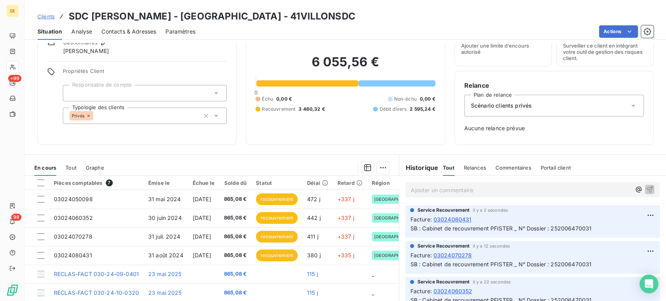
scroll to position [83, 0]
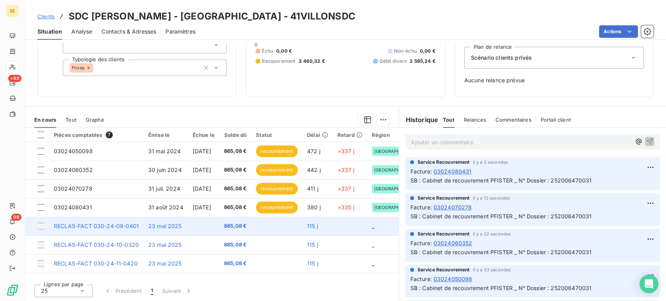
click at [219, 229] on td at bounding box center [203, 226] width 31 height 19
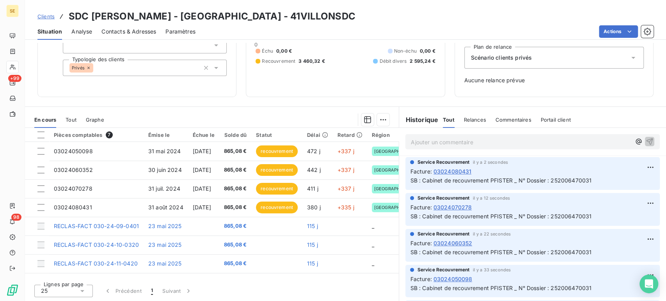
scroll to position [0, 0]
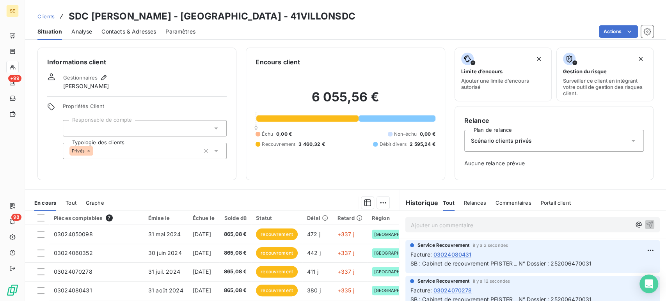
click at [45, 16] on span "Clients" at bounding box center [45, 16] width 17 height 6
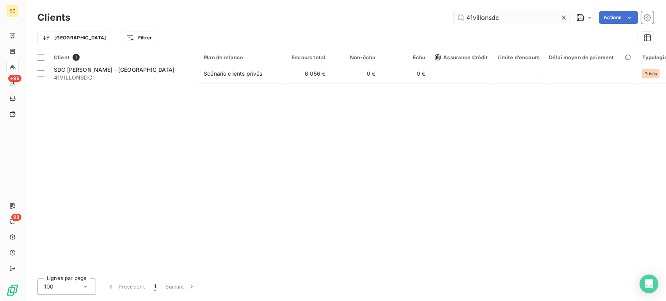
click at [480, 20] on input "41villonsdc" at bounding box center [512, 17] width 117 height 12
drag, startPoint x: 473, startPoint y: 16, endPoint x: 537, endPoint y: 18, distance: 64.0
click at [537, 18] on input "41villonsdc" at bounding box center [512, 17] width 117 height 12
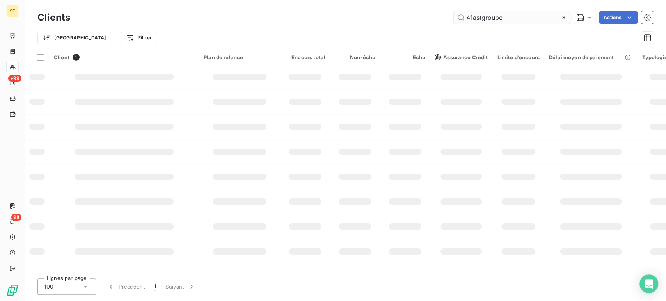
type input "41astgroupe"
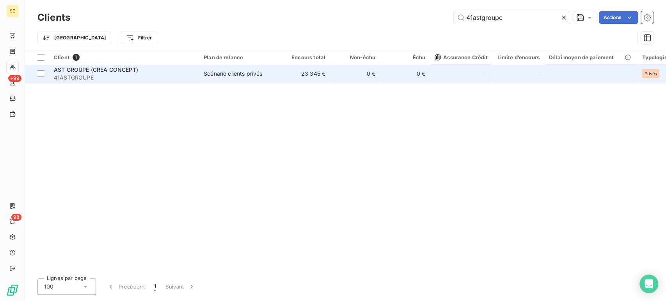
click at [98, 74] on span "41ASTGROUPE" at bounding box center [124, 78] width 141 height 8
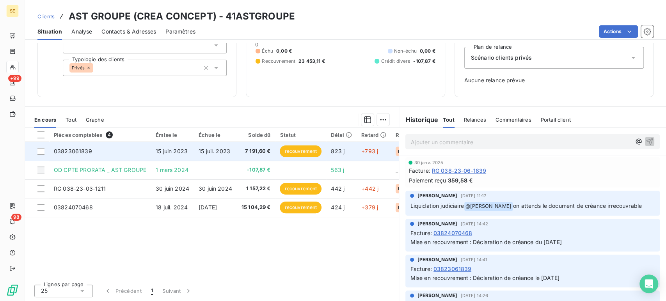
click at [202, 154] on td "15 juil. 2023" at bounding box center [215, 151] width 43 height 19
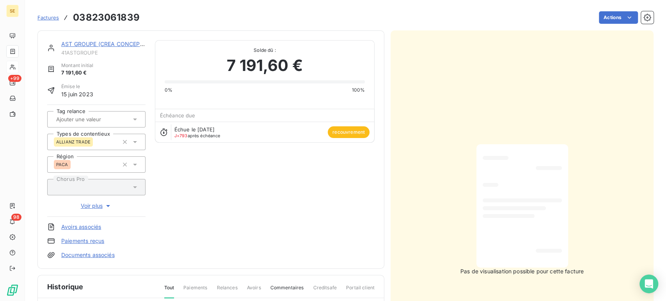
click at [134, 142] on icon at bounding box center [135, 142] width 4 height 2
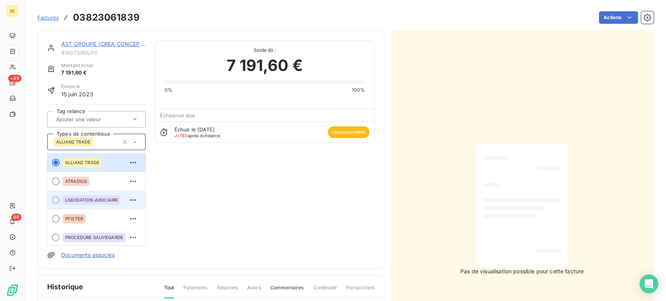
click at [99, 198] on span "LIQUIDATION JUDICIAIRE" at bounding box center [91, 200] width 53 height 5
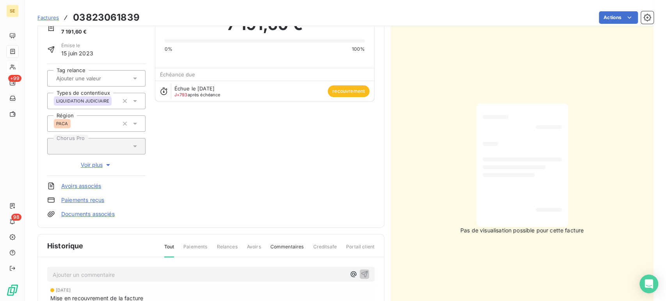
scroll to position [130, 0]
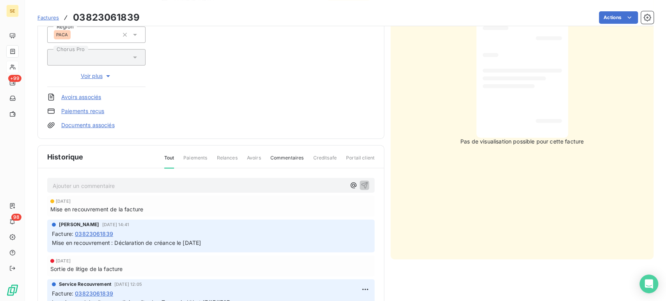
click at [86, 184] on p "Ajouter un commentaire ﻿" at bounding box center [199, 186] width 293 height 10
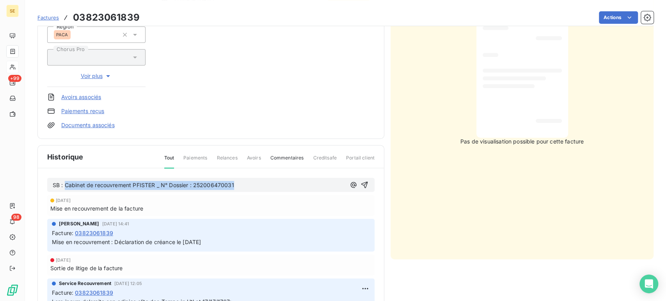
drag, startPoint x: 65, startPoint y: 184, endPoint x: 238, endPoint y: 189, distance: 173.4
click at [238, 189] on p "SB : Cabinet de recouvrement PFISTER _ N° Dossier : 252006470031" at bounding box center [199, 185] width 293 height 9
drag, startPoint x: 87, startPoint y: 189, endPoint x: 56, endPoint y: 189, distance: 31.2
click at [56, 189] on p "SB : Liquidation judiciaire au [DATE] > ok déclaration de créance auprès du man…" at bounding box center [199, 185] width 293 height 9
drag, startPoint x: 85, startPoint y: 193, endPoint x: 50, endPoint y: 185, distance: 35.2
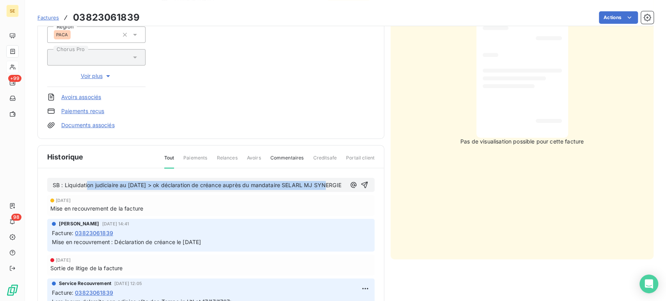
click at [50, 185] on div "SB : Liquidation judiciaire au [DATE] > ok déclaration de créance auprès du man…" at bounding box center [211, 185] width 328 height 14
copy span "SB : Liquidation judiciaire au [DATE] > ok déclaration de créance auprès du man…"
click at [90, 190] on p "SB : Liquidation judiciaire au [DATE] > ok déclaration de créance auprès du man…" at bounding box center [199, 185] width 293 height 9
click at [98, 190] on p "SB : Liquidation judiciaire au [DATE] > ok déclaration de créance auprès du man…" at bounding box center [199, 185] width 293 height 9
click at [106, 190] on p "SB : Liquidation judiciaire au [DATE] > ok déclaration de créance auprès du man…" at bounding box center [199, 185] width 293 height 9
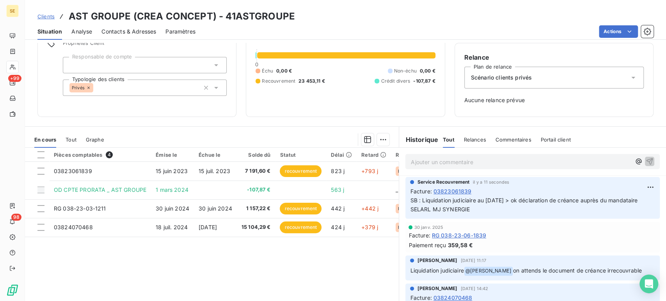
scroll to position [83, 0]
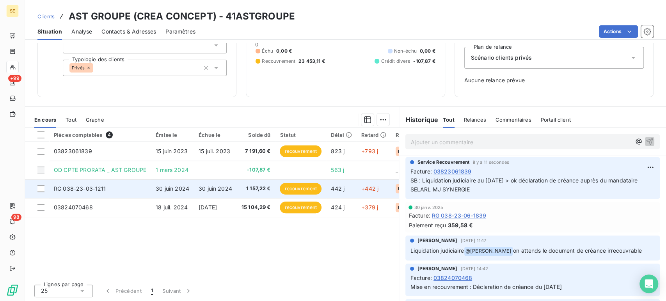
click at [127, 189] on td "RG 038-23-03-1211" at bounding box center [100, 189] width 102 height 19
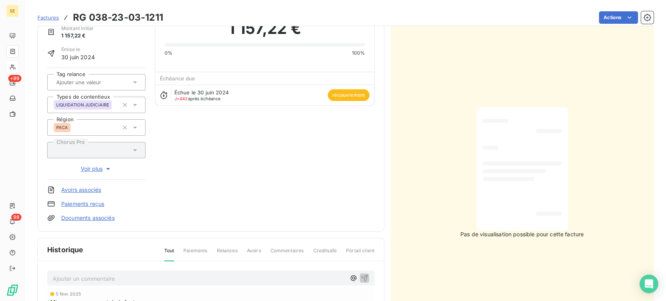
scroll to position [87, 0]
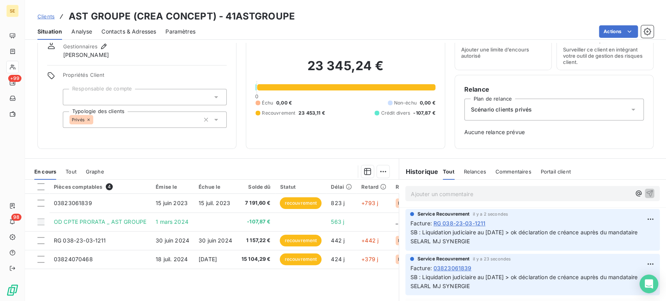
scroll to position [83, 0]
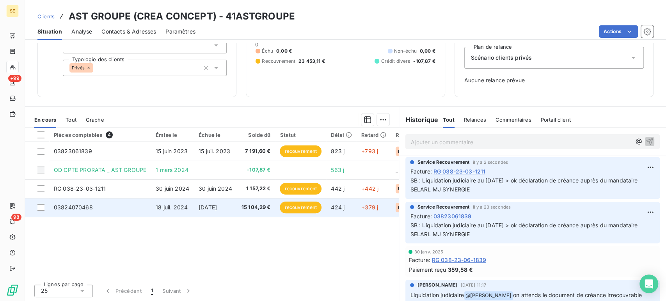
click at [188, 209] on td "18 juil. 2024" at bounding box center [172, 207] width 43 height 19
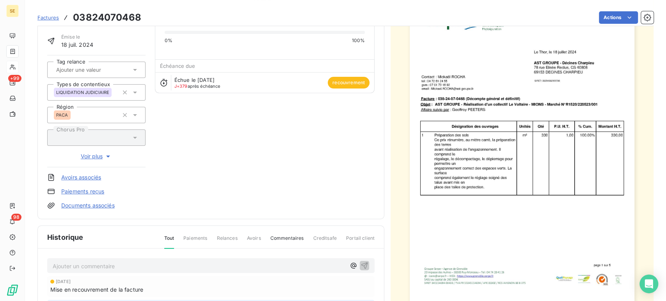
scroll to position [130, 0]
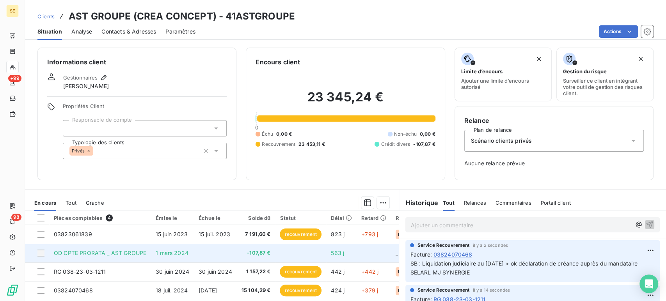
click at [201, 251] on td at bounding box center [215, 253] width 43 height 19
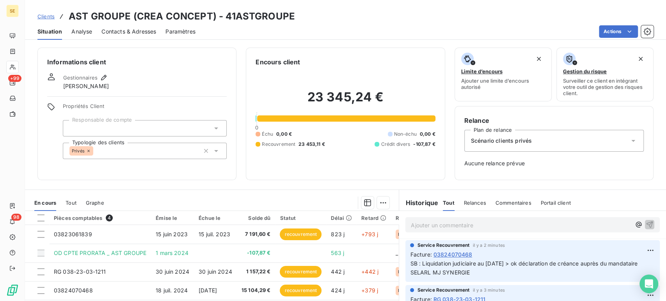
click at [46, 17] on span "Clients" at bounding box center [45, 16] width 17 height 6
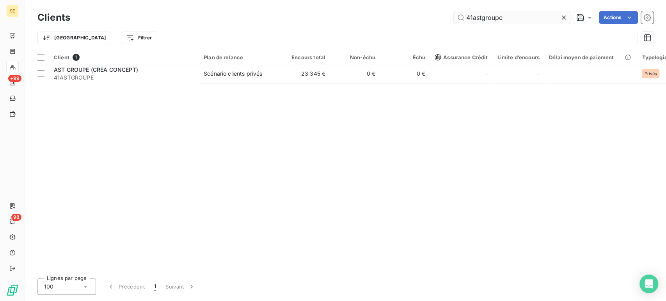
click at [474, 17] on input "41astgroupe" at bounding box center [512, 17] width 117 height 12
drag, startPoint x: 473, startPoint y: 18, endPoint x: 511, endPoint y: 17, distance: 37.5
click at [511, 17] on input "41astgroupe" at bounding box center [512, 17] width 117 height 12
type input "41COSTETP"
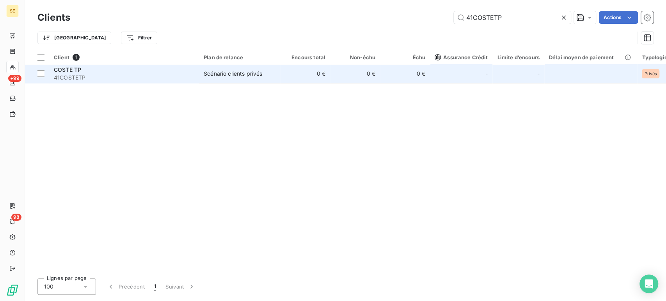
click at [87, 72] on div "COSTE TP" at bounding box center [124, 70] width 141 height 8
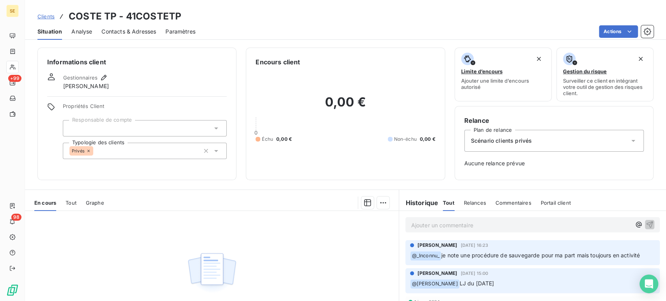
click at [46, 14] on span "Clients" at bounding box center [45, 16] width 17 height 6
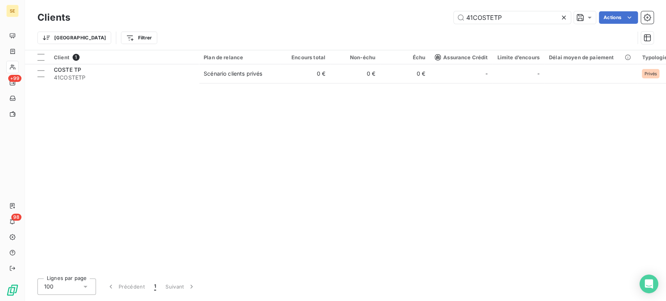
drag, startPoint x: 472, startPoint y: 16, endPoint x: 529, endPoint y: 9, distance: 57.0
click at [529, 9] on div "Clients 41COSTETP Actions Trier Filtrer" at bounding box center [345, 25] width 641 height 50
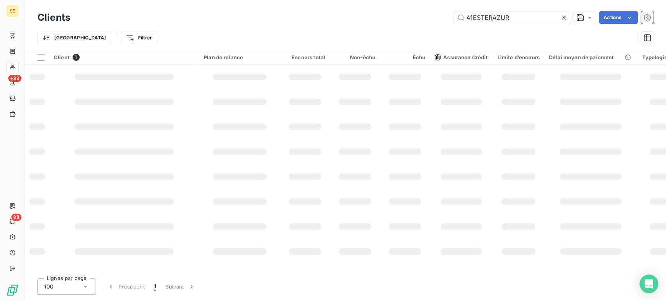
type input "41ESTERAZUR"
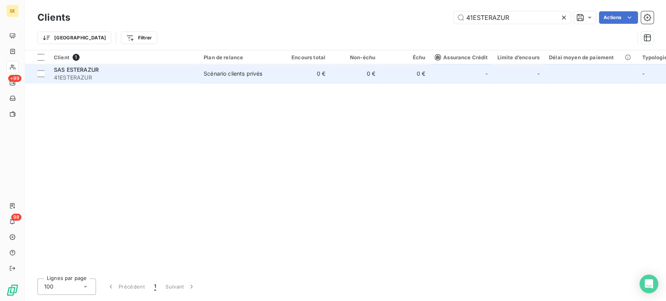
click at [158, 82] on td "SAS ESTERAZUR 41ESTERAZUR" at bounding box center [124, 73] width 150 height 19
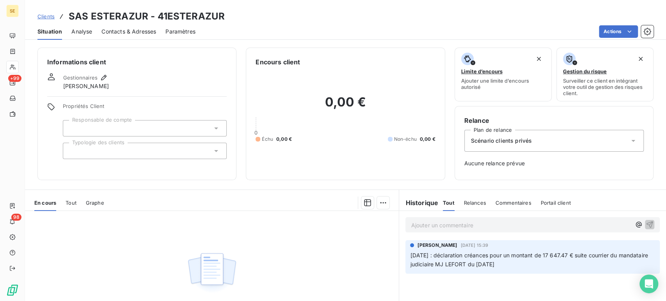
click at [50, 18] on span "Clients" at bounding box center [45, 16] width 17 height 6
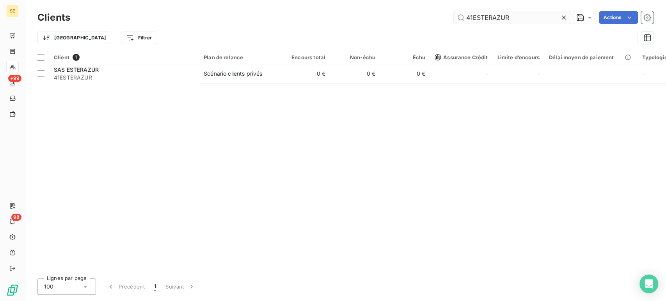
click at [479, 17] on input "41ESTERAZUR" at bounding box center [512, 17] width 117 height 12
drag, startPoint x: 471, startPoint y: 17, endPoint x: 562, endPoint y: 16, distance: 91.0
click at [562, 16] on div "41ESTERAZUR" at bounding box center [512, 17] width 117 height 12
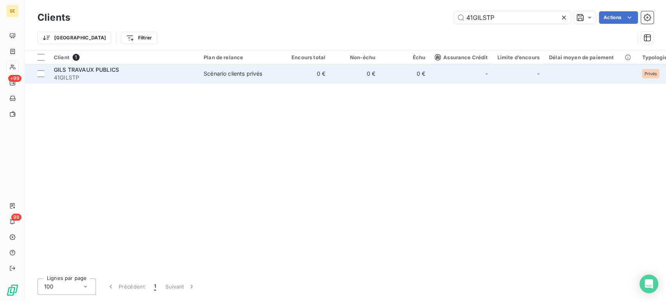
type input "41GILSTP"
click at [56, 77] on span "41GILSTP" at bounding box center [124, 78] width 141 height 8
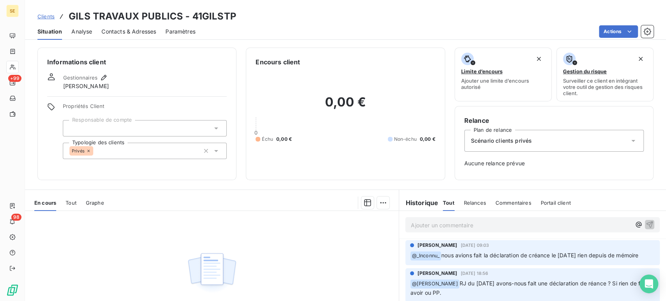
click at [48, 16] on span "Clients" at bounding box center [45, 16] width 17 height 6
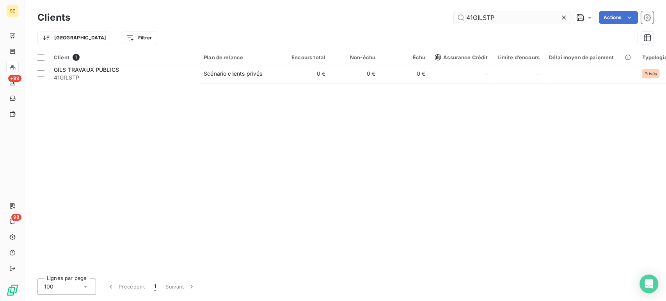
click at [491, 19] on input "41GILSTP" at bounding box center [512, 17] width 117 height 12
drag, startPoint x: 480, startPoint y: 14, endPoint x: 516, endPoint y: 14, distance: 35.5
click at [516, 14] on input "41GILSTP" at bounding box center [512, 17] width 117 height 12
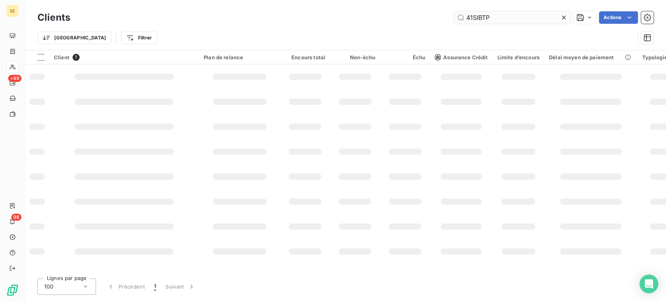
type input "41SIBTP"
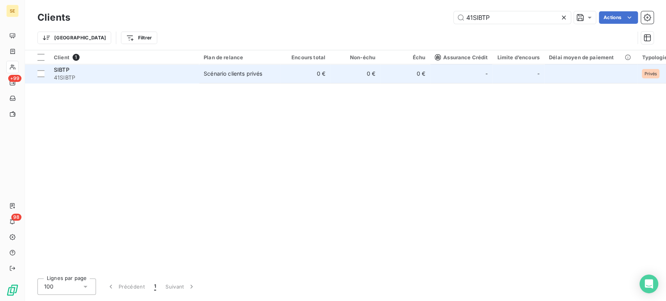
click at [211, 69] on td "Scénario clients privés" at bounding box center [239, 73] width 81 height 19
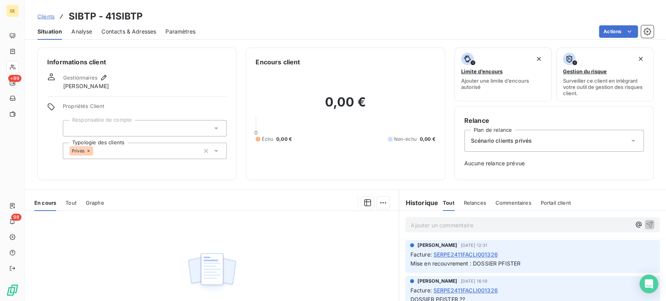
click at [42, 14] on span "Clients" at bounding box center [45, 16] width 17 height 6
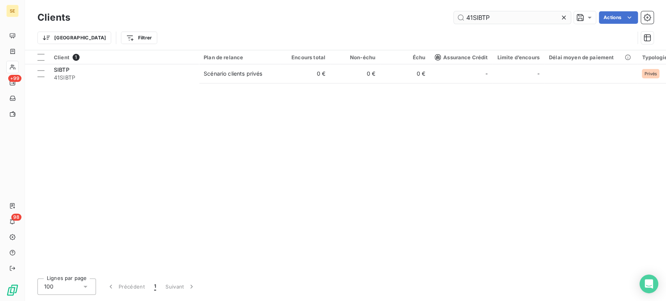
click at [486, 18] on input "41SIBTP" at bounding box center [512, 17] width 117 height 12
drag, startPoint x: 474, startPoint y: 17, endPoint x: 515, endPoint y: 18, distance: 41.0
click at [515, 18] on input "41SIBTP" at bounding box center [512, 17] width 117 height 12
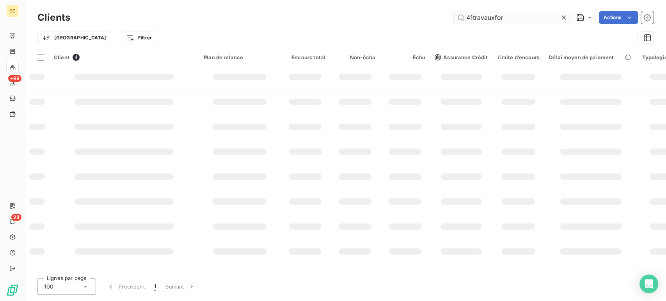
type input "41travauxfor"
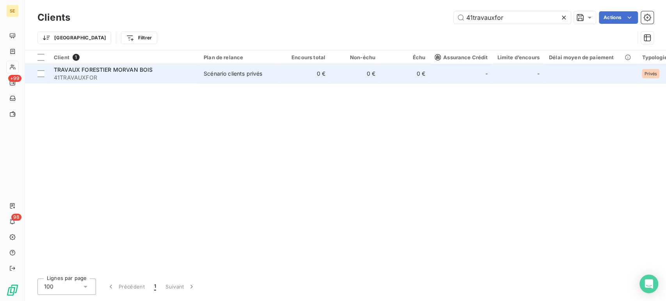
click at [93, 77] on span "41TRAVAUXFOR" at bounding box center [124, 78] width 141 height 8
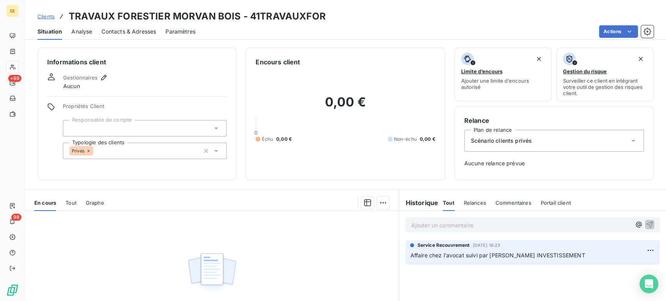
click at [46, 18] on span "Clients" at bounding box center [45, 16] width 17 height 6
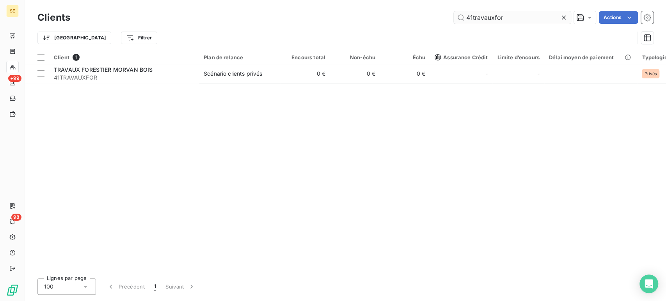
drag, startPoint x: 487, startPoint y: 14, endPoint x: 474, endPoint y: 23, distance: 15.3
click at [487, 15] on input "41travauxfor" at bounding box center [512, 17] width 117 height 12
drag, startPoint x: 472, startPoint y: 16, endPoint x: 540, endPoint y: 17, distance: 68.3
click at [540, 16] on input "41travauxfor" at bounding box center [512, 17] width 117 height 12
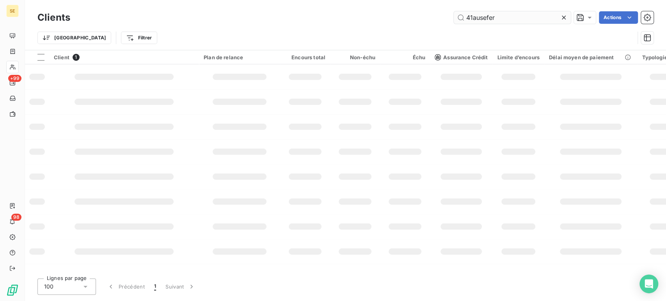
type input "41ausefer"
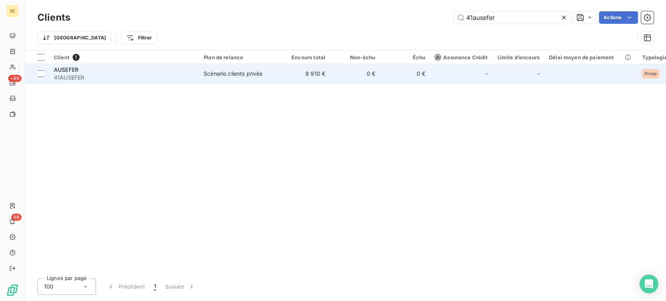
click at [122, 74] on span "41AUSEFER" at bounding box center [124, 78] width 141 height 8
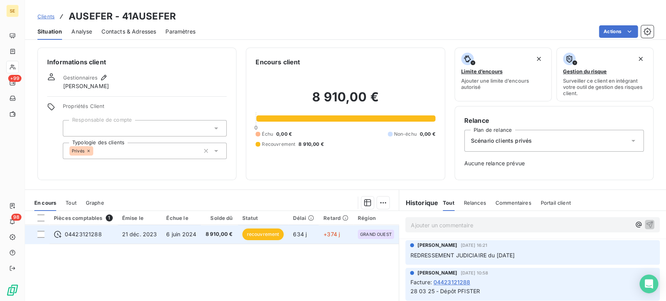
click at [191, 233] on span "6 juin 2024" at bounding box center [181, 234] width 30 height 7
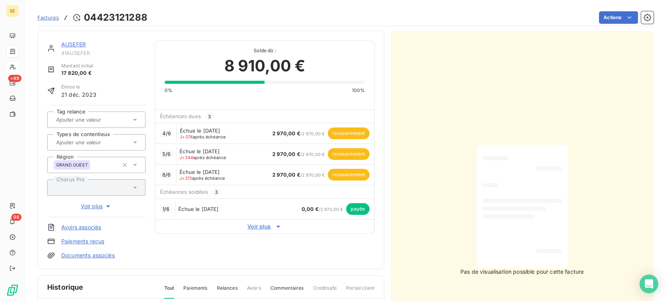
click at [103, 147] on div at bounding box center [96, 142] width 98 height 16
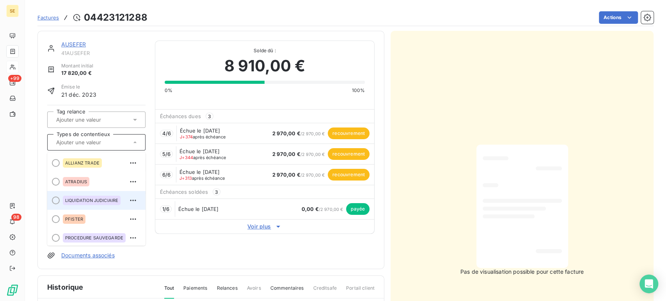
click at [87, 199] on span "LIQUIDATION JUDICIAIRE" at bounding box center [91, 200] width 53 height 5
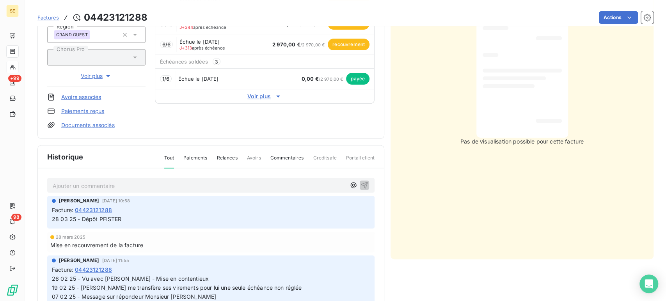
click at [100, 188] on p "Ajouter un commentaire ﻿" at bounding box center [199, 186] width 293 height 10
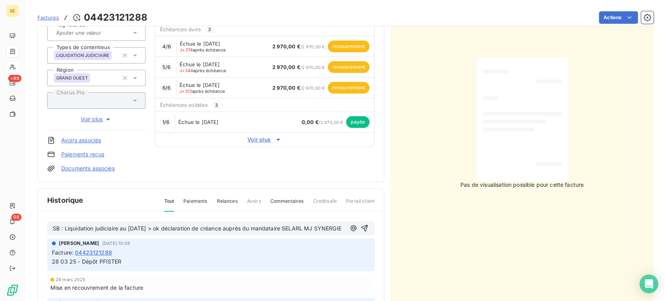
click at [109, 57] on span "LIQUIDATION JUDICIAIRE" at bounding box center [82, 55] width 53 height 5
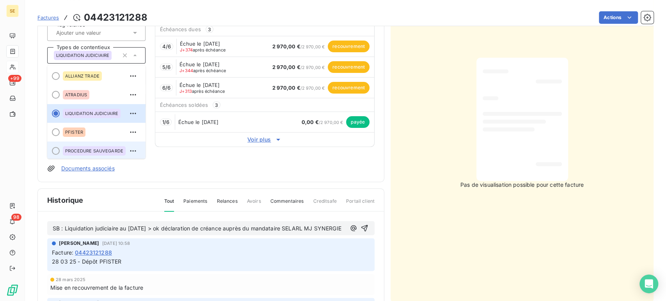
click at [91, 150] on span "PROCEDURE SAUVEGARDE" at bounding box center [94, 151] width 58 height 5
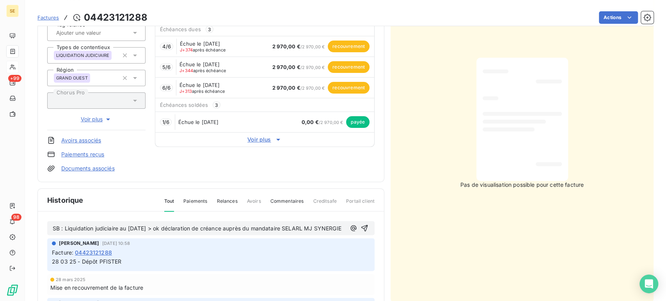
click at [96, 55] on span "LIQUIDATION JUDICIAIRE" at bounding box center [82, 55] width 53 height 5
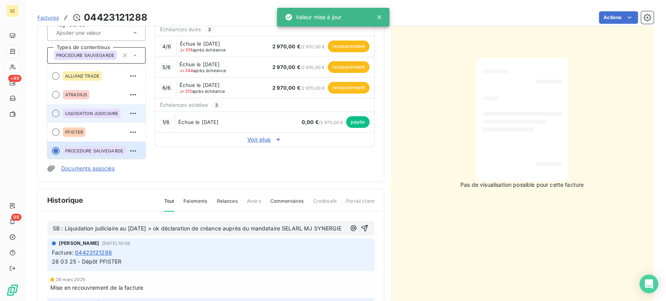
scroll to position [41, 0]
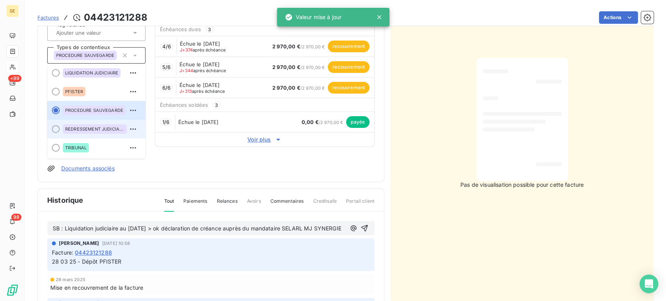
click at [96, 128] on span "REDRESSEMENT JUDICIAIRE" at bounding box center [94, 129] width 59 height 5
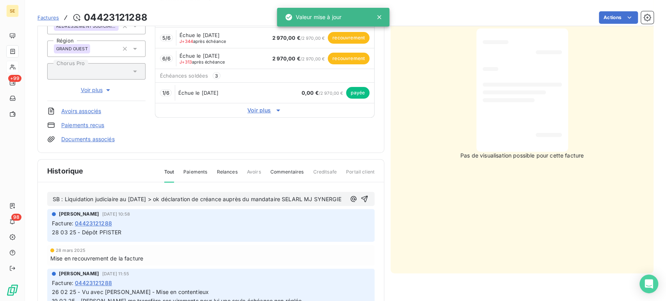
scroll to position [130, 0]
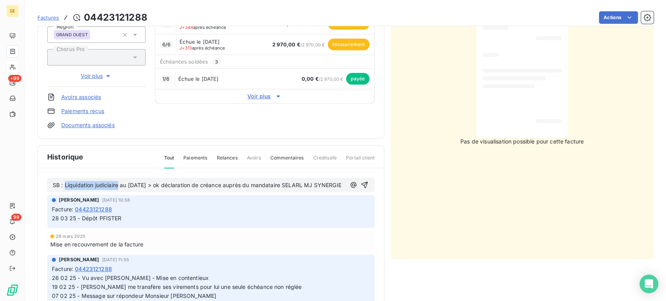
drag, startPoint x: 64, startPoint y: 184, endPoint x: 118, endPoint y: 177, distance: 53.9
click at [118, 178] on div "SB : Liquidation judiciaire au [DATE] > ok déclaration de créance auprès du man…" at bounding box center [211, 185] width 328 height 14
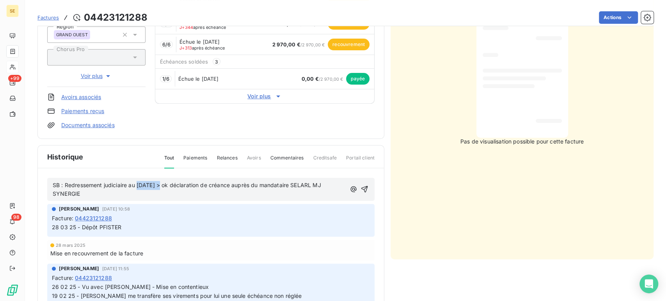
drag, startPoint x: 138, startPoint y: 184, endPoint x: 159, endPoint y: 183, distance: 20.4
click at [159, 183] on span "SB : Redressement judiciaire au [DATE] > ok déclaration de créance auprès du ma…" at bounding box center [188, 190] width 270 height 16
drag, startPoint x: 299, startPoint y: 184, endPoint x: 324, endPoint y: 191, distance: 25.5
click at [324, 191] on p "SB : Redressement judiciaire au [DATE] > ok déclaration de créance auprès du ma…" at bounding box center [200, 190] width 294 height 18
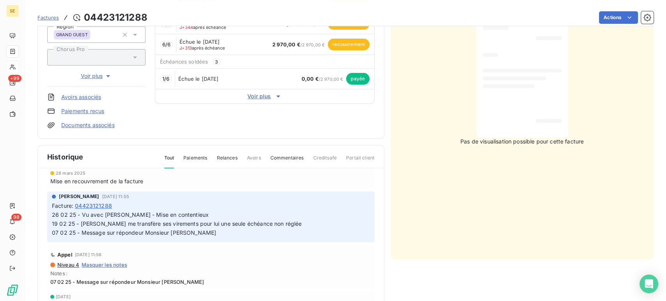
scroll to position [0, 0]
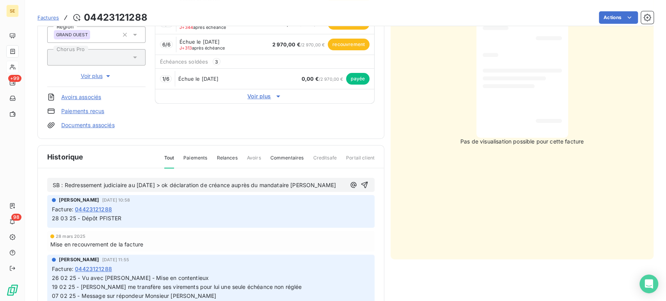
click at [99, 190] on p "SB : Redressement judiciaire au [DATE] > ok déclaration de créance auprès du ma…" at bounding box center [199, 185] width 293 height 9
click at [100, 190] on p "SB : Redressement judiciaire au [DATE] > ok déclaration de créance auprès du ma…" at bounding box center [199, 185] width 293 height 9
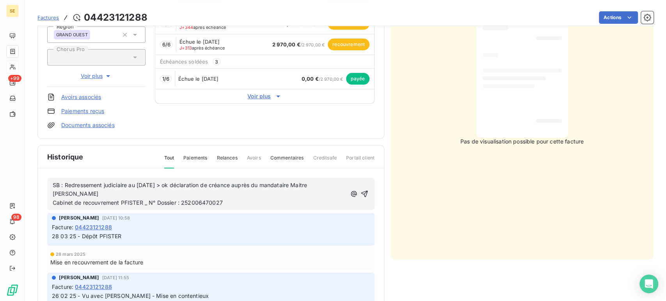
drag, startPoint x: 216, startPoint y: 203, endPoint x: 224, endPoint y: 200, distance: 7.8
click at [224, 200] on p "SB : Redressement judiciaire au [DATE] > ok déclaration de créance auprès du ma…" at bounding box center [200, 194] width 294 height 27
drag, startPoint x: 226, startPoint y: 201, endPoint x: 61, endPoint y: 186, distance: 165.4
click at [48, 181] on div "SB : Redressement judiciaire au [DATE] > ok déclaration de créance auprès du ma…" at bounding box center [211, 194] width 328 height 32
copy span "SB : Redressement judiciaire au [DATE] > ok déclaration de créance auprès du ma…"
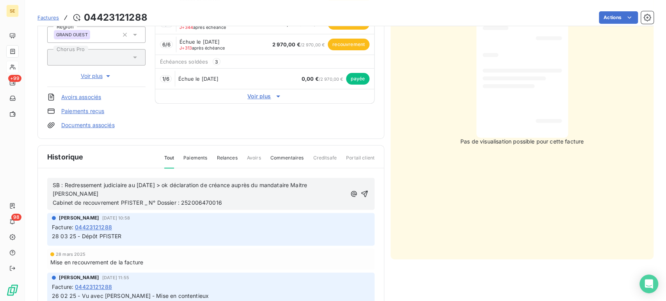
click at [239, 201] on p "SB : Redressement judiciaire au [DATE] > ok déclaration de créance auprès du ma…" at bounding box center [200, 194] width 294 height 27
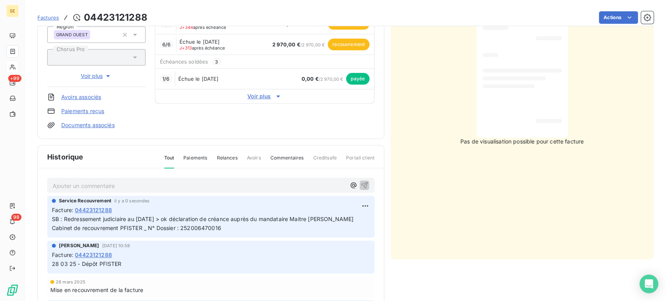
scroll to position [44, 0]
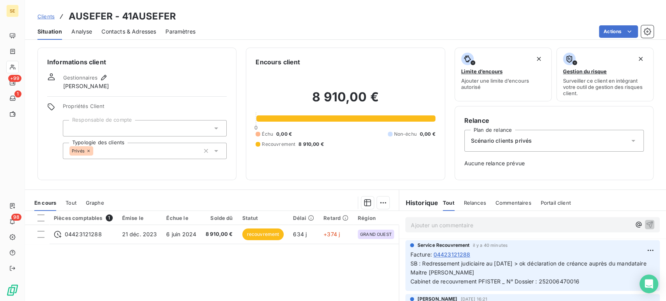
click at [46, 18] on span "Clients" at bounding box center [45, 16] width 17 height 6
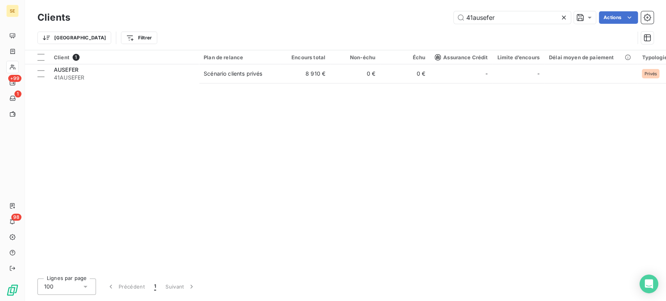
drag, startPoint x: 433, startPoint y: 27, endPoint x: 377, endPoint y: 37, distance: 57.0
click at [378, 37] on div "Clients 41ausefer Actions Trier Filtrer" at bounding box center [345, 29] width 616 height 41
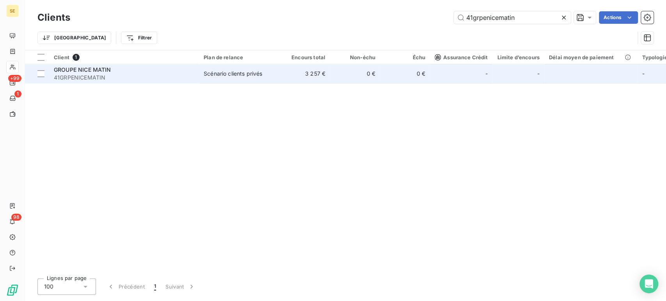
type input "41grpenicematin"
click at [125, 74] on span "41GRPENICEMATIN" at bounding box center [124, 78] width 141 height 8
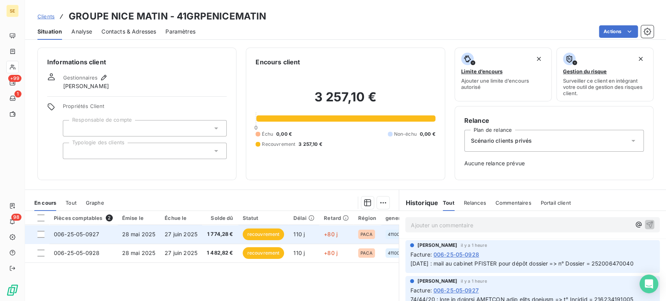
click at [121, 234] on td "28 mai 2025" at bounding box center [139, 234] width 43 height 19
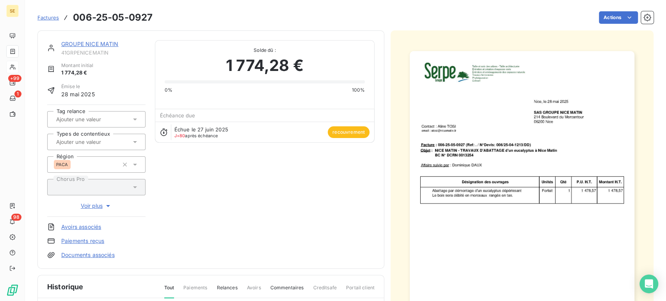
click at [112, 147] on div at bounding box center [96, 142] width 98 height 16
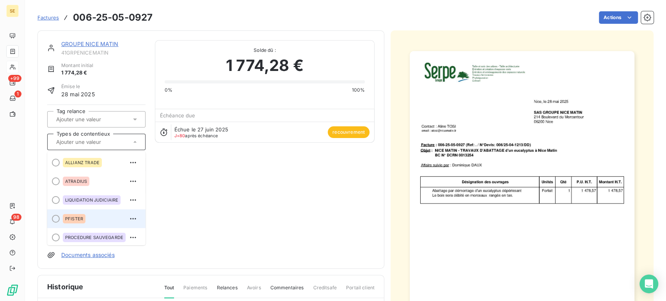
click at [84, 220] on div "PFISTER" at bounding box center [74, 218] width 23 height 9
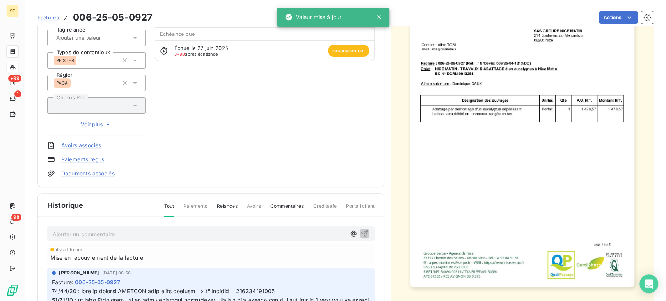
scroll to position [87, 0]
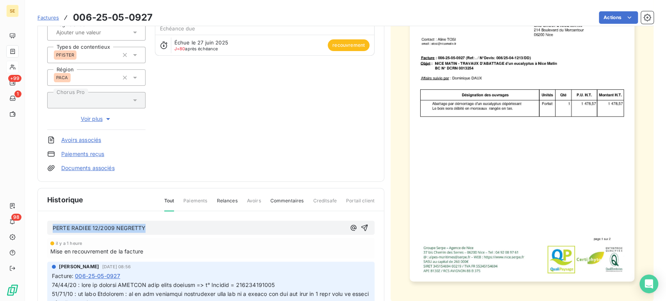
drag, startPoint x: 150, startPoint y: 229, endPoint x: 51, endPoint y: 230, distance: 99.2
click at [51, 230] on div "PERTE RADIEE 12/2009 NEGRETTY" at bounding box center [211, 228] width 328 height 14
drag, startPoint x: 230, startPoint y: 226, endPoint x: 234, endPoint y: 226, distance: 4.7
click at [234, 226] on span "SB : Cabinet de recouvrement PFISTER _ N° Dossier : 252006470027" at bounding box center [144, 228] width 182 height 7
drag, startPoint x: 238, startPoint y: 225, endPoint x: 50, endPoint y: 233, distance: 187.6
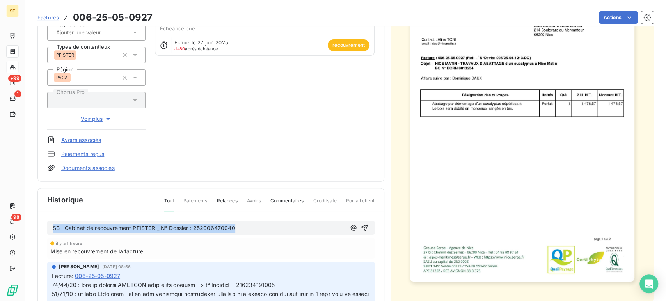
click at [50, 233] on div "SB : Cabinet de recouvrement PFISTER _ N° Dossier : 252006470040" at bounding box center [211, 228] width 328 height 14
copy span "SB : Cabinet de recouvrement PFISTER _ N° Dossier : 252006470040"
click at [361, 228] on icon "button" at bounding box center [365, 228] width 8 height 8
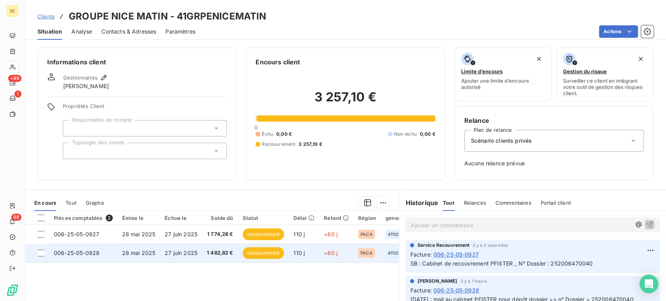
click at [133, 258] on td "28 mai 2025" at bounding box center [139, 253] width 43 height 19
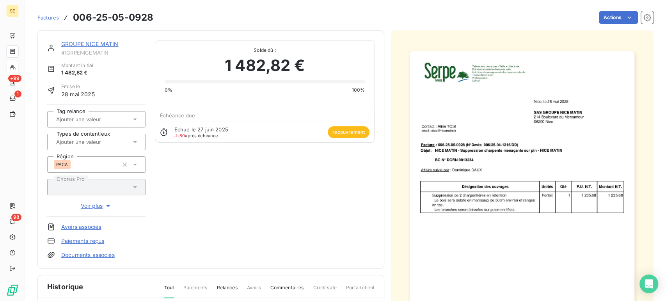
click at [93, 149] on div at bounding box center [96, 142] width 98 height 16
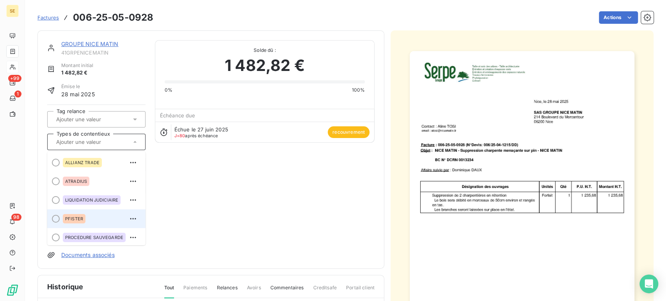
click at [89, 220] on div "PFISTER" at bounding box center [101, 219] width 77 height 12
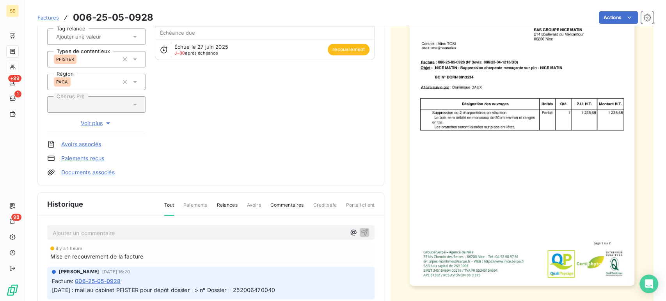
scroll to position [87, 0]
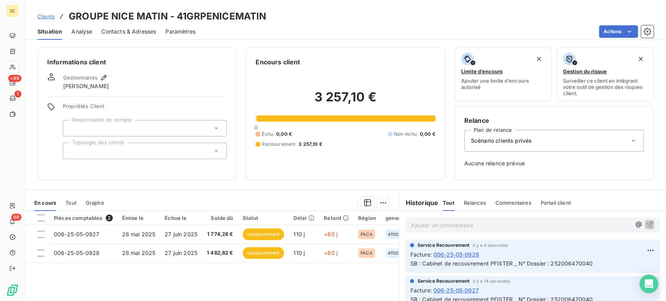
click at [41, 16] on span "Clients" at bounding box center [45, 16] width 17 height 6
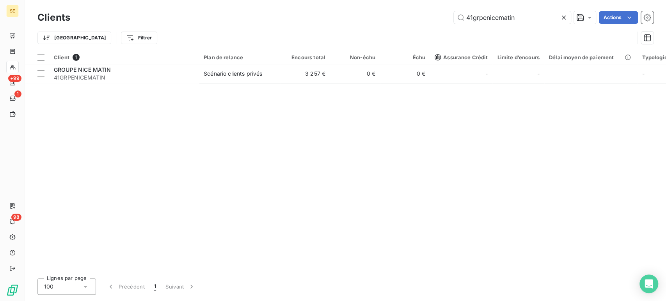
drag, startPoint x: 520, startPoint y: 19, endPoint x: 437, endPoint y: 19, distance: 82.4
click at [437, 19] on div "41grpenicematin Actions" at bounding box center [367, 17] width 574 height 12
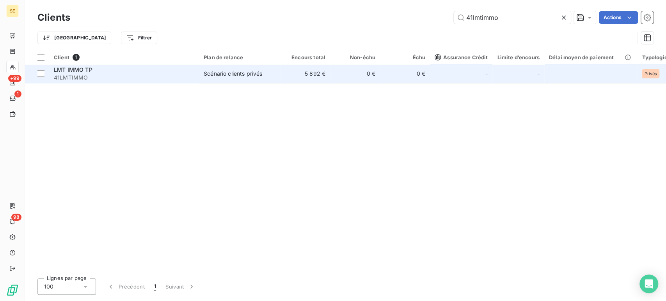
type input "41lmtimmo"
click at [101, 74] on span "41LMTIMMO" at bounding box center [124, 78] width 141 height 8
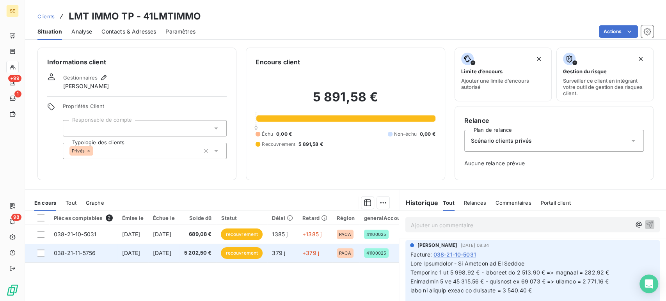
scroll to position [43, 0]
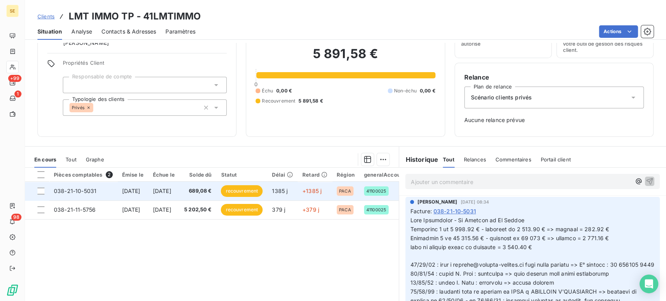
click at [148, 194] on td "[DATE]" at bounding box center [133, 191] width 31 height 19
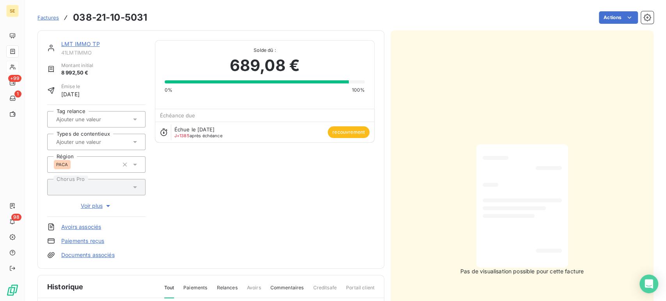
click at [132, 143] on icon at bounding box center [135, 142] width 8 height 8
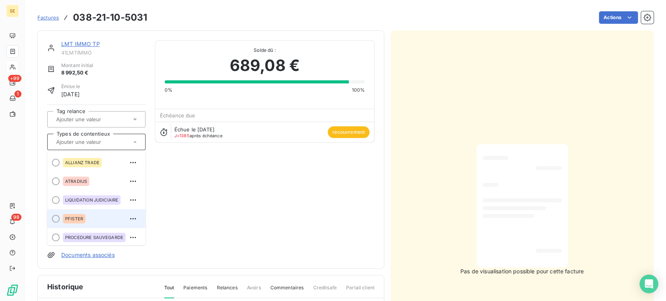
click at [69, 220] on span "PFISTER" at bounding box center [74, 219] width 18 height 5
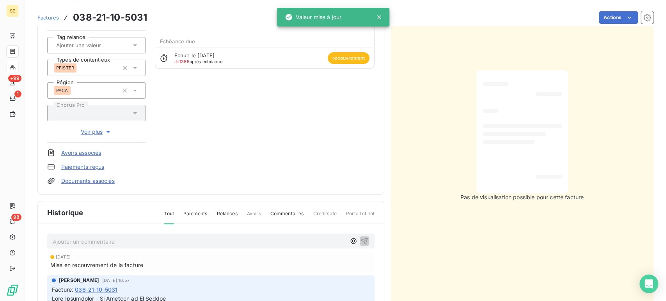
scroll to position [131, 0]
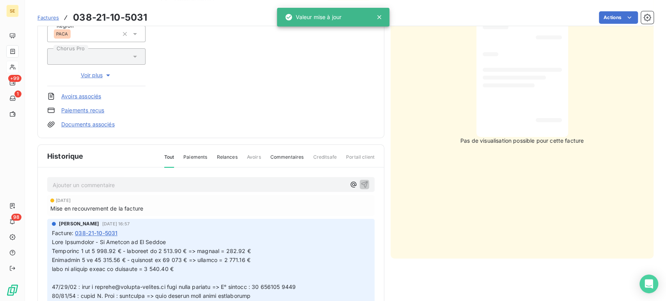
click at [110, 185] on p "Ajouter un commentaire ﻿" at bounding box center [199, 185] width 293 height 10
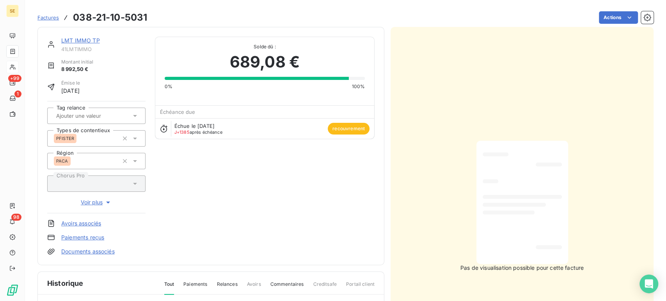
scroll to position [0, 0]
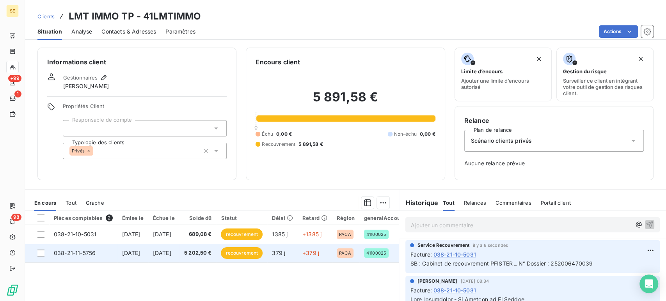
click at [131, 254] on span "[DATE]" at bounding box center [131, 253] width 18 height 7
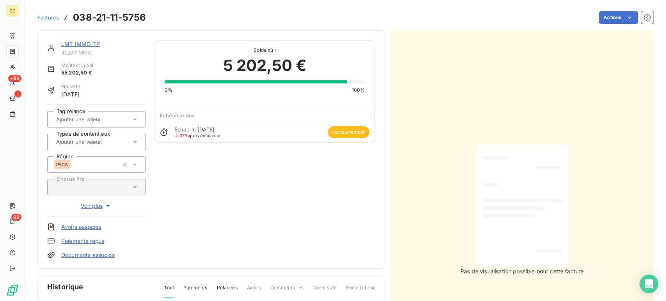
click at [80, 141] on input "text" at bounding box center [94, 142] width 78 height 7
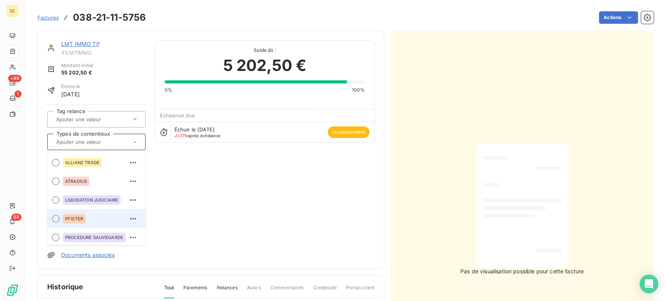
click at [83, 215] on div "PFISTER" at bounding box center [74, 218] width 23 height 9
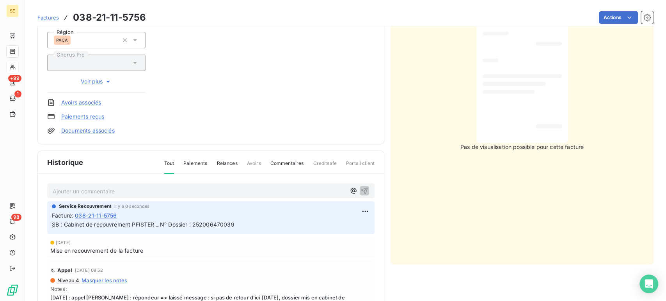
scroll to position [81, 0]
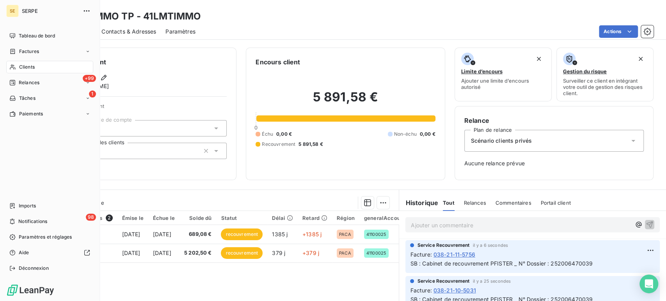
click at [28, 68] on span "Clients" at bounding box center [27, 67] width 16 height 7
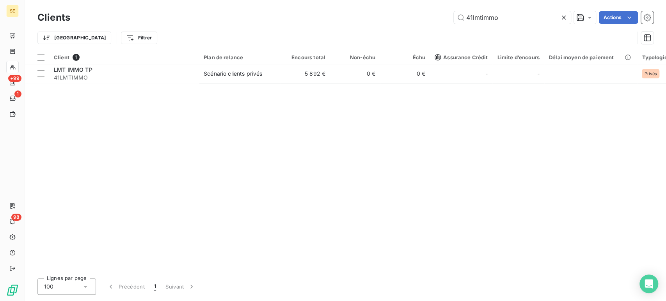
click at [562, 16] on icon at bounding box center [564, 18] width 4 height 4
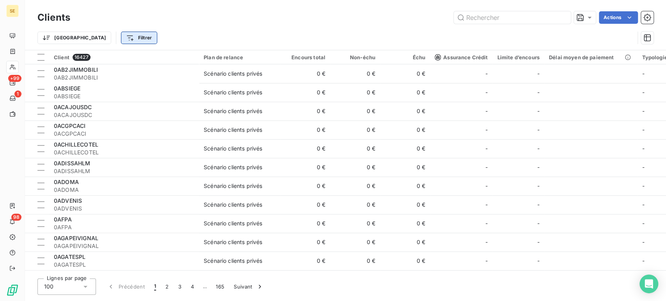
click at [98, 39] on html "SE +99 1 98 Clients Actions Trier Filtrer Client 16427 Plan de relance Encours …" at bounding box center [333, 150] width 666 height 301
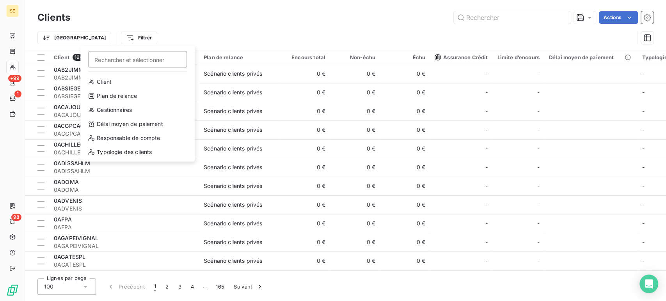
click at [11, 49] on html "SE +99 1 98 Clients Actions Trier Filtrer Rechercher et sélectionner Client Pla…" at bounding box center [333, 150] width 666 height 301
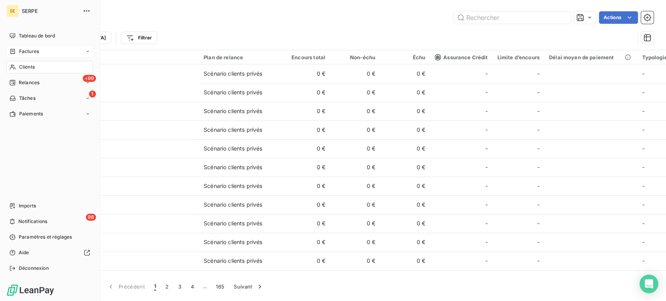
click at [28, 52] on span "Factures" at bounding box center [29, 51] width 20 height 7
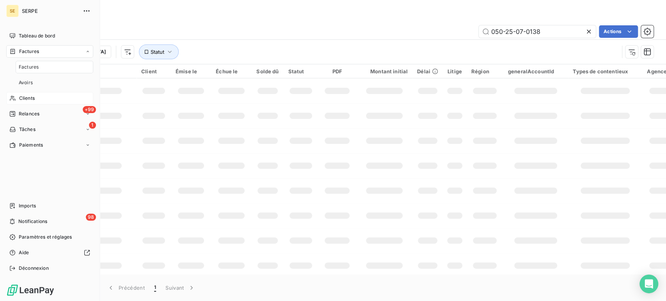
click at [47, 50] on div "Factures" at bounding box center [49, 51] width 87 height 12
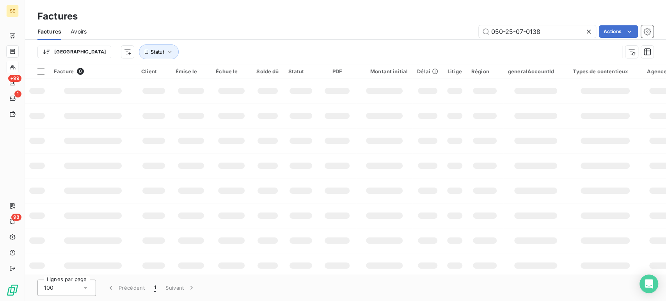
click at [591, 29] on icon at bounding box center [589, 32] width 8 height 8
click at [166, 51] on icon "button" at bounding box center [170, 52] width 8 height 8
click at [172, 75] on icon at bounding box center [174, 72] width 8 height 8
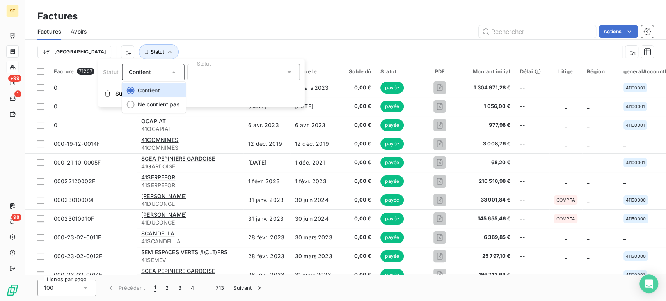
click at [172, 75] on icon at bounding box center [174, 72] width 8 height 8
click at [238, 71] on div at bounding box center [243, 72] width 112 height 16
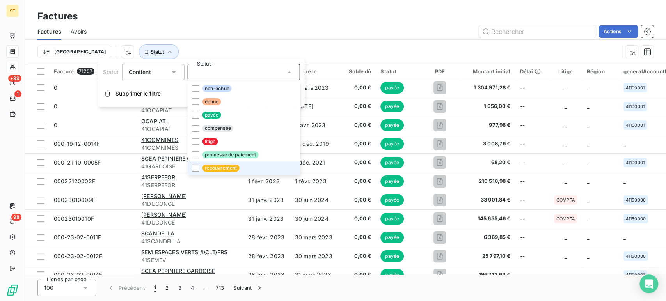
click at [214, 169] on span "recouvrement" at bounding box center [220, 168] width 37 height 7
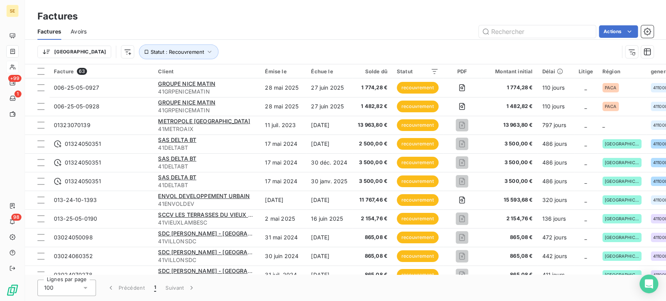
click at [433, 45] on div "Trier Statut : Recouvrement" at bounding box center [328, 52] width 582 height 15
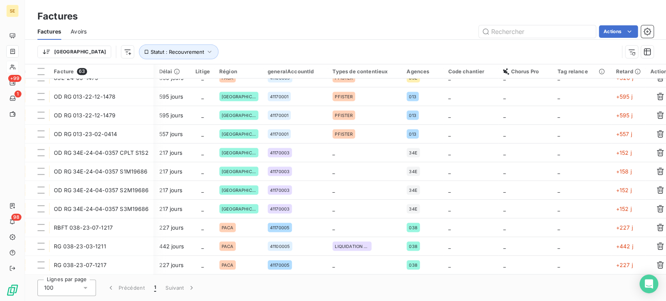
scroll to position [987, 290]
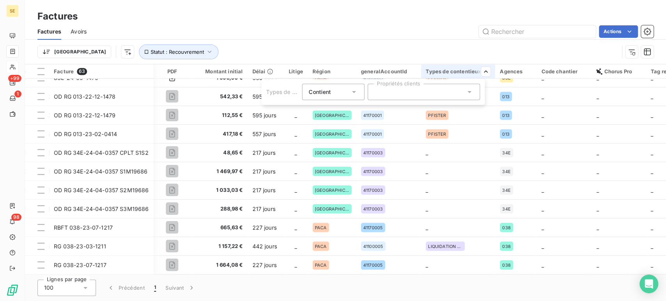
click at [474, 95] on div at bounding box center [424, 92] width 112 height 16
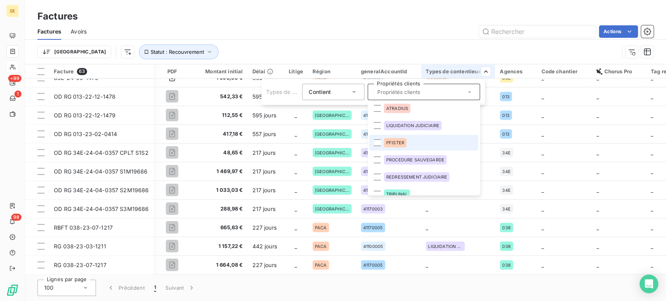
scroll to position [28, 0]
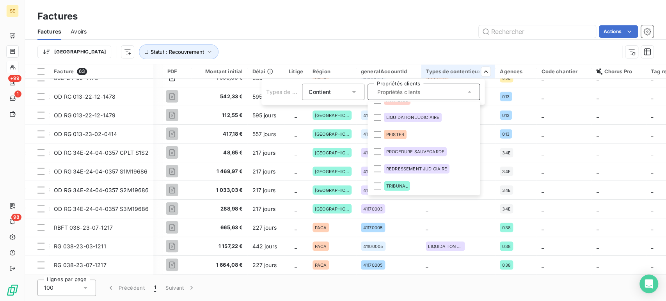
click at [390, 46] on html "SE +99 1 98 Factures Factures Avoirs Actions Trier Statut : Recouvrement Factur…" at bounding box center [333, 150] width 666 height 301
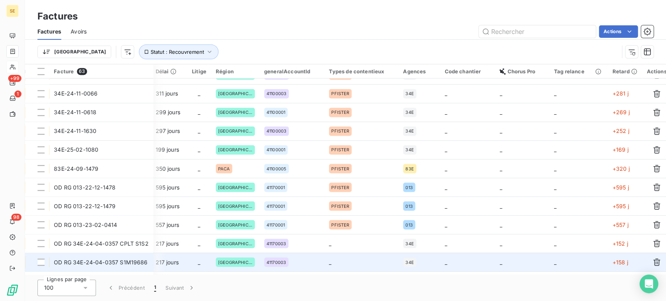
scroll to position [987, 387]
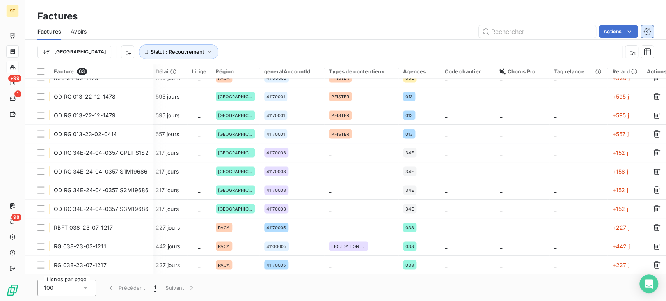
click at [650, 28] on icon "button" at bounding box center [648, 32] width 8 height 8
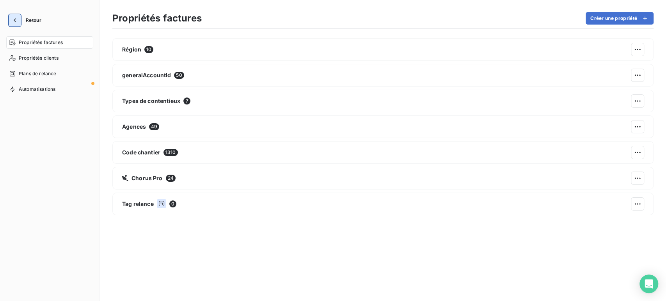
click at [16, 21] on icon "button" at bounding box center [15, 20] width 8 height 8
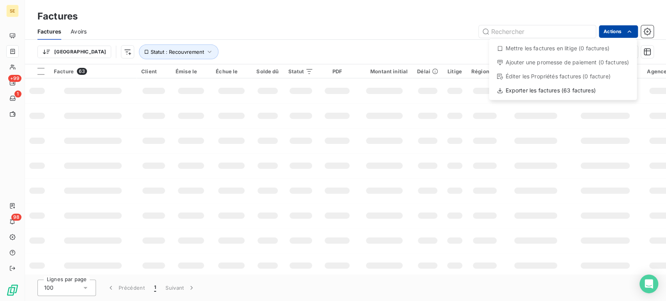
click at [620, 29] on html "SE +99 1 98 Factures Factures Avoirs Actions Mettre les factures en litige (0 f…" at bounding box center [333, 150] width 666 height 301
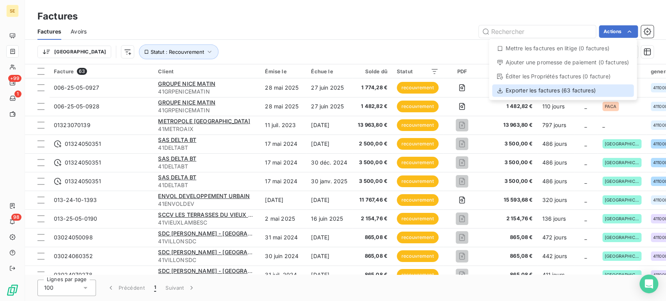
click at [577, 91] on div "Exporter les factures (63 factures)" at bounding box center [563, 90] width 142 height 12
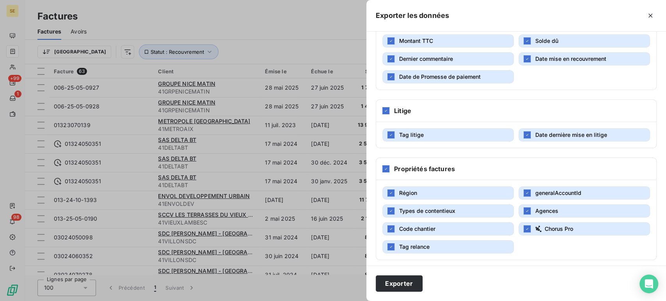
scroll to position [219, 0]
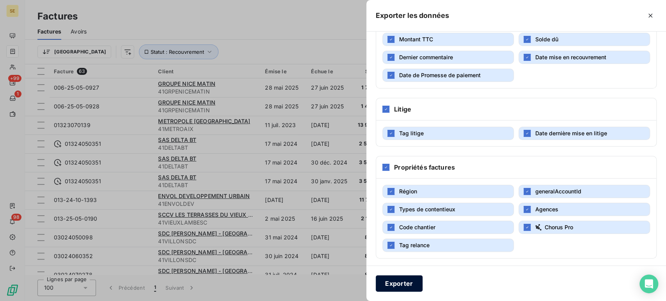
click at [392, 284] on button "Exporter" at bounding box center [399, 284] width 47 height 16
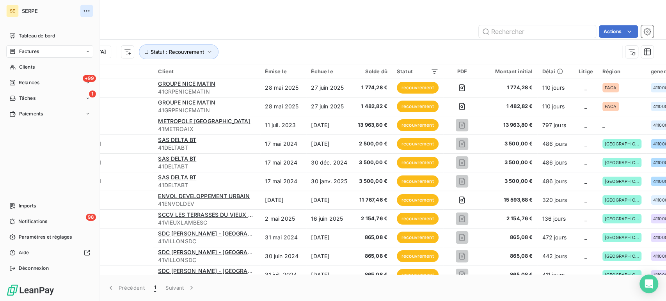
click at [86, 9] on icon "button" at bounding box center [87, 11] width 8 height 8
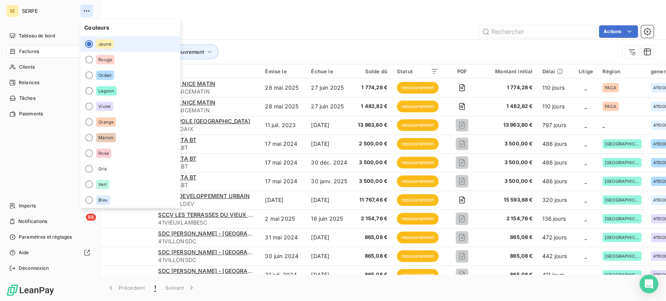
click at [86, 9] on icon "button" at bounding box center [87, 11] width 8 height 8
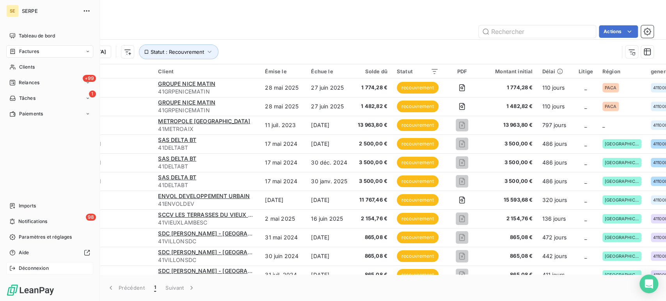
click at [24, 267] on span "Déconnexion" at bounding box center [34, 268] width 30 height 7
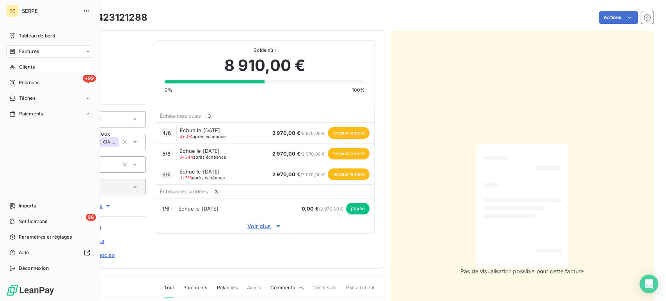
click at [28, 68] on span "Clients" at bounding box center [27, 67] width 16 height 7
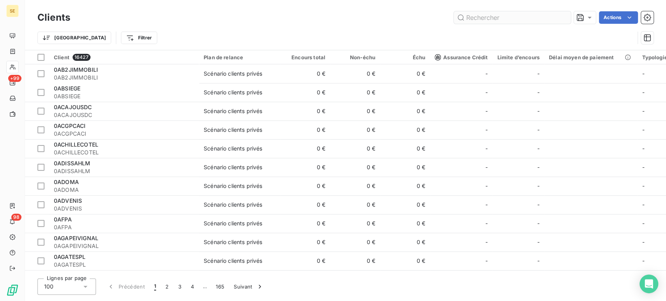
click at [481, 17] on input "text" at bounding box center [512, 17] width 117 height 12
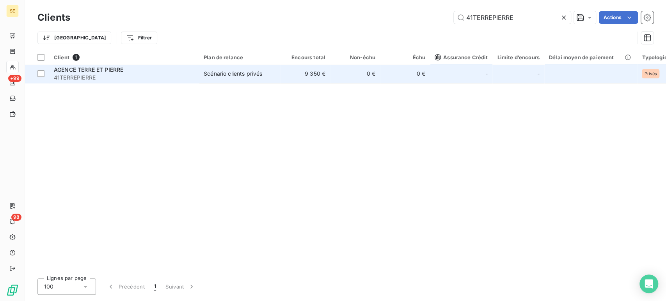
type input "41TERREPIERRE"
click at [106, 71] on span "AGENCE TERRE ET PIERRE" at bounding box center [88, 69] width 69 height 7
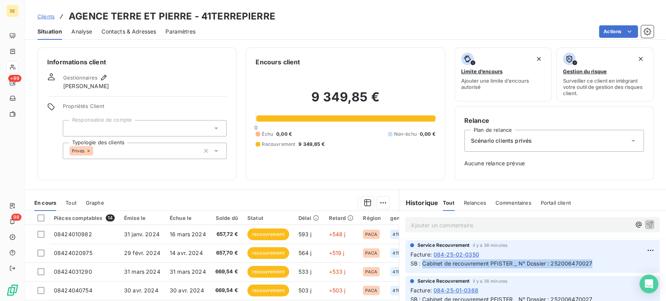
drag, startPoint x: 419, startPoint y: 264, endPoint x: 588, endPoint y: 265, distance: 169.4
click at [588, 265] on span "SB : Cabinet de recouvrement PFISTER _ N° Dossier : 252006470027" at bounding box center [501, 263] width 182 height 7
copy span "Cabinet de recouvrement PFISTER _ N° Dossier : 252006470027"
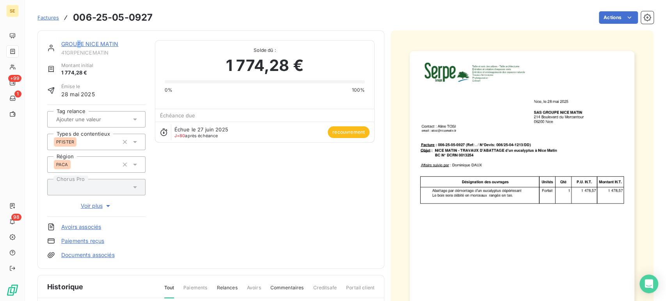
click at [79, 43] on link "GROUPE NICE MATIN" at bounding box center [89, 44] width 57 height 7
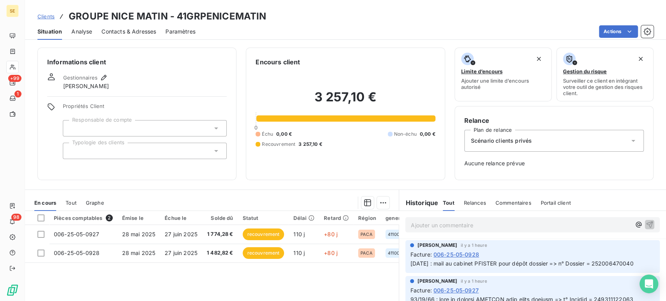
click at [50, 16] on span "Clients" at bounding box center [45, 16] width 17 height 6
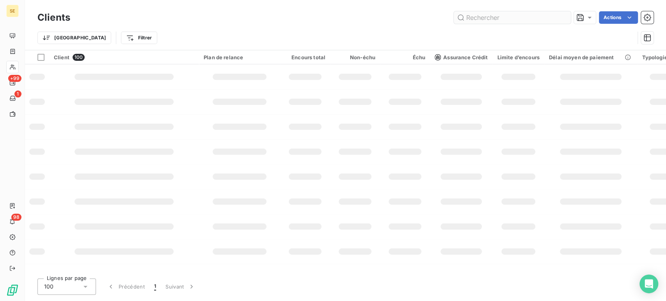
click at [496, 18] on input "text" at bounding box center [512, 17] width 117 height 12
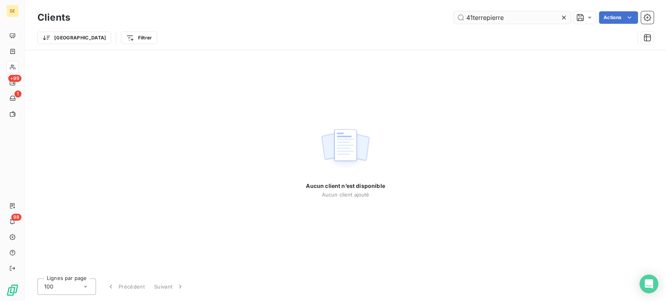
type input "41terrepierre"
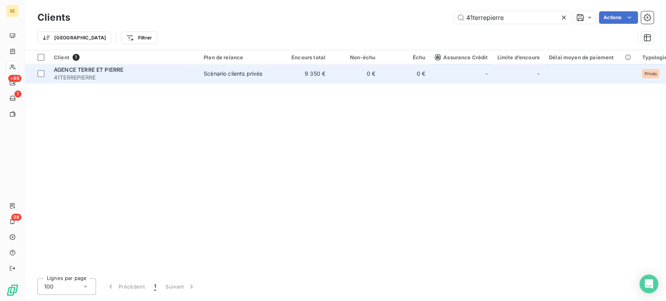
click at [136, 73] on div "AGENCE TERRE ET PIERRE" at bounding box center [124, 70] width 141 height 8
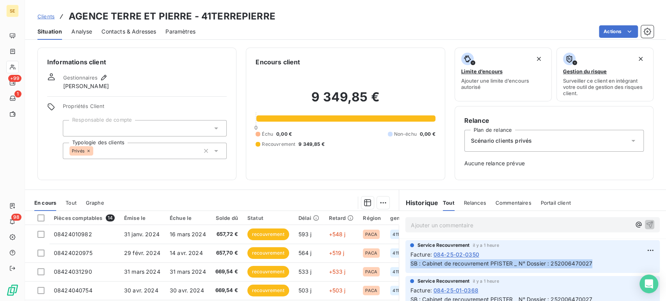
drag, startPoint x: 593, startPoint y: 263, endPoint x: 404, endPoint y: 265, distance: 189.8
click at [406, 265] on div "Service Recouvrement il y a 1 heure Facture : 084-25-02-0350 SB : Cabinet de re…" at bounding box center [533, 256] width 255 height 33
copy span "SB : Cabinet de recouvrement PFISTER _ N° Dossier : 252006470027"
